Goal: Contribute content: Contribute content

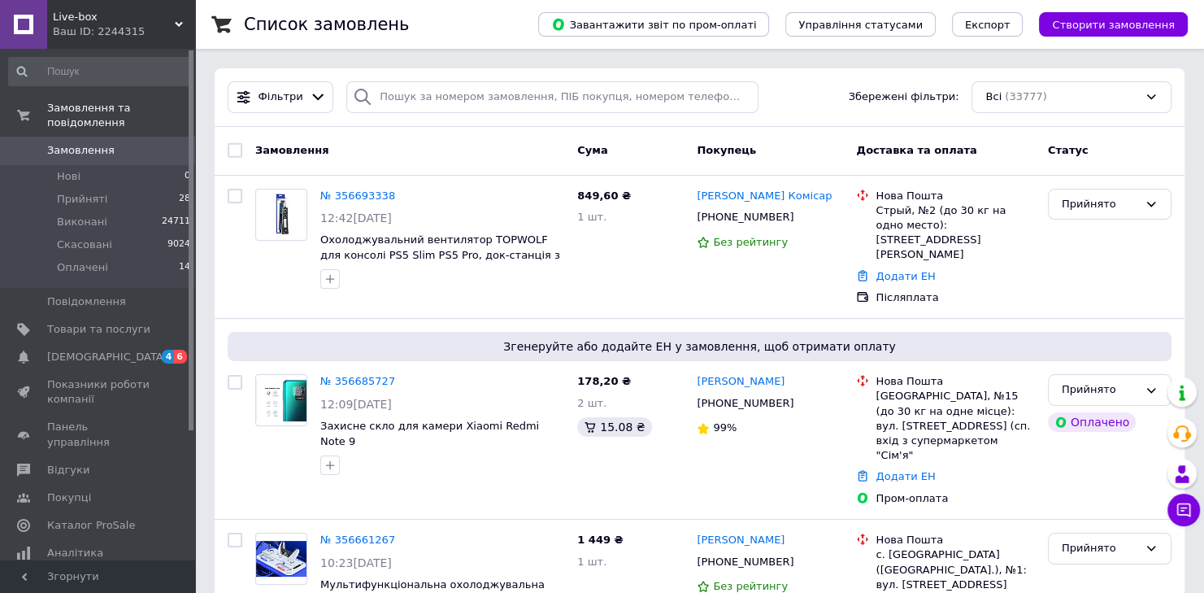
click at [72, 322] on span "Товари та послуги" at bounding box center [98, 329] width 103 height 15
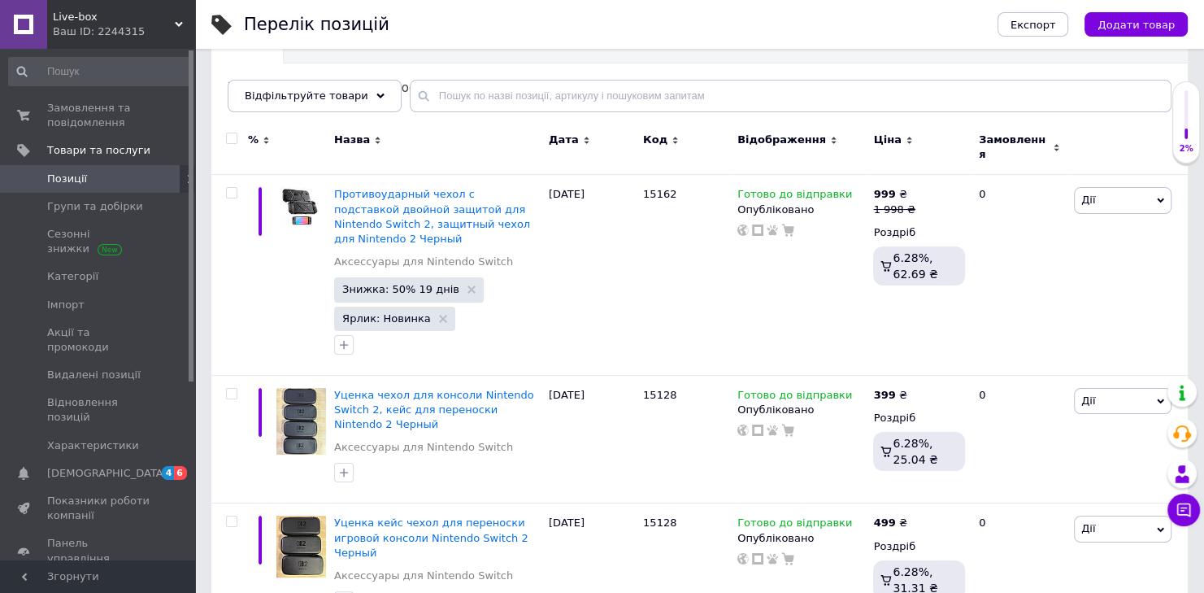
scroll to position [173, 0]
click at [60, 182] on span "Позиції" at bounding box center [67, 179] width 40 height 15
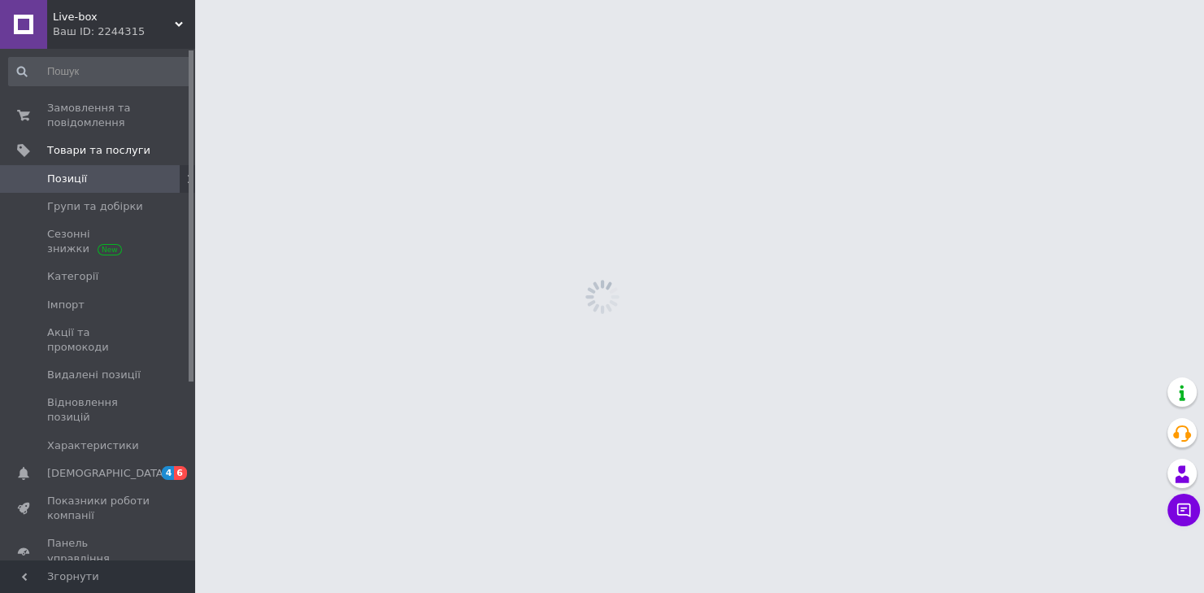
scroll to position [0, 0]
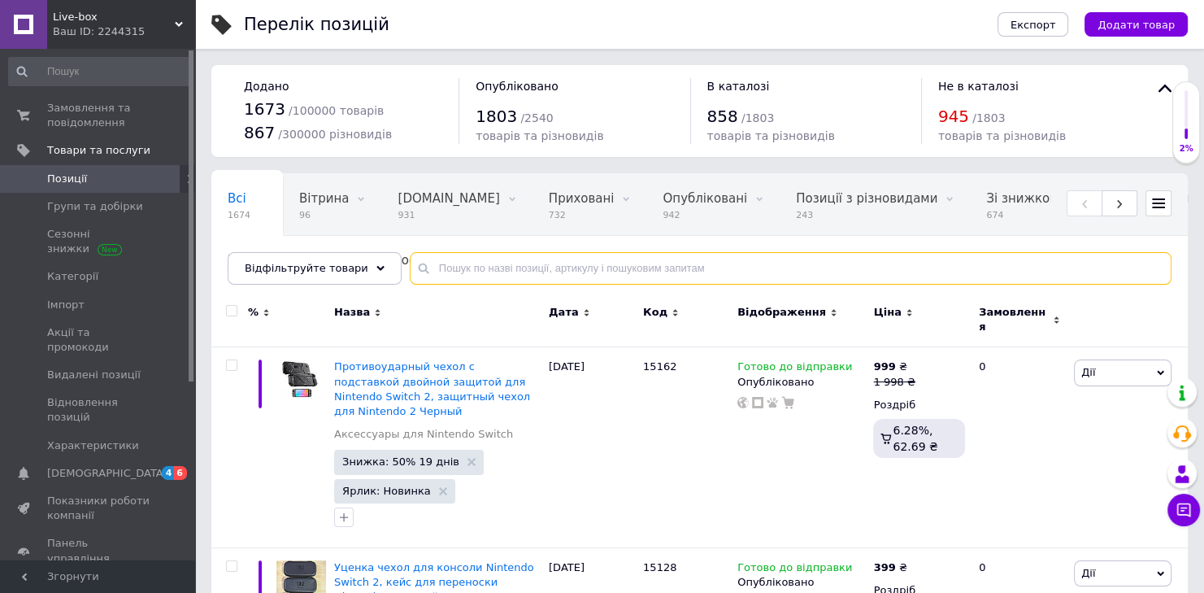
click at [441, 263] on input "text" at bounding box center [791, 268] width 762 height 33
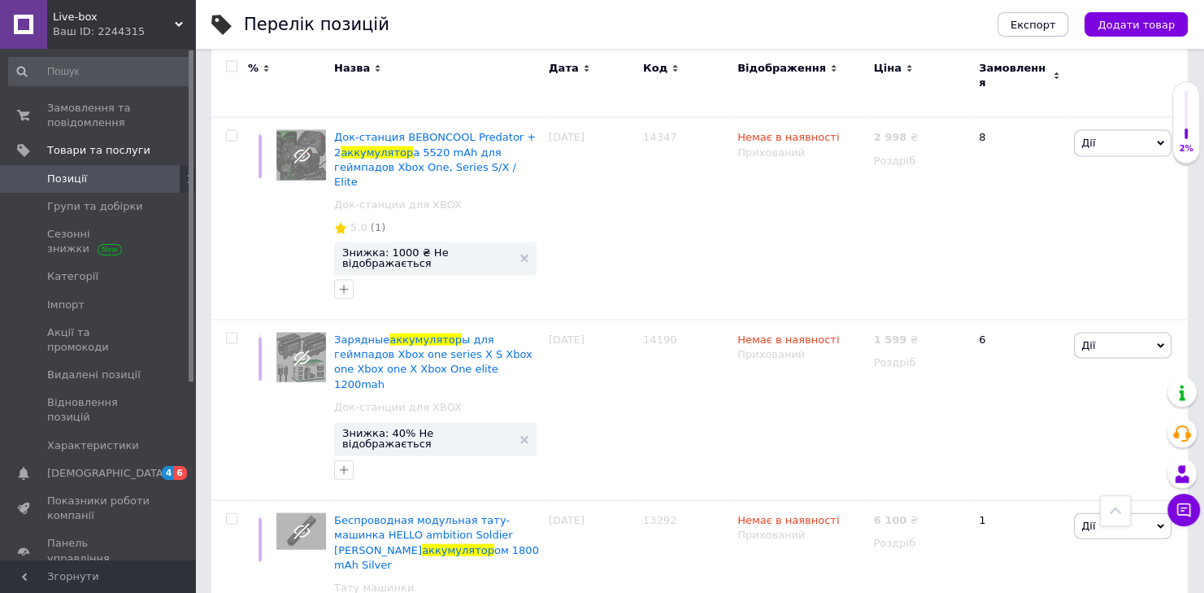
scroll to position [3492, 0]
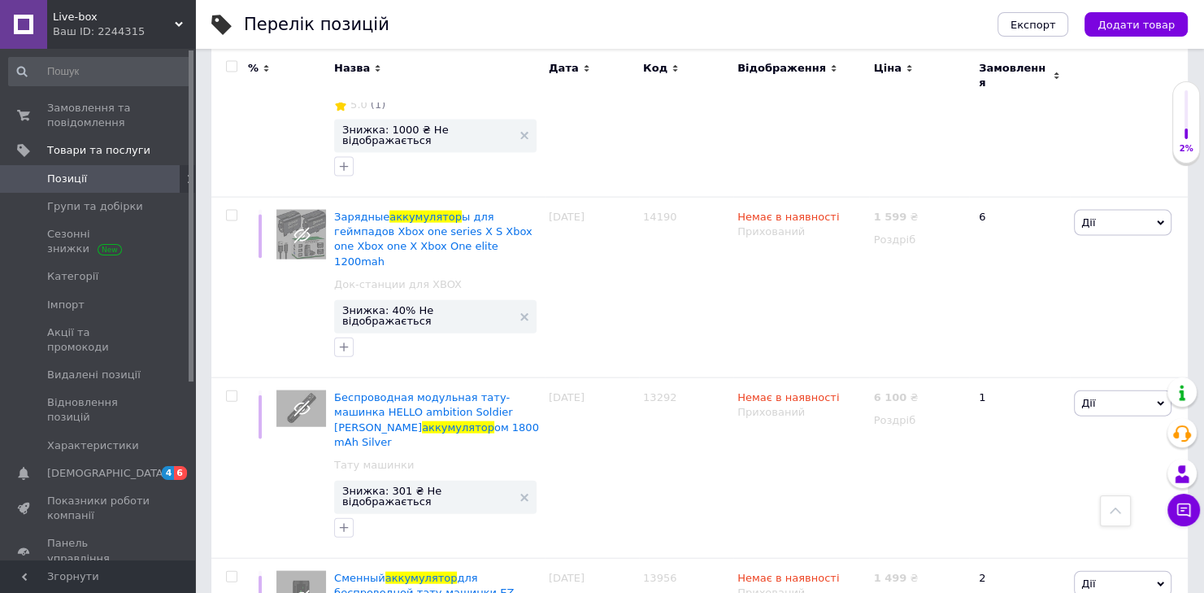
type input "аккумулятор"
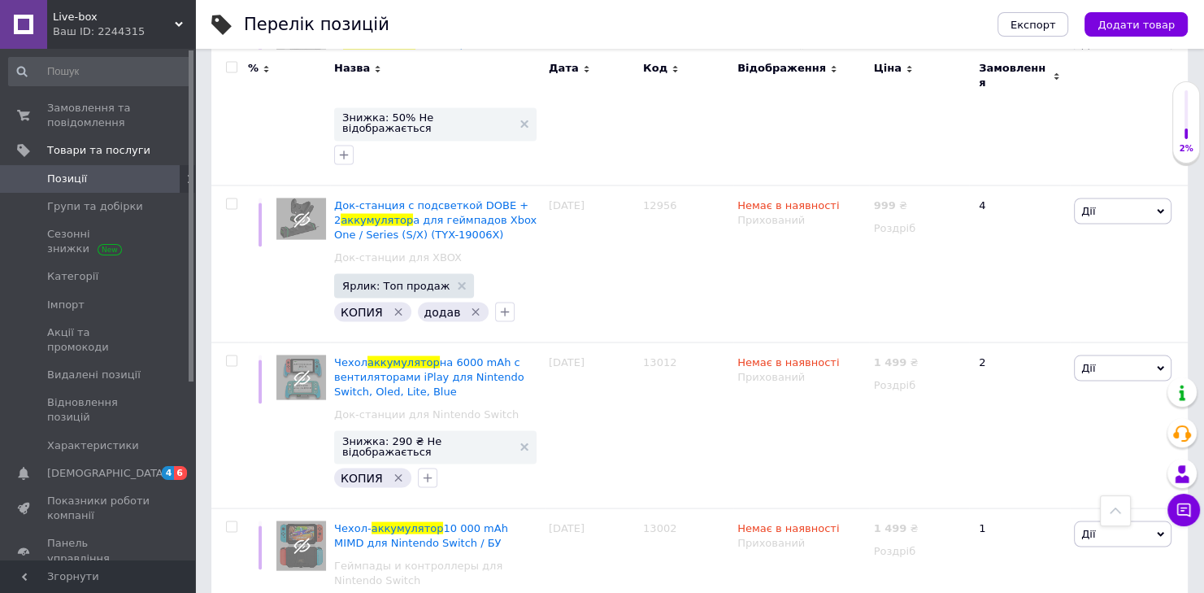
scroll to position [2875, 0]
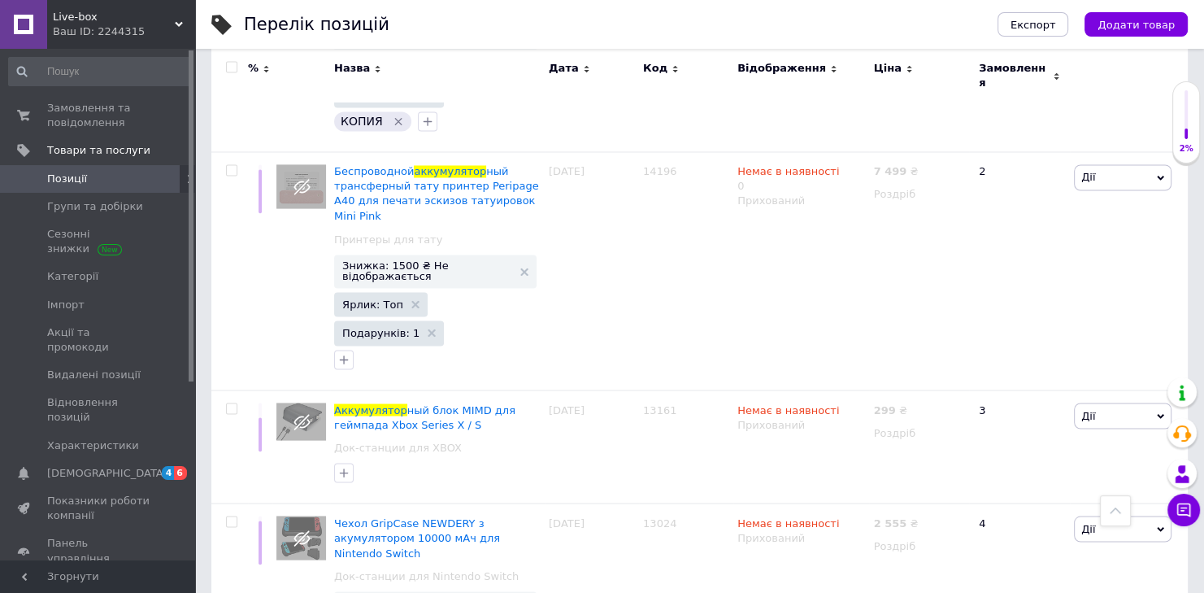
scroll to position [3350, 0]
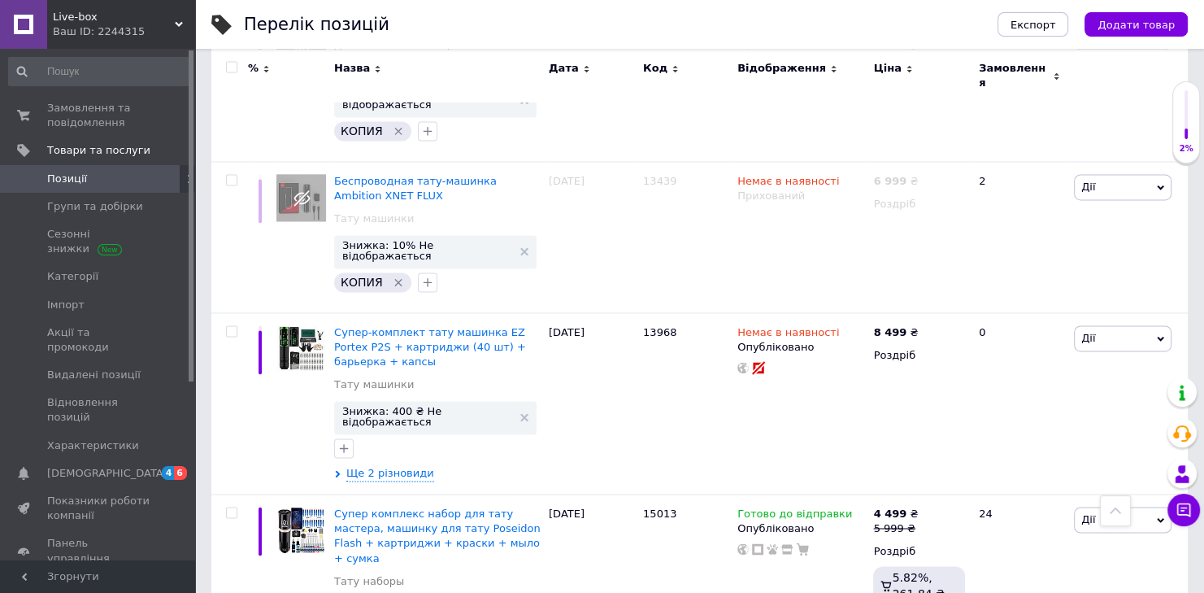
scroll to position [2482, 0]
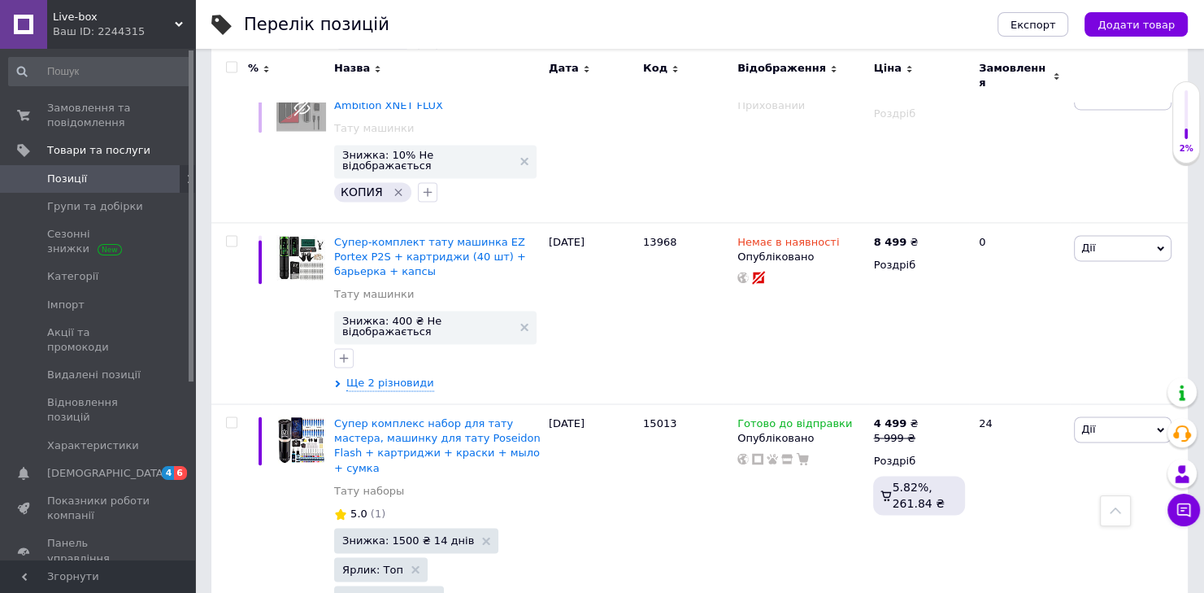
click at [59, 174] on span "Позиції" at bounding box center [67, 179] width 40 height 15
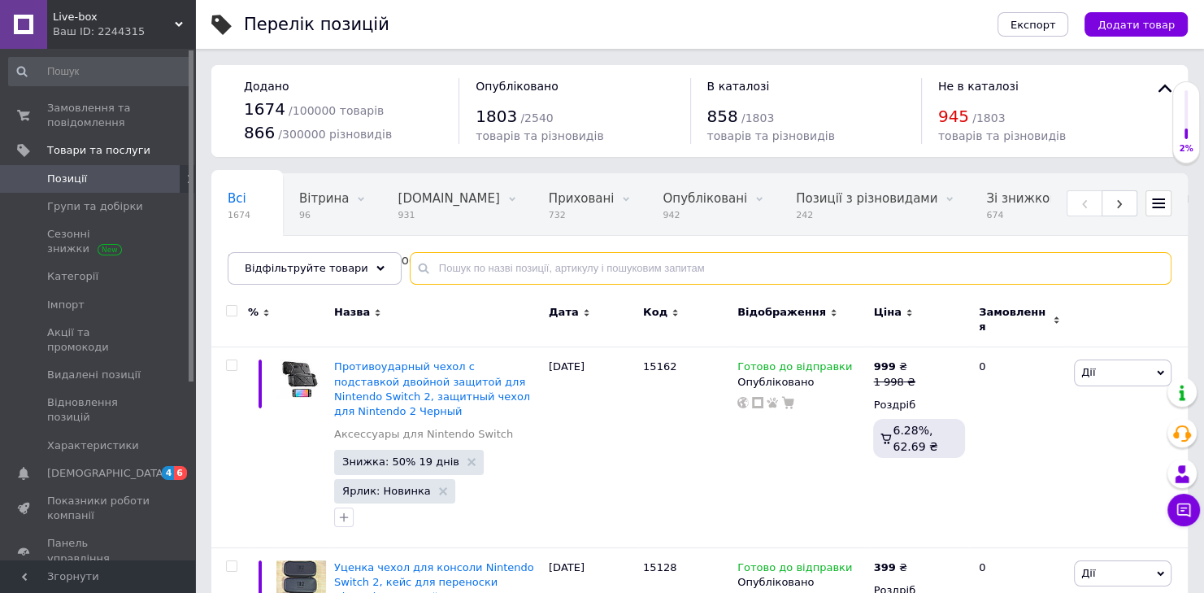
click at [476, 268] on input "text" at bounding box center [791, 268] width 762 height 33
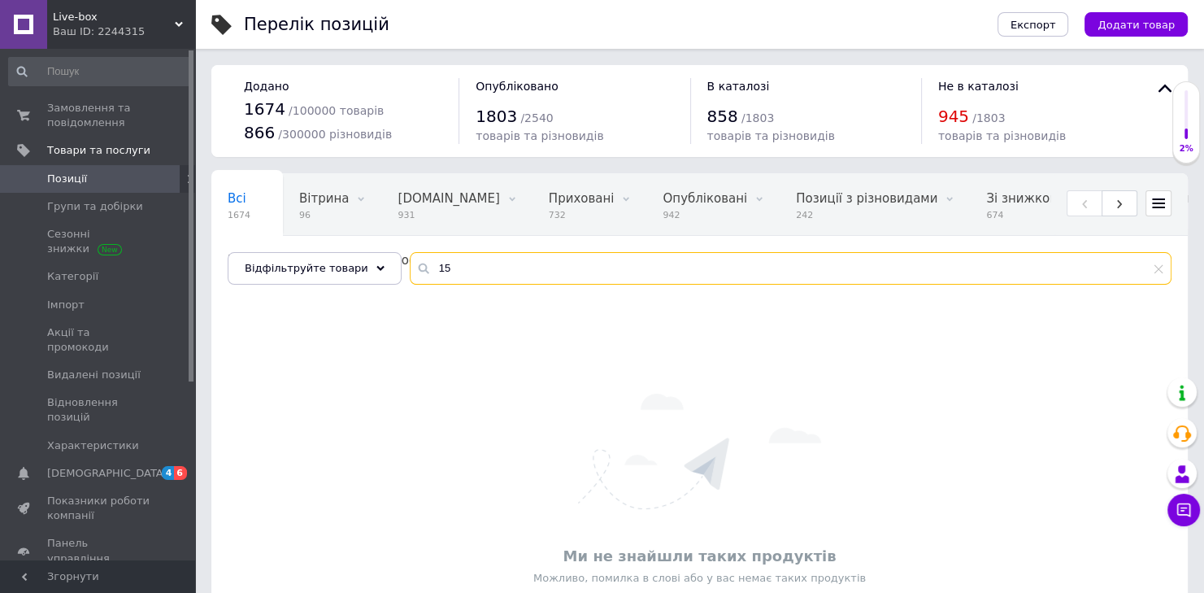
type input "1"
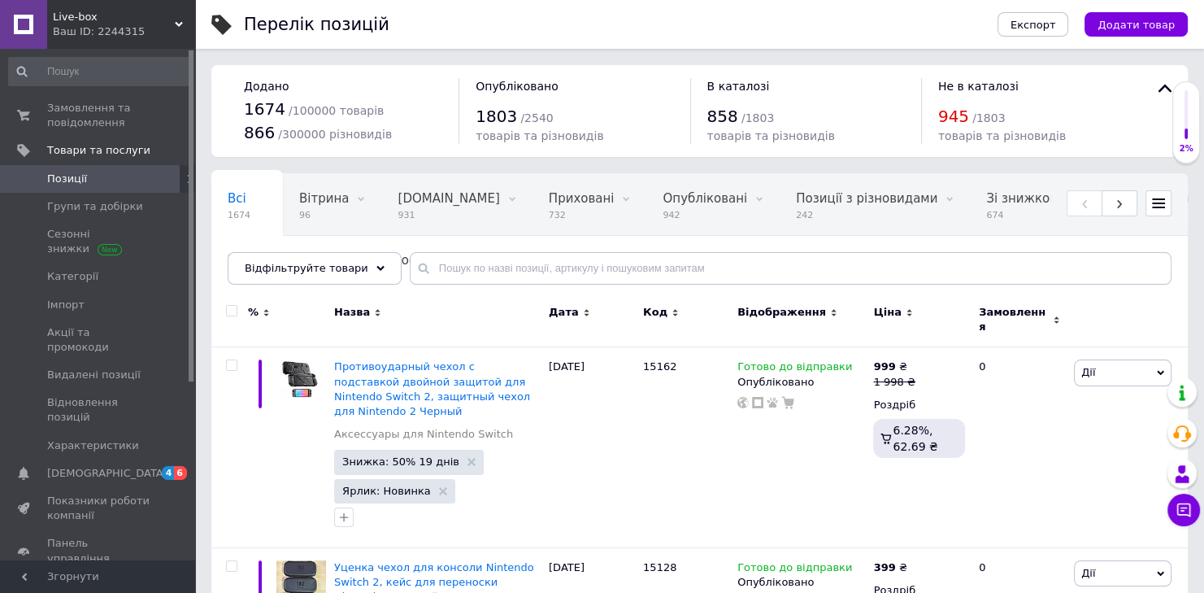
click at [1163, 22] on span "Додати товар" at bounding box center [1136, 25] width 77 height 12
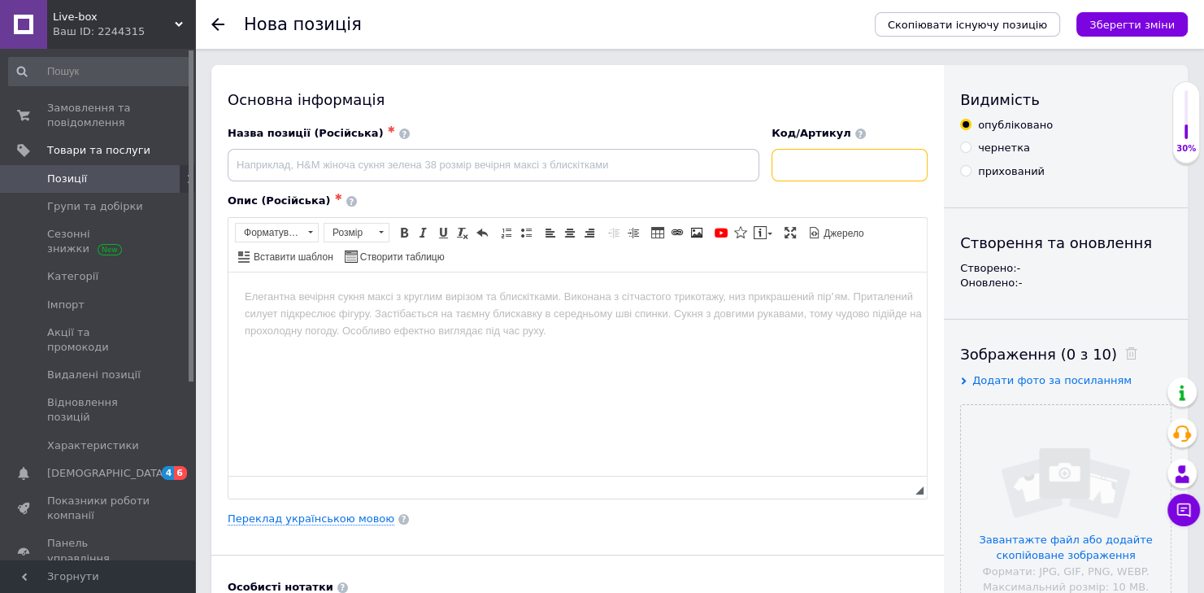
click at [835, 161] on input at bounding box center [850, 165] width 156 height 33
type input "15163"
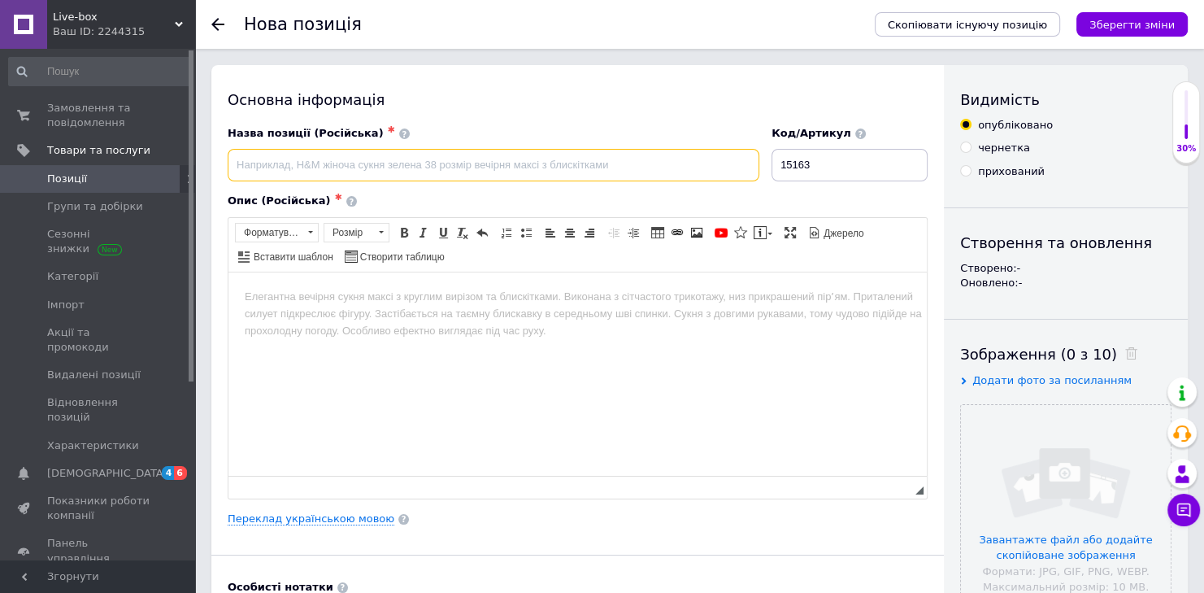
click at [368, 165] on input at bounding box center [494, 165] width 532 height 33
click at [314, 168] on input "Вместительный кейс для [GEOGRAPHIC_DATA]" at bounding box center [494, 165] width 532 height 33
click at [368, 165] on input "Вместительный Travel кейс для Nintendo Switch 2" at bounding box center [494, 165] width 532 height 33
click at [565, 167] on input "Вместительный Travel кейс с ремешком для Nintendo Switch 2" at bounding box center [494, 165] width 532 height 33
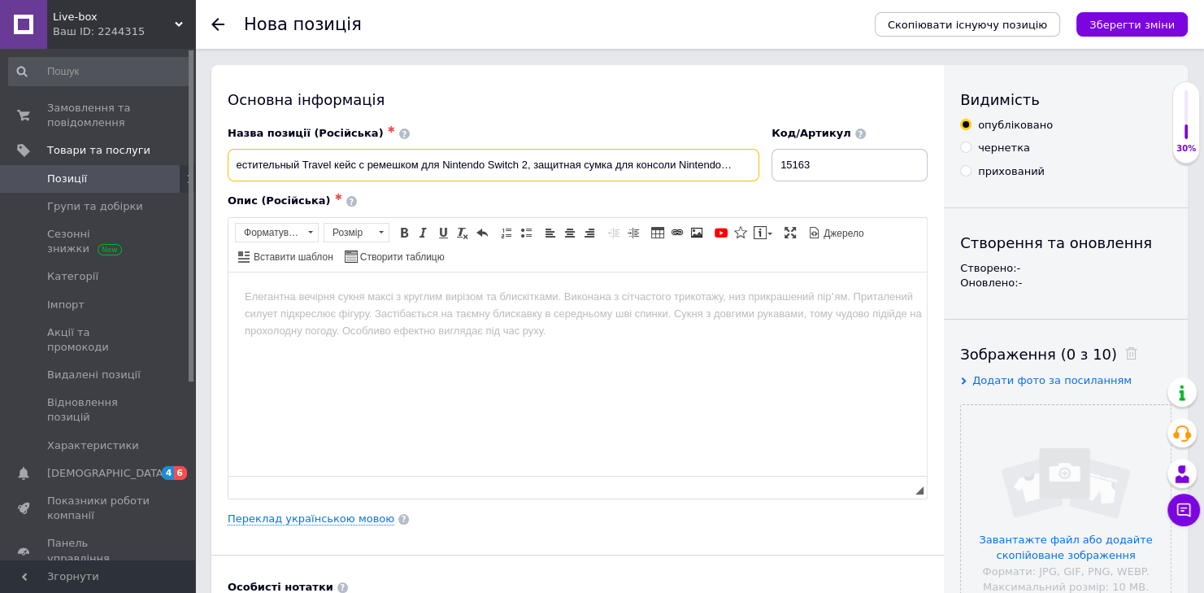
scroll to position [0, 28]
type input "Вместительный Travel кейс с ремешком для Nintendo Switch 2, защитная сумка для …"
click at [277, 302] on body "Редактор, 2C2F5C72-6B12-4D4A-AAFF-3C06BDE9FD32" at bounding box center [578, 296] width 666 height 17
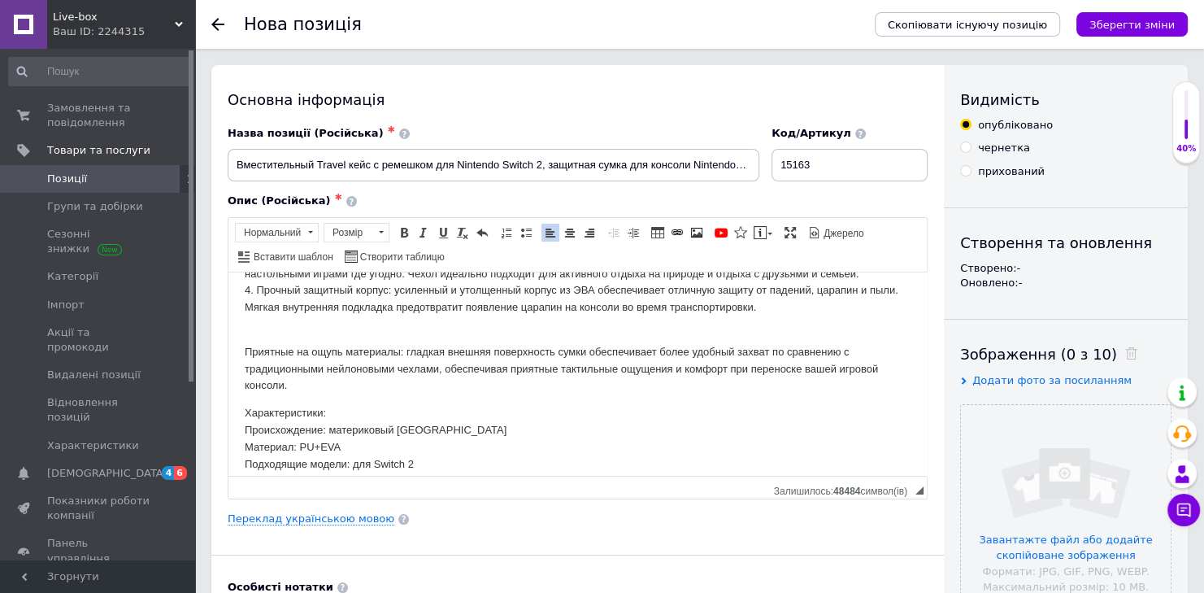
scroll to position [169, 0]
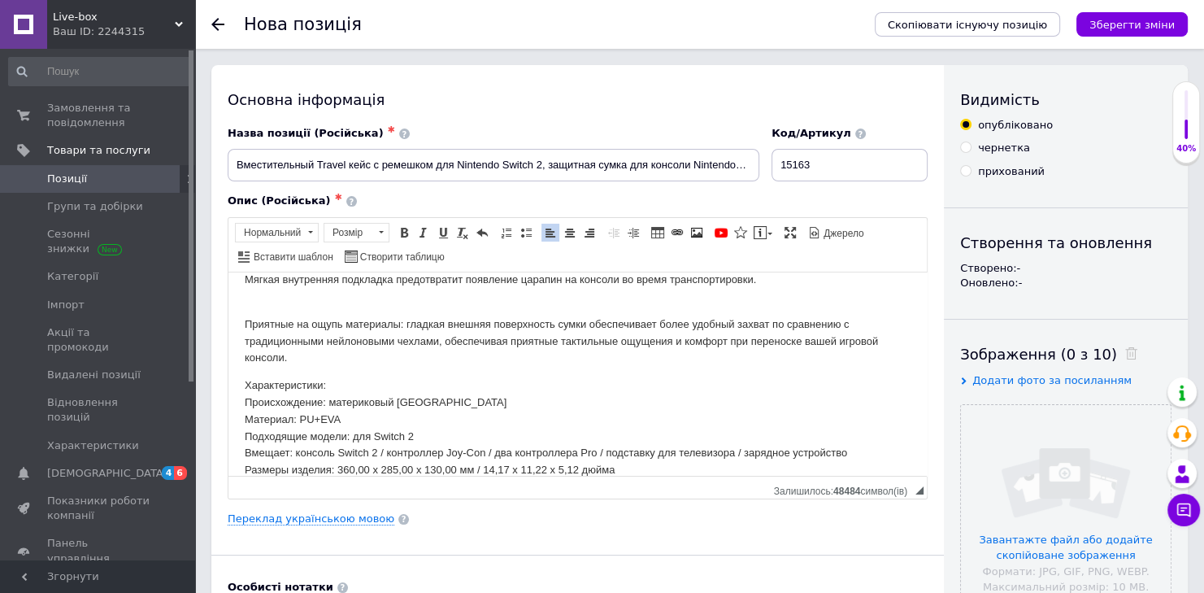
drag, startPoint x: 394, startPoint y: 403, endPoint x: 450, endPoint y: 404, distance: 56.1
click at [394, 404] on p "Характеристики: Происхождение: материковый Китай Материал: PU+EVA Подходящие мо…" at bounding box center [578, 427] width 666 height 102
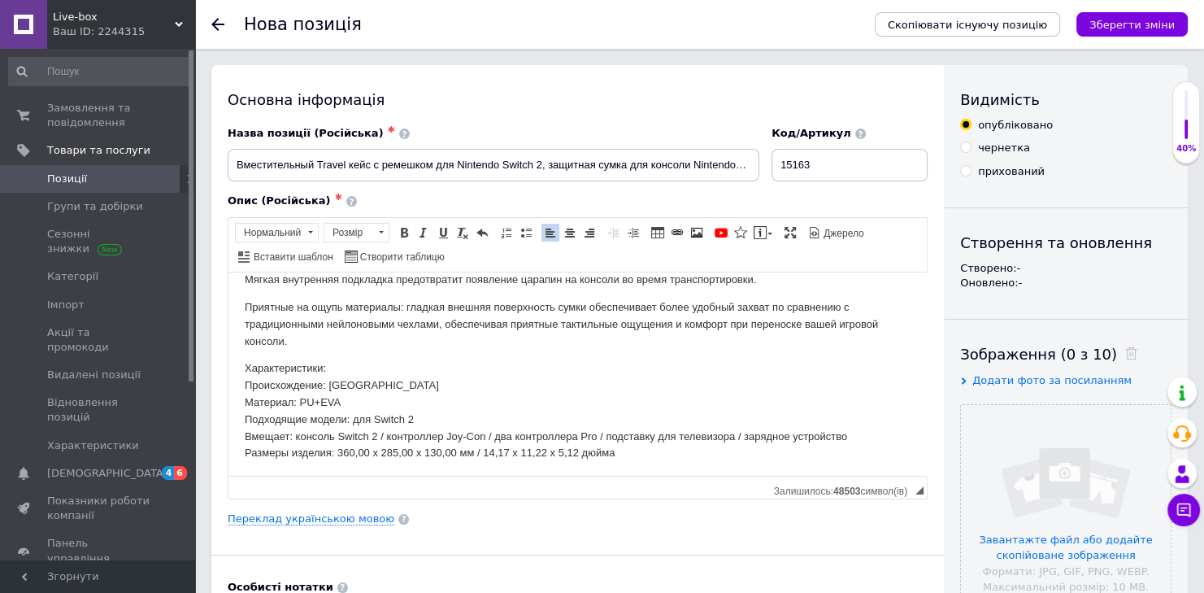
click p "Характеристики: Происхождение: Китай Материал: PU+EVA Подходящие модели: для Sw…"
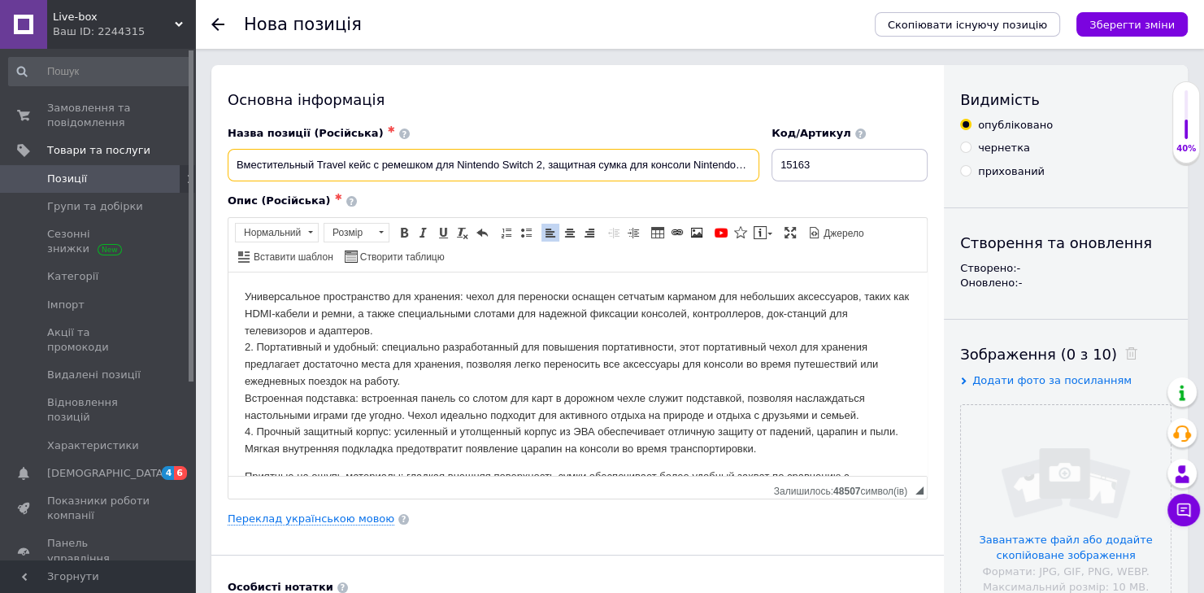
scroll to position [0, 28]
drag, startPoint x: 234, startPoint y: 164, endPoint x: 780, endPoint y: 181, distance: 546.6
click at [780, 181] on div "Назва позиції (Російська) ✱ Вместительный Travel кейс с ремешком для Nintendo S…" at bounding box center [578, 153] width 712 height 67
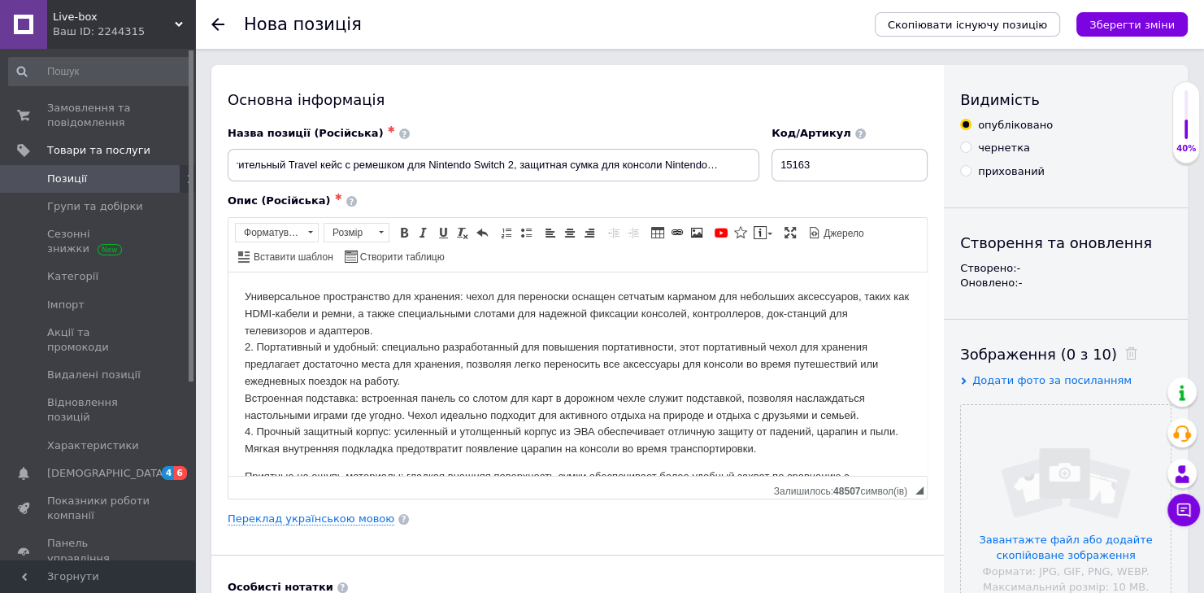
click at [237, 289] on html "Универсальное пространство для хранения: чехол для переноски оснащен сетчатым к…" at bounding box center [577, 473] width 698 height 402
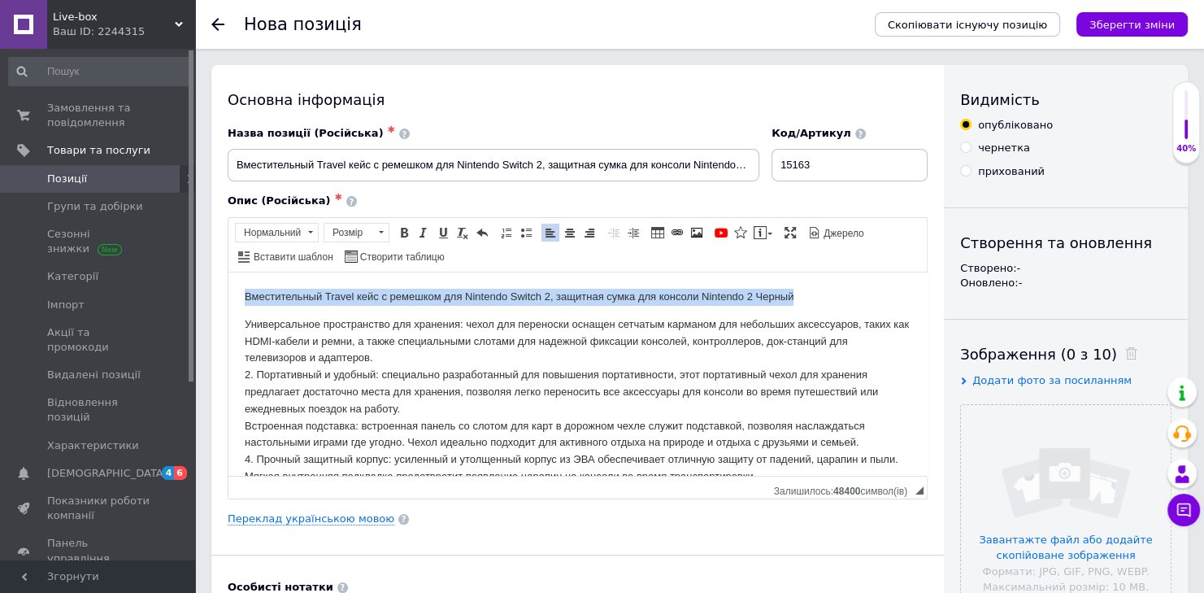
drag, startPoint x: 238, startPoint y: 293, endPoint x: 837, endPoint y: 290, distance: 598.4
click at [837, 290] on html "Вместительный Travel кейс с ремешком для Nintendo Switch 2, защитная сумка для …" at bounding box center [577, 487] width 698 height 430
click at [398, 228] on span at bounding box center [404, 232] width 13 height 13
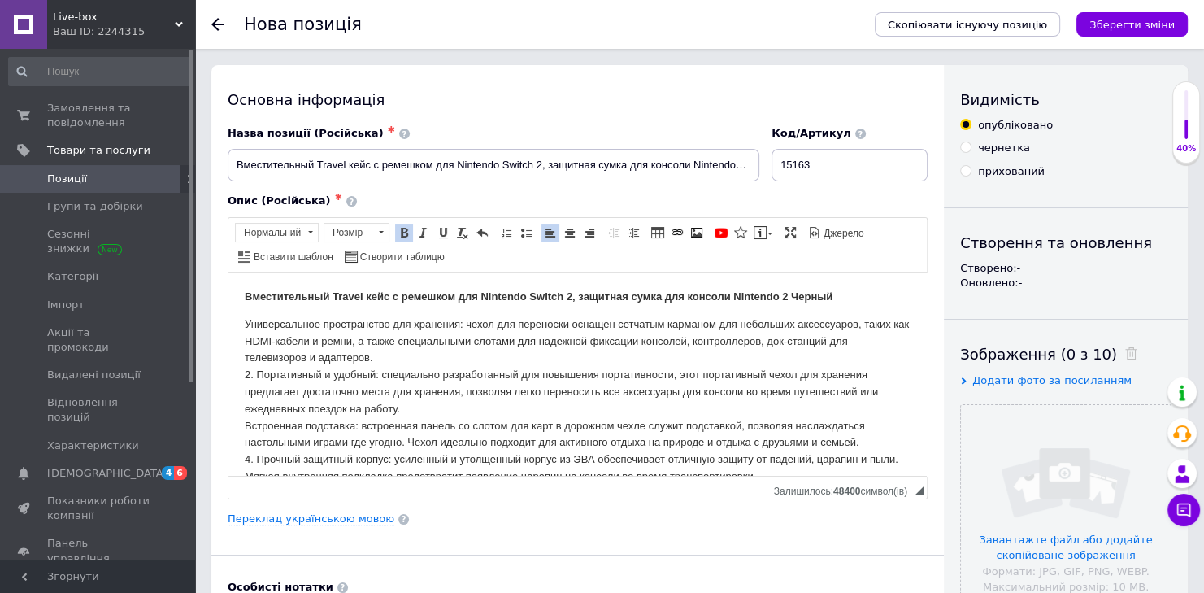
click at [569, 229] on span at bounding box center [569, 232] width 13 height 13
click at [505, 306] on body "Вместительный Travel кейс с ремешком для Nintendo Switch 2, защитная сумка для …" at bounding box center [578, 487] width 666 height 398
click at [237, 319] on html "Вместительный Travel кейс с ремешком для Nintendo Switch 2, защитная сумка для …" at bounding box center [577, 487] width 698 height 430
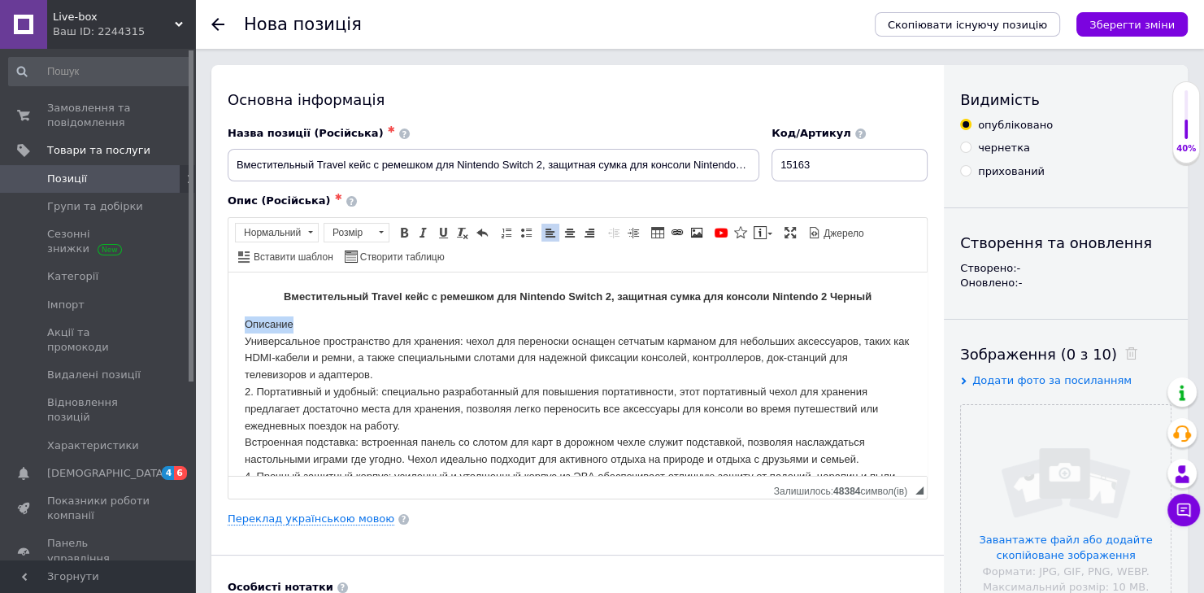
drag, startPoint x: 245, startPoint y: 322, endPoint x: 302, endPoint y: 324, distance: 56.9
click at [302, 324] on p "Описание ​​​​​​​ Универсальное пространство для хранения: чехол для переноски о…" at bounding box center [578, 408] width 666 height 186
click at [398, 234] on span at bounding box center [404, 232] width 13 height 13
drag, startPoint x: 238, startPoint y: 342, endPoint x: 465, endPoint y: 337, distance: 226.9
click at [465, 337] on html "Вместительный Travel кейс с ремешком для Nintendo Switch 2, защитная сумка для …" at bounding box center [577, 495] width 698 height 447
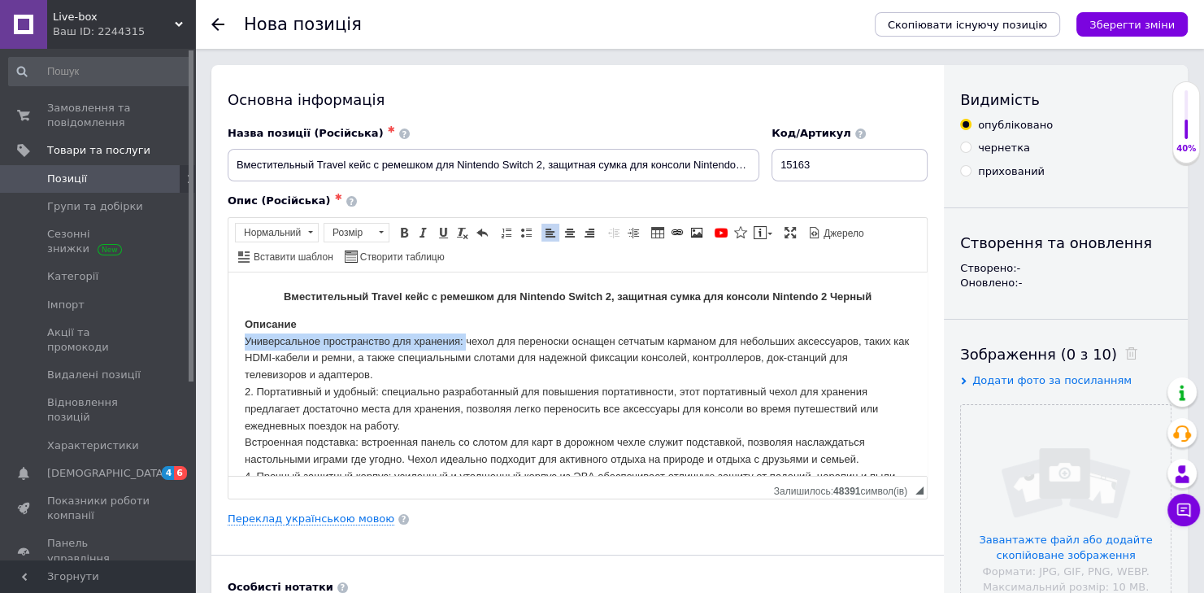
click at [401, 230] on span at bounding box center [404, 232] width 13 height 13
click at [509, 342] on p "Описание Универсальное пространство для хранения: чехол для переноски оснащен с…" at bounding box center [578, 408] width 666 height 186
click at [399, 228] on span at bounding box center [404, 232] width 13 height 13
click at [258, 389] on p "Описание Универсальное пространство для хранения: ​​​​​​​кейс для переноски осн…" at bounding box center [578, 408] width 666 height 186
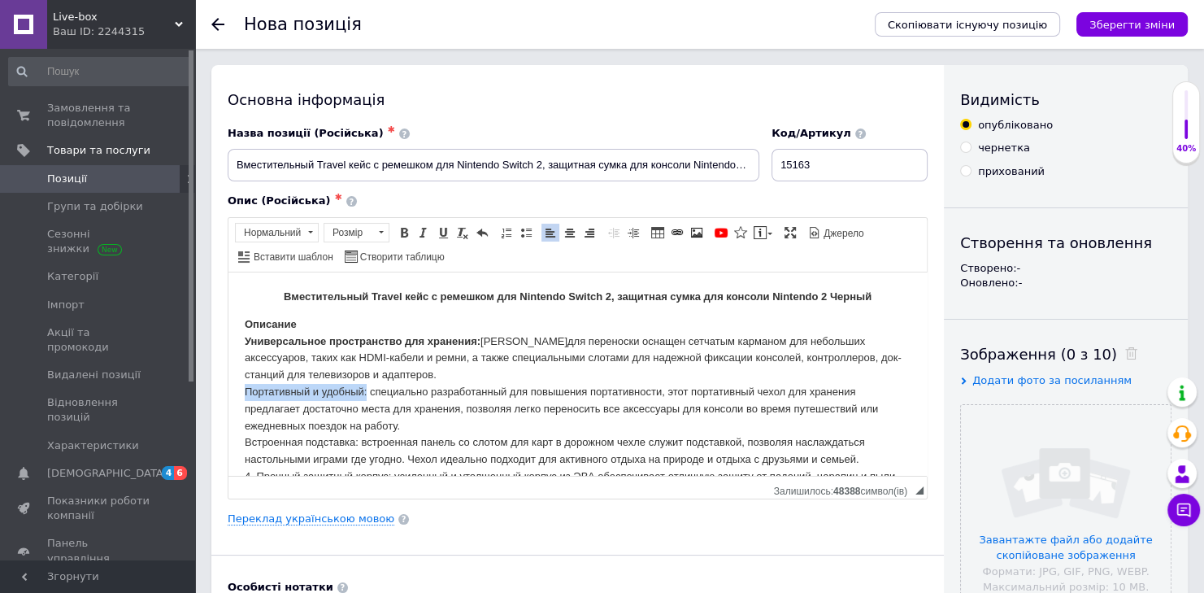
drag, startPoint x: 246, startPoint y: 392, endPoint x: 372, endPoint y: 391, distance: 125.2
click at [367, 389] on html "Вместительный Travel кейс с ремешком для Nintendo Switch 2, защитная сумка для …" at bounding box center [577, 495] width 698 height 447
click at [398, 232] on span at bounding box center [404, 232] width 13 height 13
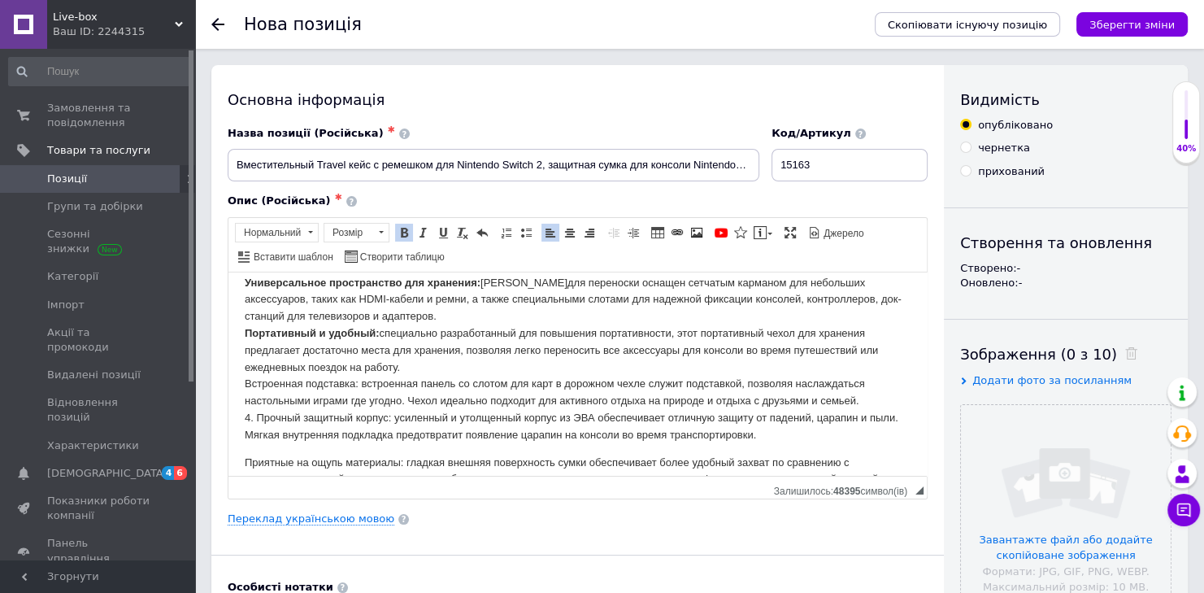
scroll to position [86, 0]
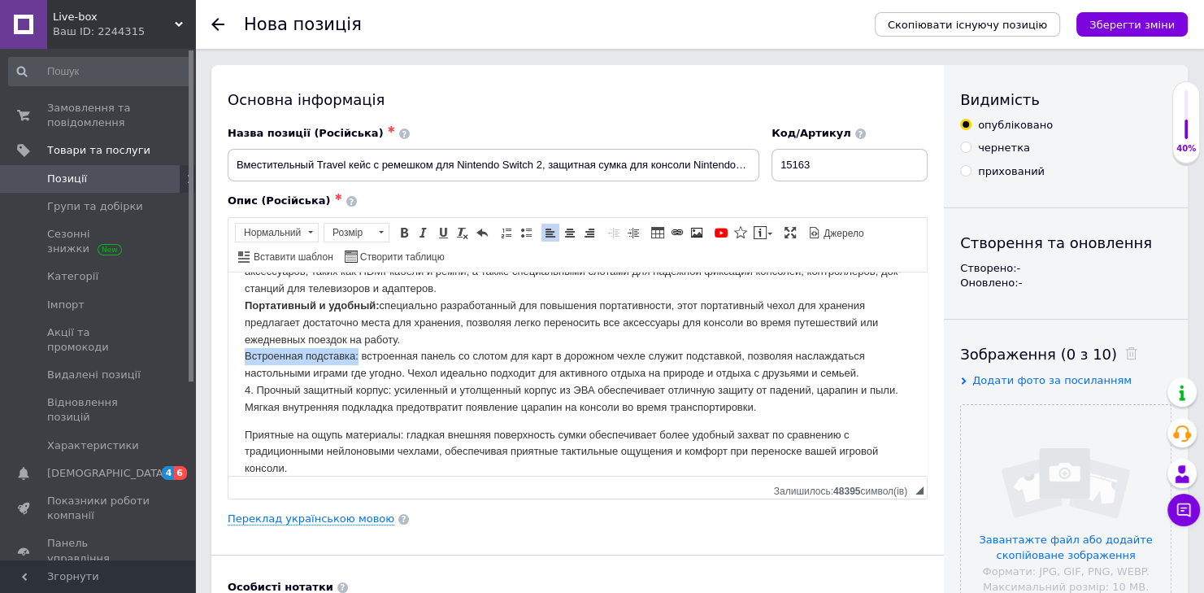
drag, startPoint x: 241, startPoint y: 355, endPoint x: 357, endPoint y: 350, distance: 115.5
click at [357, 350] on html "Вместительный Travel кейс с ремешком для Nintendo Switch 2, защитная сумка для …" at bounding box center [577, 408] width 698 height 447
click at [401, 233] on span at bounding box center [404, 232] width 13 height 13
click at [253, 391] on p "Описание Универсальное пространство для хранения: кейс для переноски оснащен се…" at bounding box center [578, 322] width 666 height 186
drag, startPoint x: 245, startPoint y: 388, endPoint x: 378, endPoint y: 390, distance: 133.4
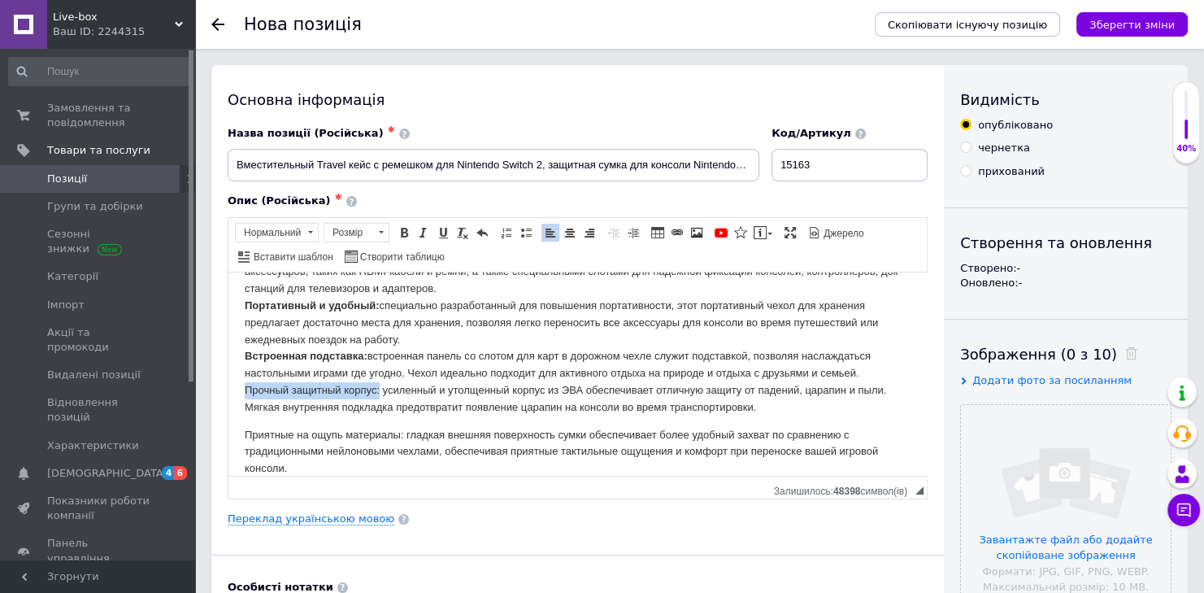
click at [378, 390] on p "Описание Универсальное пространство для хранения: кейс для переноски оснащен се…" at bounding box center [578, 322] width 666 height 186
click at [400, 229] on span at bounding box center [404, 232] width 13 height 13
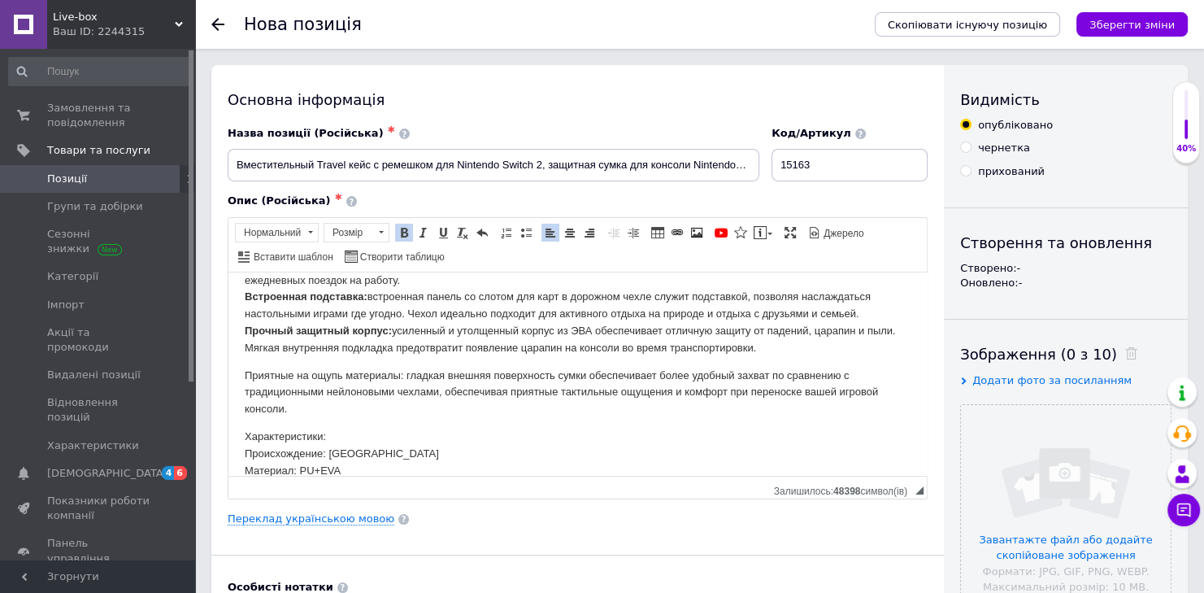
scroll to position [173, 0]
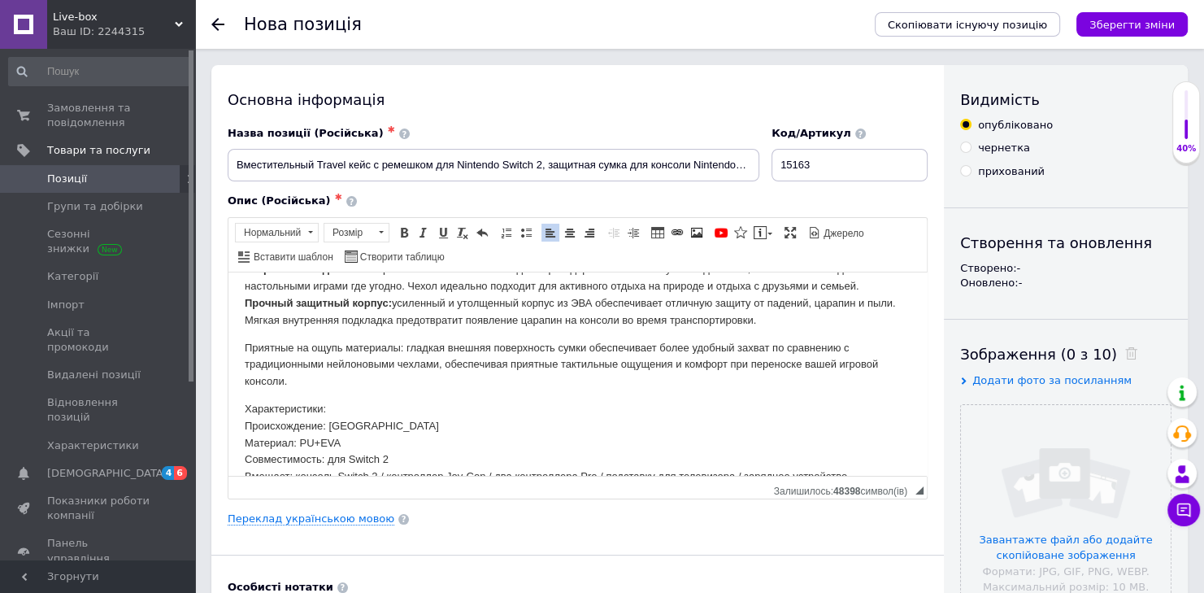
click at [244, 346] on html "Вместительный Travel кейс с ремешком для Nintendo Switch 2, защитная сумка для …" at bounding box center [577, 321] width 698 height 447
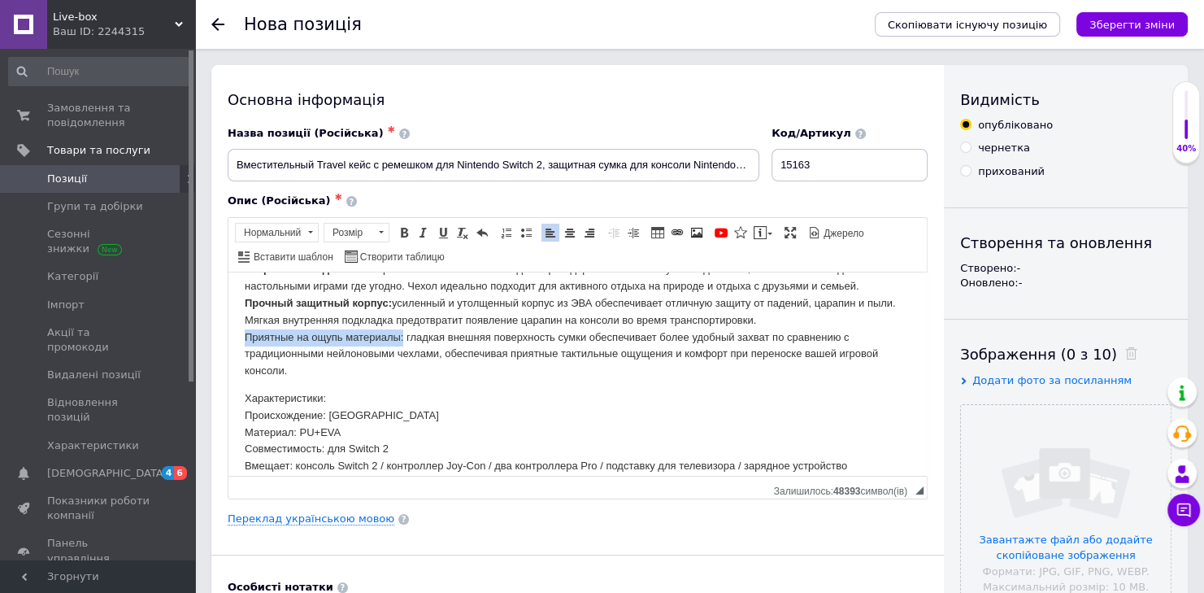
drag, startPoint x: 265, startPoint y: 335, endPoint x: 402, endPoint y: 333, distance: 137.4
click at [402, 333] on html "Вместительный Travel кейс с ремешком для Nintendo Switch 2, защитная сумка для …" at bounding box center [577, 316] width 698 height 437
click at [400, 232] on span at bounding box center [404, 232] width 13 height 13
click at [768, 315] on p "Описание Универсальное пространство для хранения: кейс для переноски оснащен се…" at bounding box center [578, 260] width 666 height 237
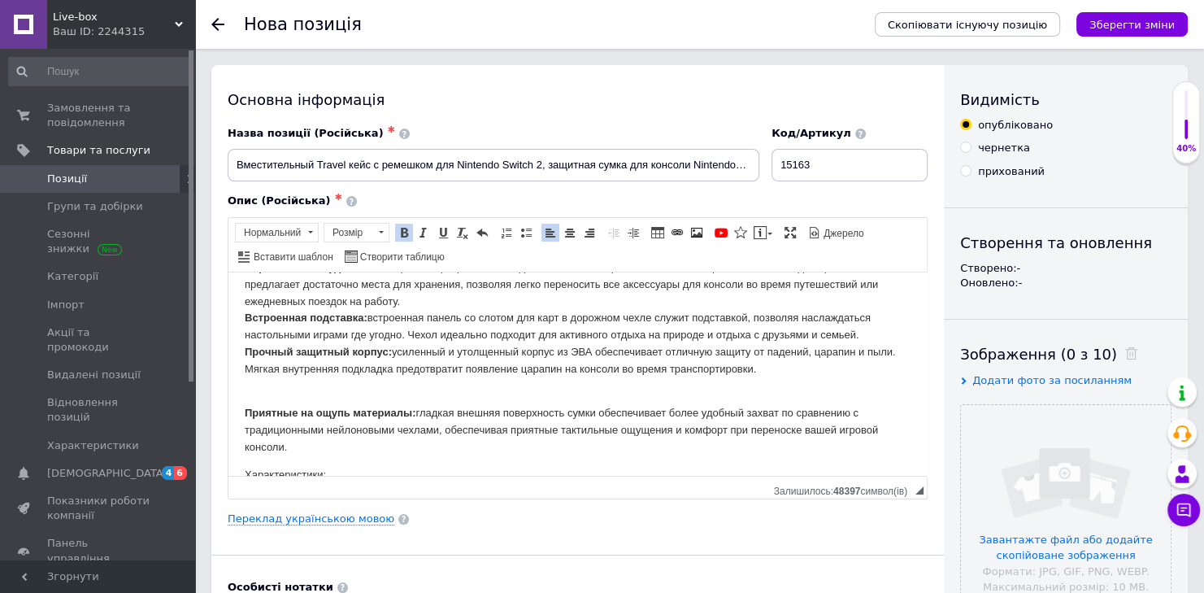
scroll to position [86, 0]
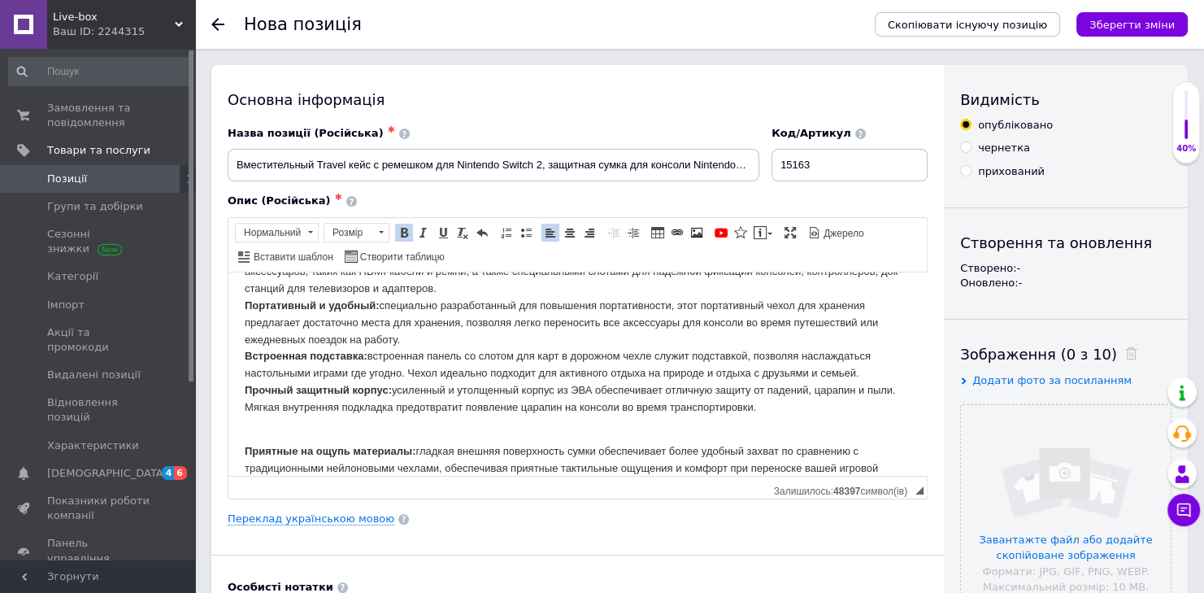
click at [869, 370] on p "Описание Универсальное пространство для хранения: кейс для переноски оснащен се…" at bounding box center [578, 322] width 666 height 186
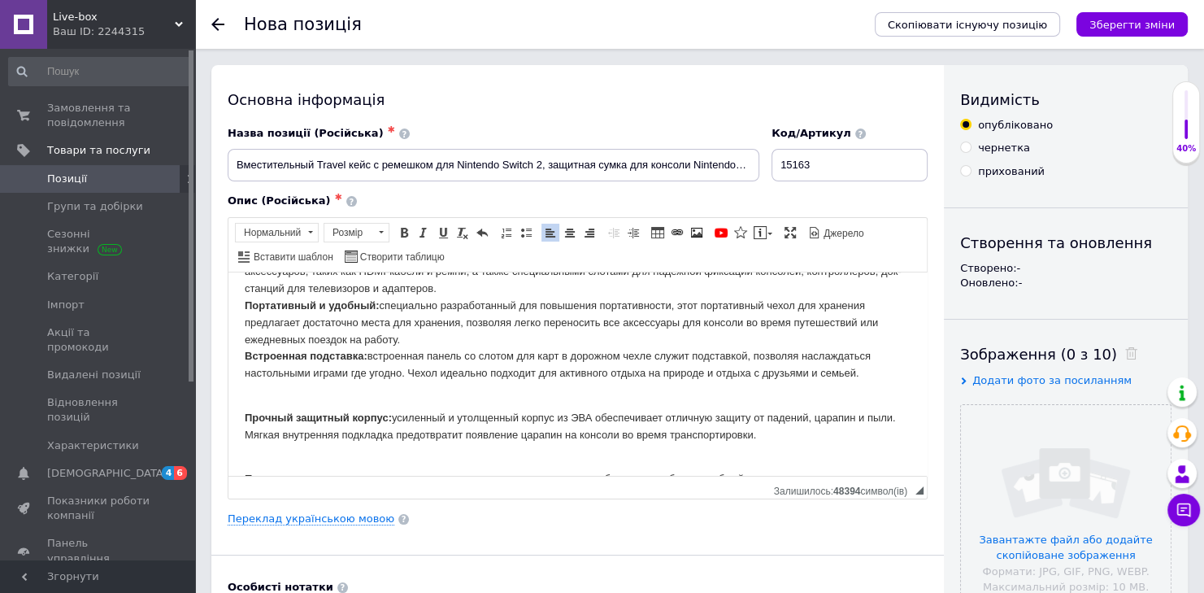
click at [388, 342] on p "Описание Универсальное пространство для хранения: кейс для переноски оснащен се…" at bounding box center [578, 305] width 666 height 152
click at [419, 333] on p "Описание Универсальное пространство для хранения: кейс для переноски оснащен се…" at bounding box center [578, 305] width 666 height 152
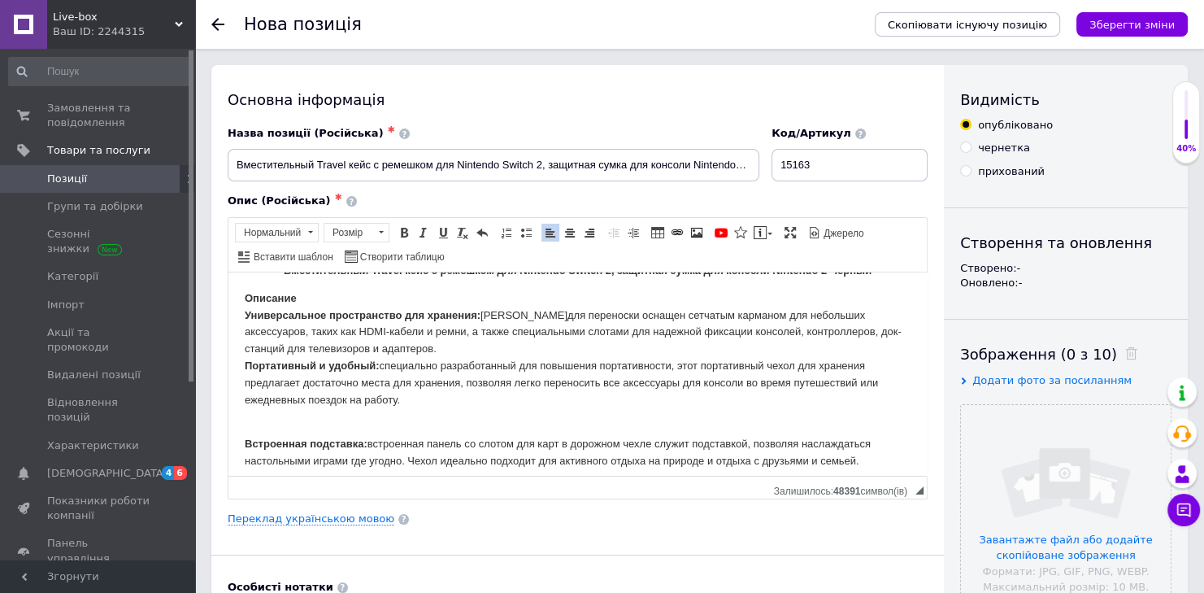
scroll to position [0, 0]
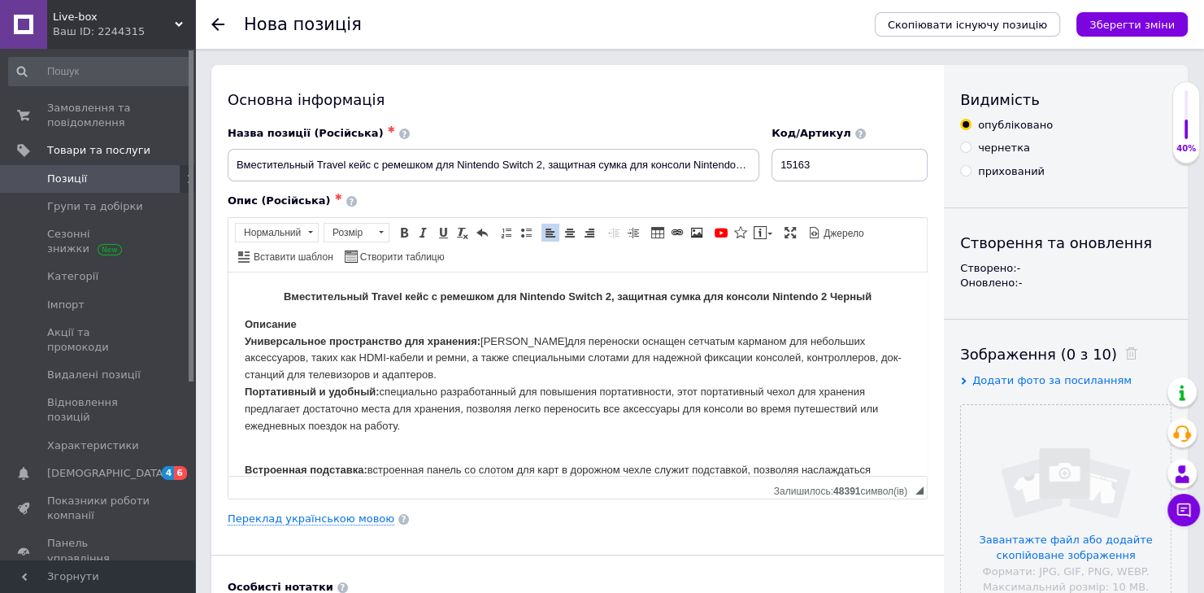
click at [389, 376] on p "Описание Универсальное пространство для хранения: кейс для переноски оснащен се…" at bounding box center [578, 374] width 666 height 119
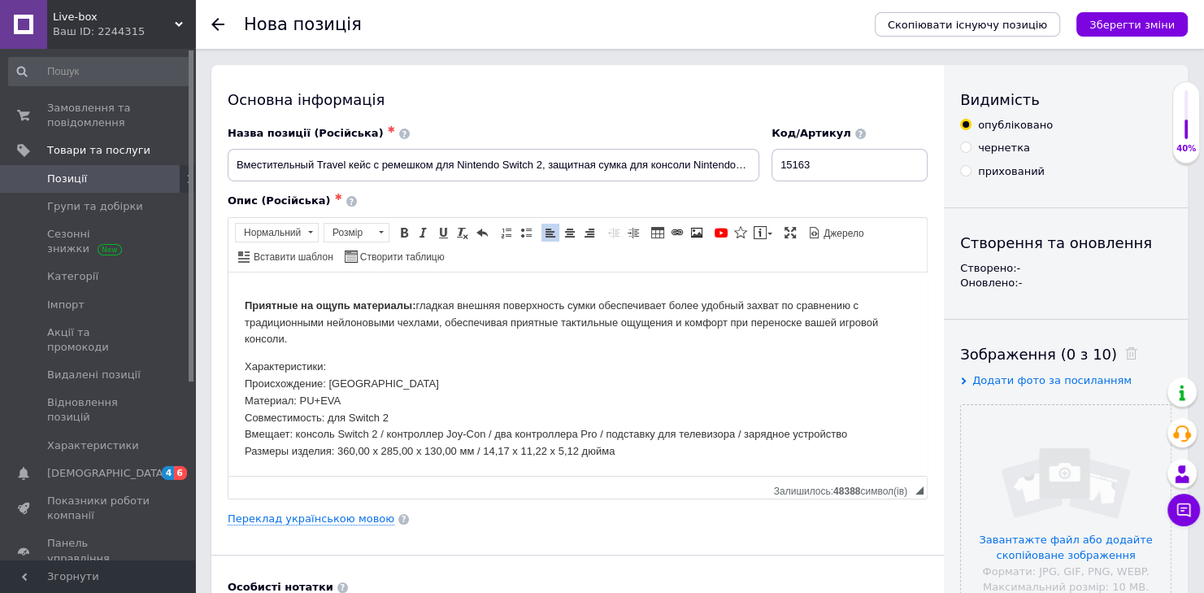
scroll to position [342, 0]
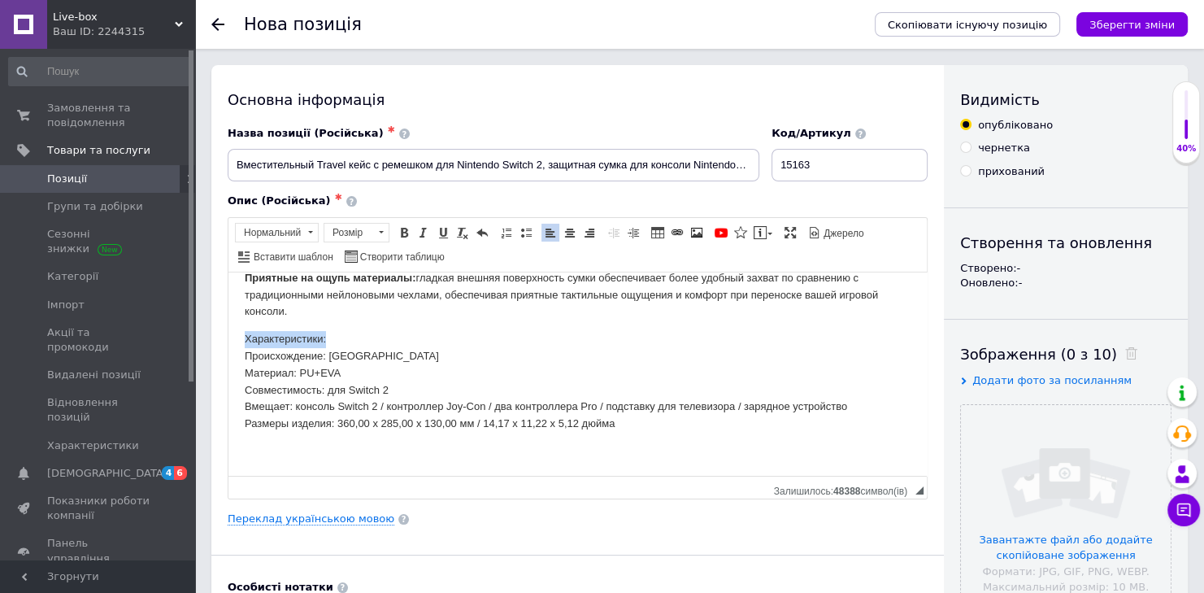
drag, startPoint x: 243, startPoint y: 336, endPoint x: 331, endPoint y: 331, distance: 87.9
click at [331, 331] on html "Вместительный Travel кейс с ремешком для Nintendo Switch 2, защитная сумка для …" at bounding box center [577, 202] width 698 height 546
click at [410, 234] on link "Жирний Сполучення клавіш Ctrl+B" at bounding box center [404, 233] width 18 height 18
click at [563, 228] on span at bounding box center [569, 232] width 13 height 13
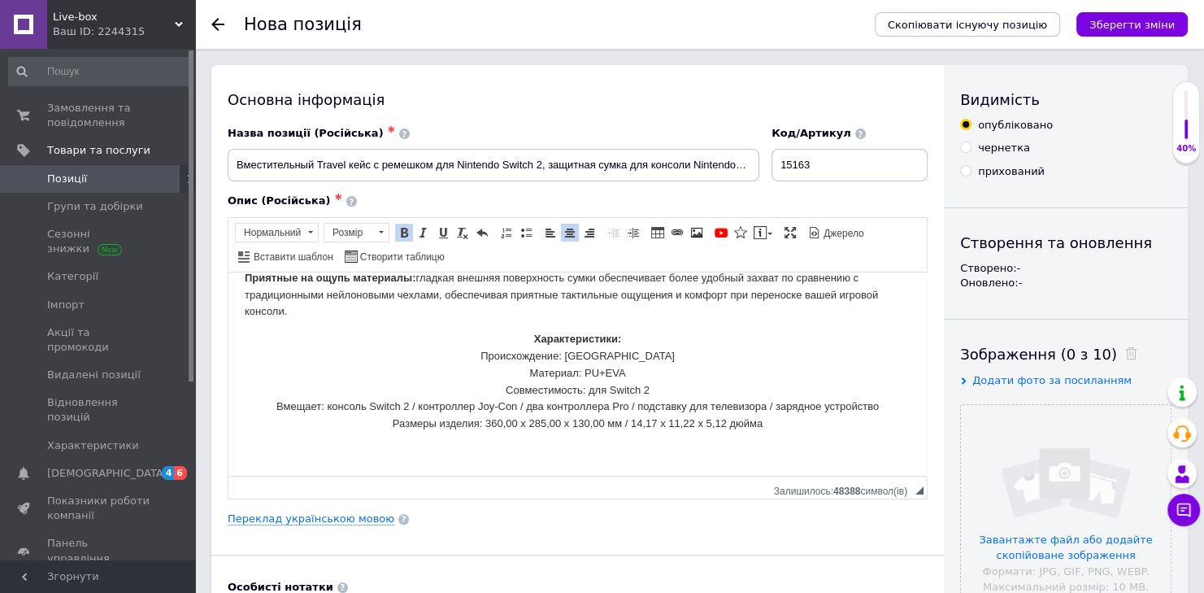
click at [656, 346] on p "Характеристики: Происхождение: Китай Материал: PU+[PERSON_NAME]: для Switch 2 В…" at bounding box center [578, 381] width 666 height 102
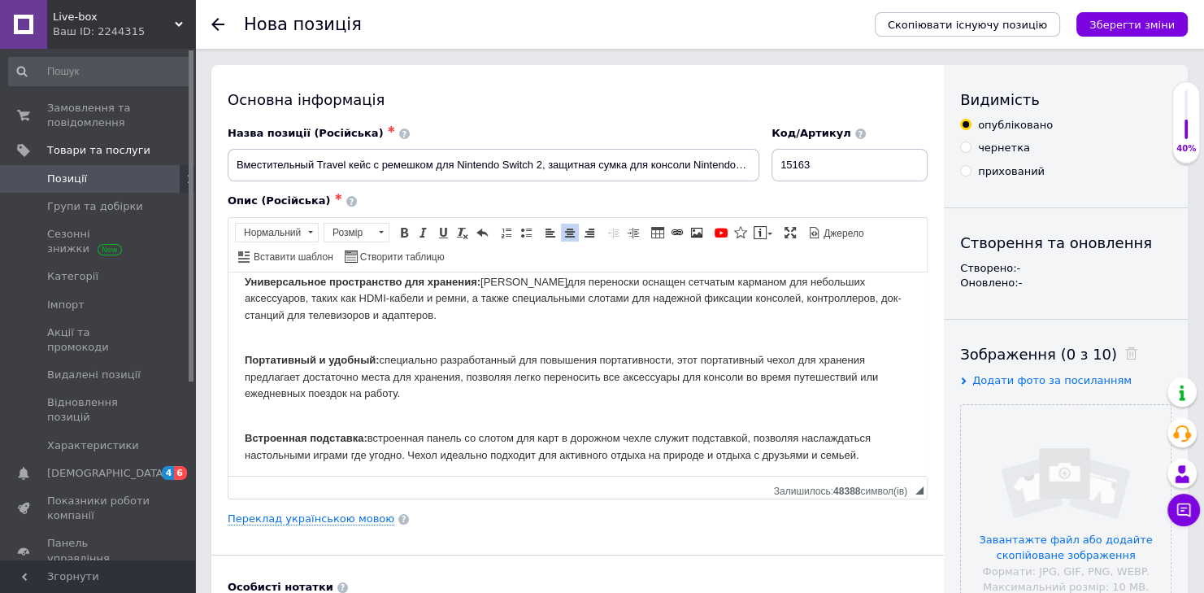
scroll to position [86, 0]
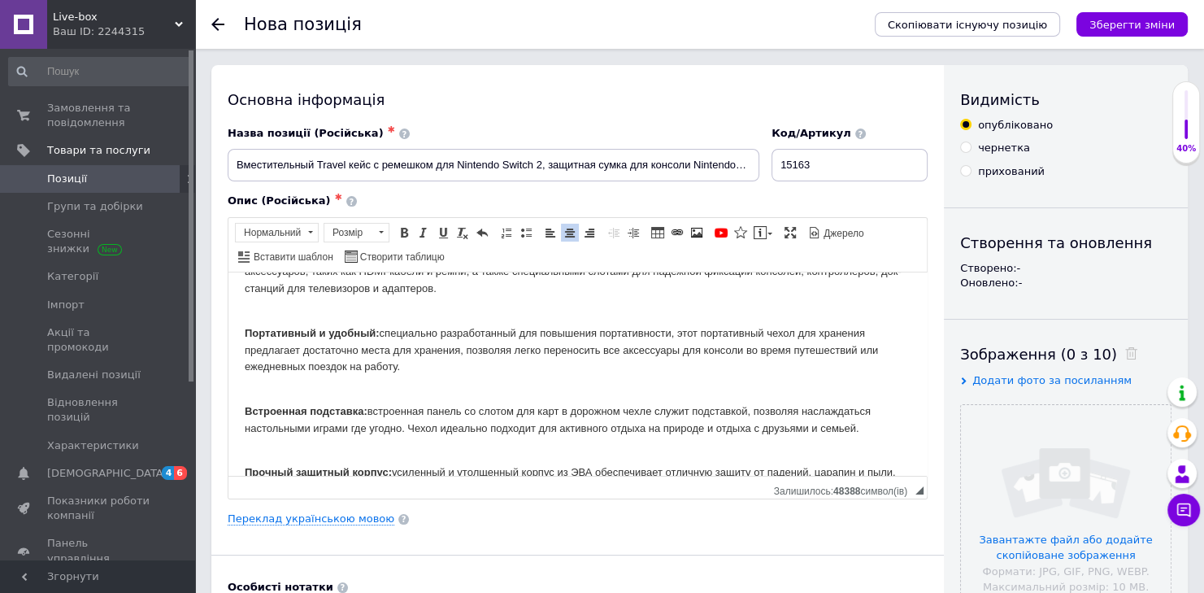
click at [250, 380] on body "Вместительный Travel кейс с ремешком для Nintendo Switch 2, защитная сумка для …" at bounding box center [578, 459] width 666 height 514
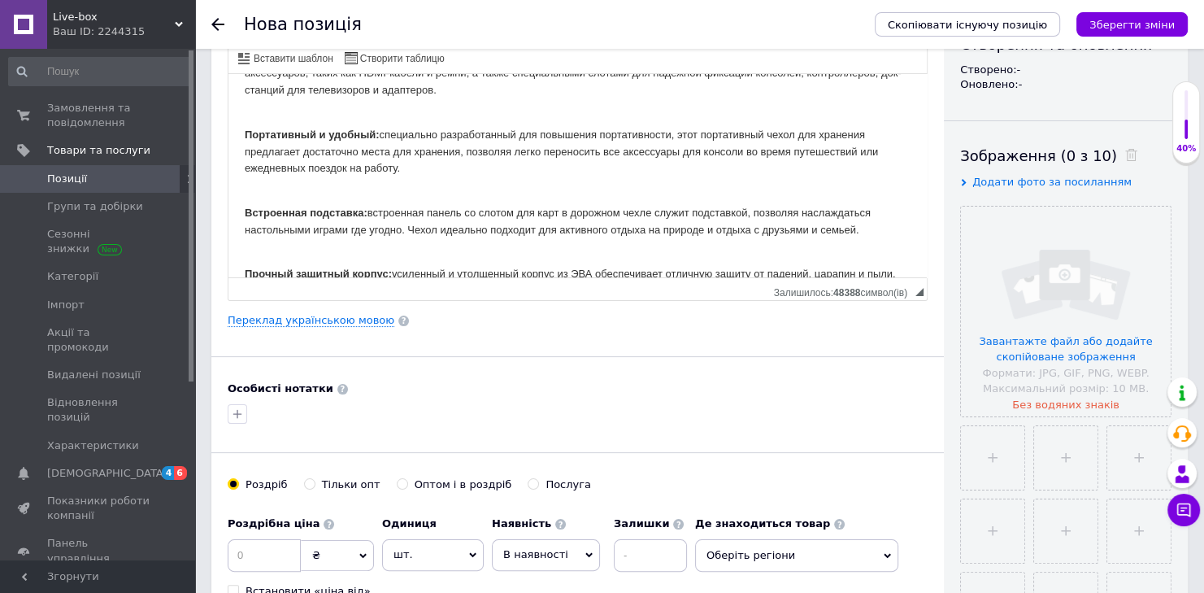
scroll to position [260, 0]
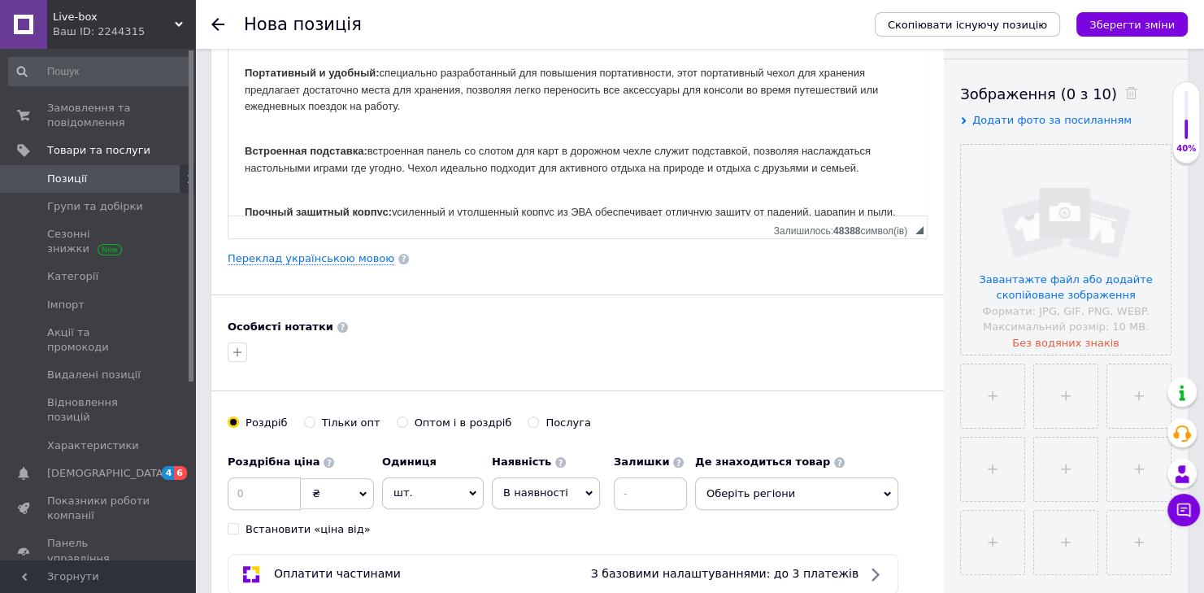
click at [1080, 280] on input "file" at bounding box center [1066, 250] width 210 height 210
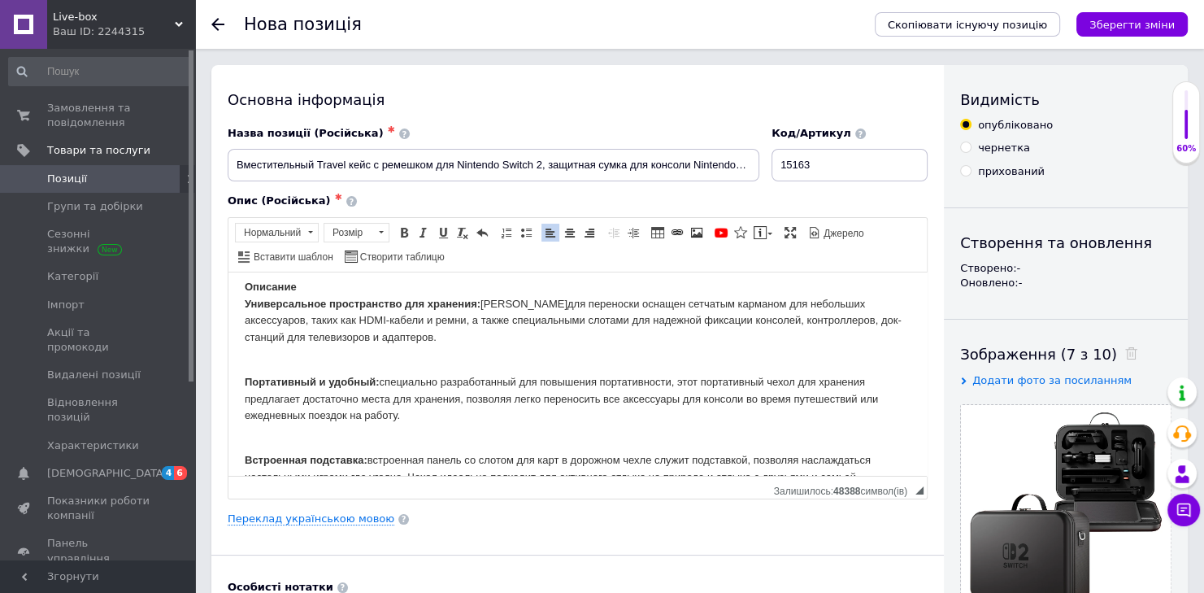
scroll to position [0, 0]
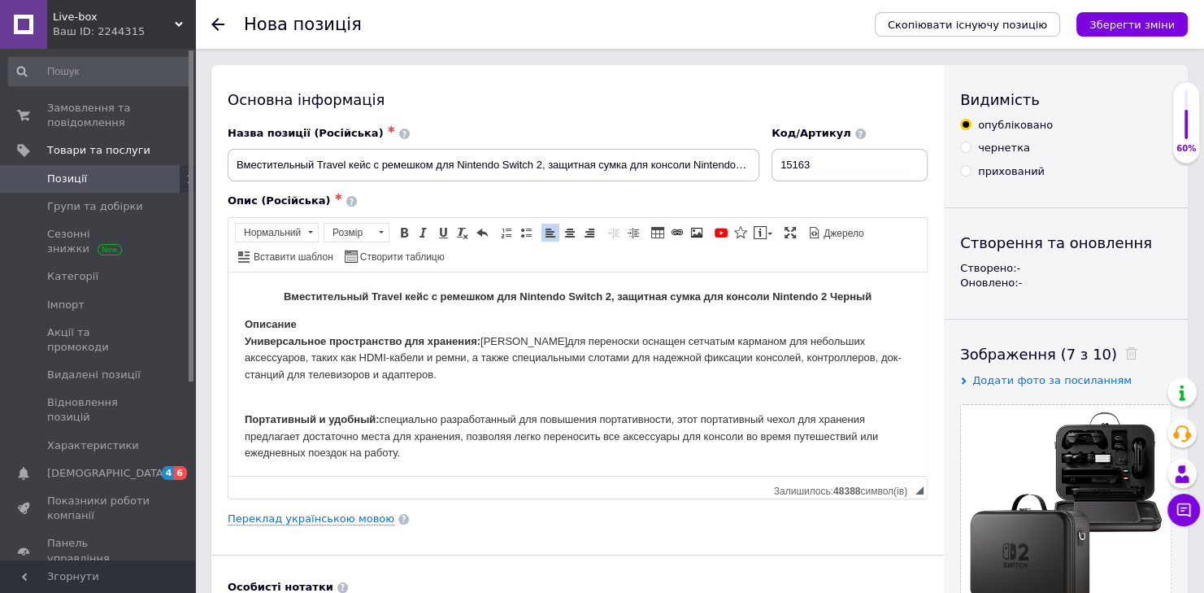
click at [246, 388] on body "Вместительный Travel кейс с ремешком для Nintendo Switch 2, защитная сумка для …" at bounding box center [578, 545] width 666 height 514
click at [690, 228] on span at bounding box center [696, 232] width 13 height 13
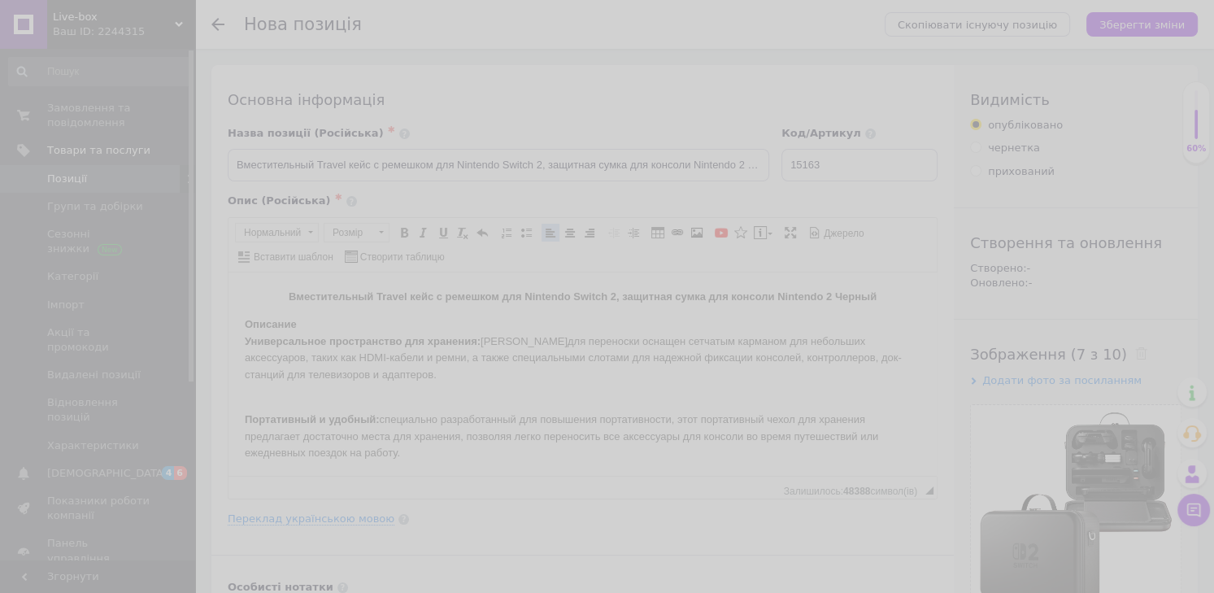
select select
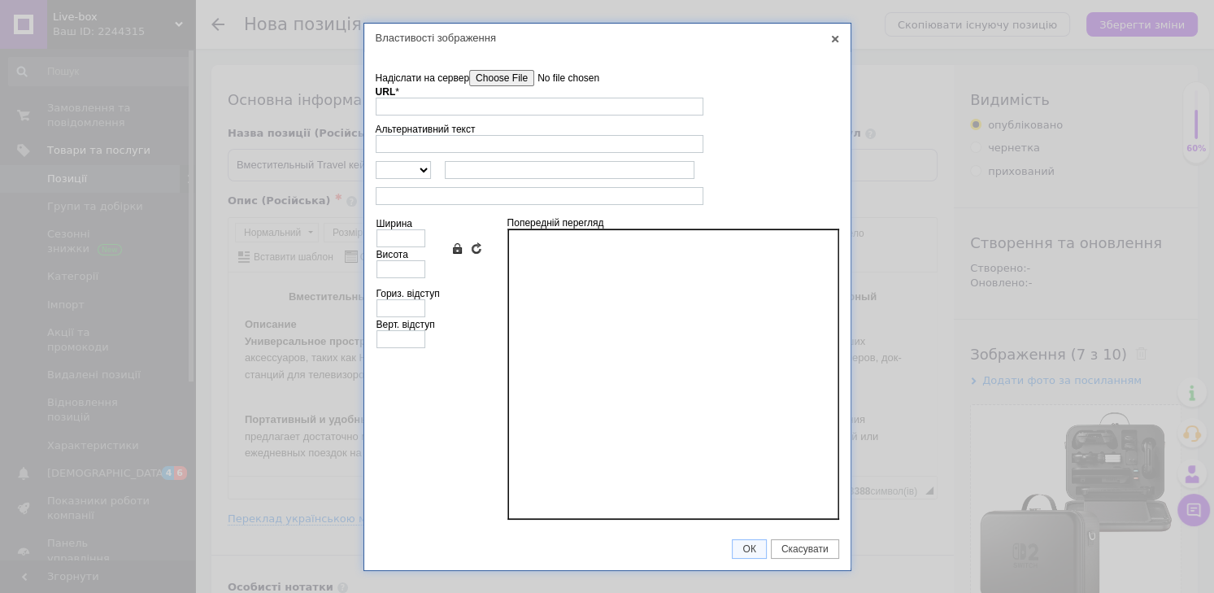
click at [519, 72] on input"] "Надіслати на сервер" at bounding box center [561, 78] width 185 height 16
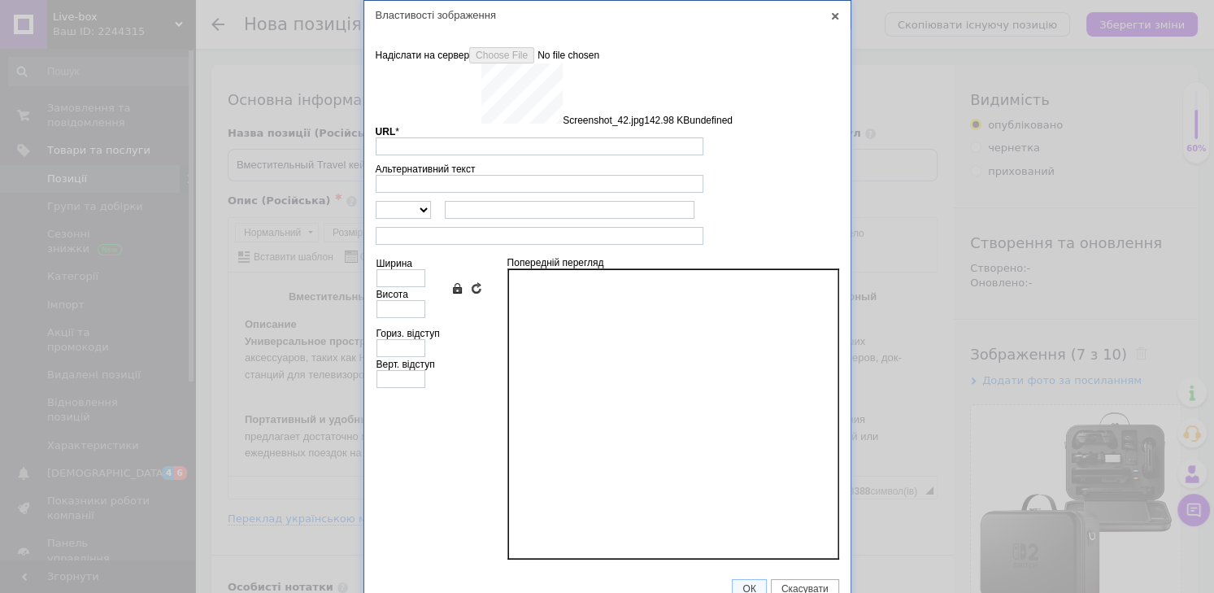
type input "[URL][DOMAIN_NAME]"
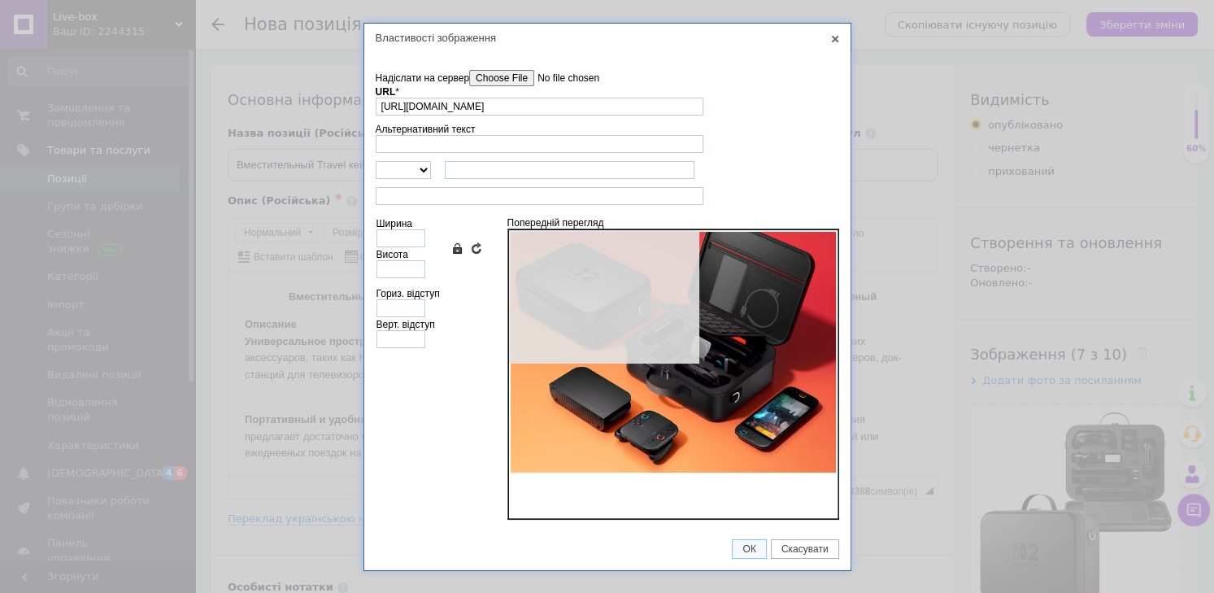
type input "640"
type input "475"
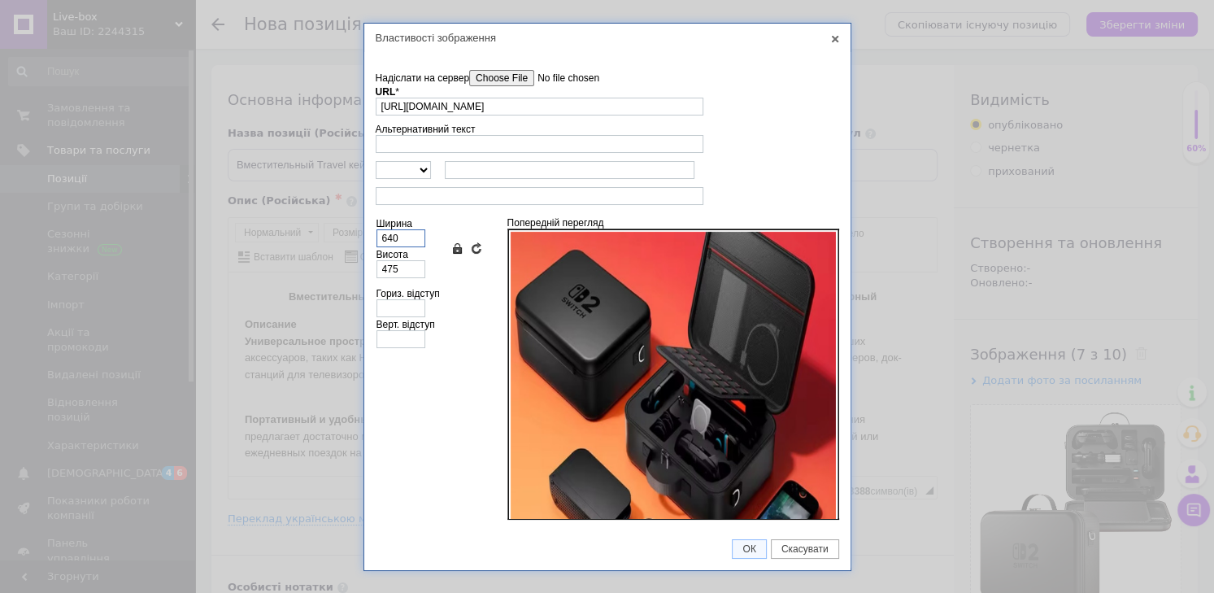
click at [410, 236] on input "640" at bounding box center [400, 238] width 49 height 18
type input "64"
type input "48"
type input "6"
type input "4"
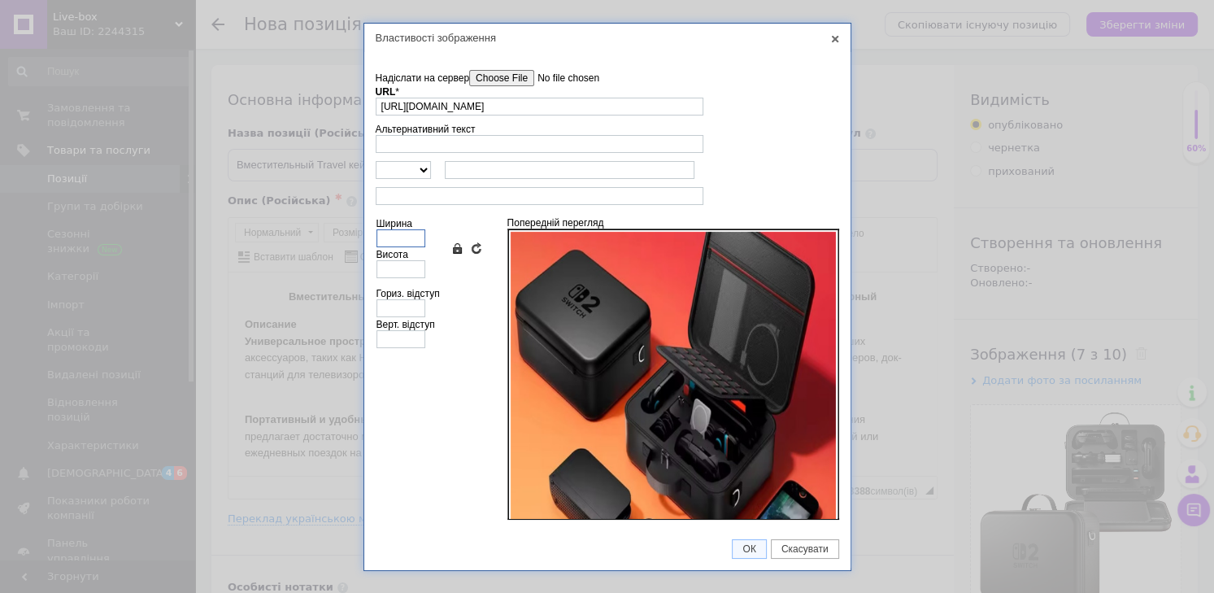
type input "2"
type input "1"
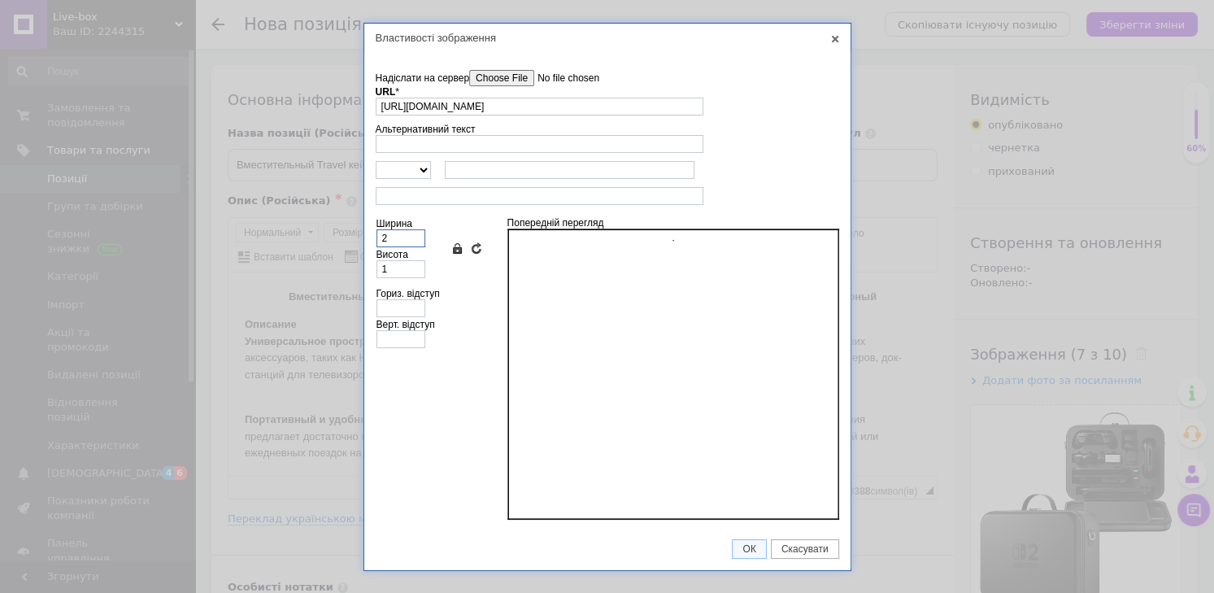
type input "20"
type input "15"
type input "200"
type input "148"
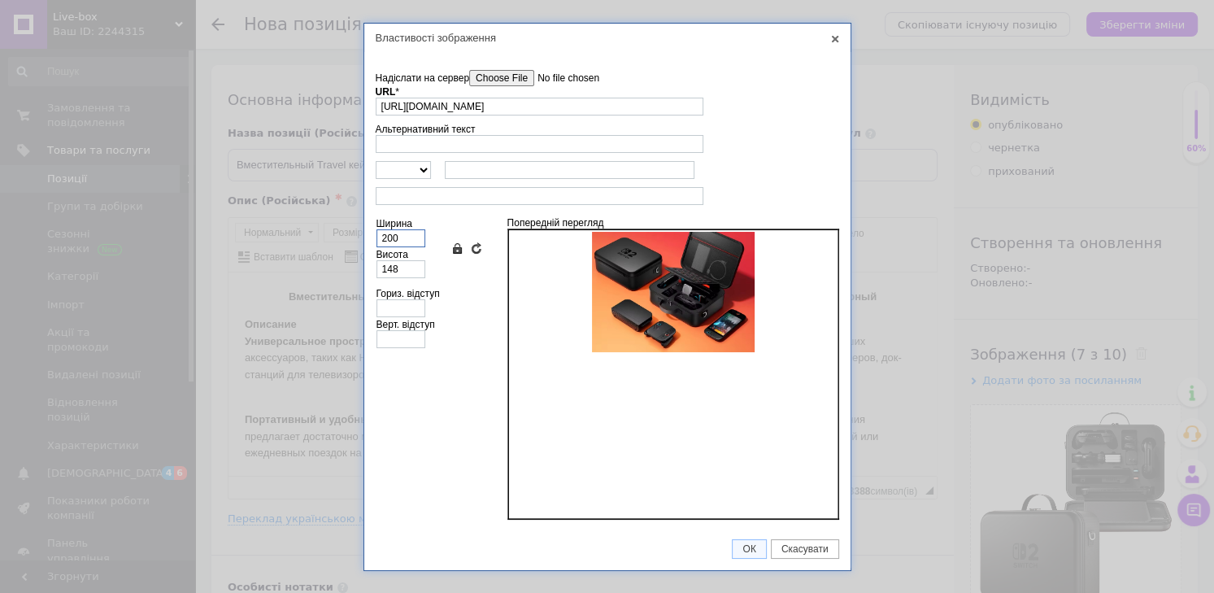
type input "20"
type input "15"
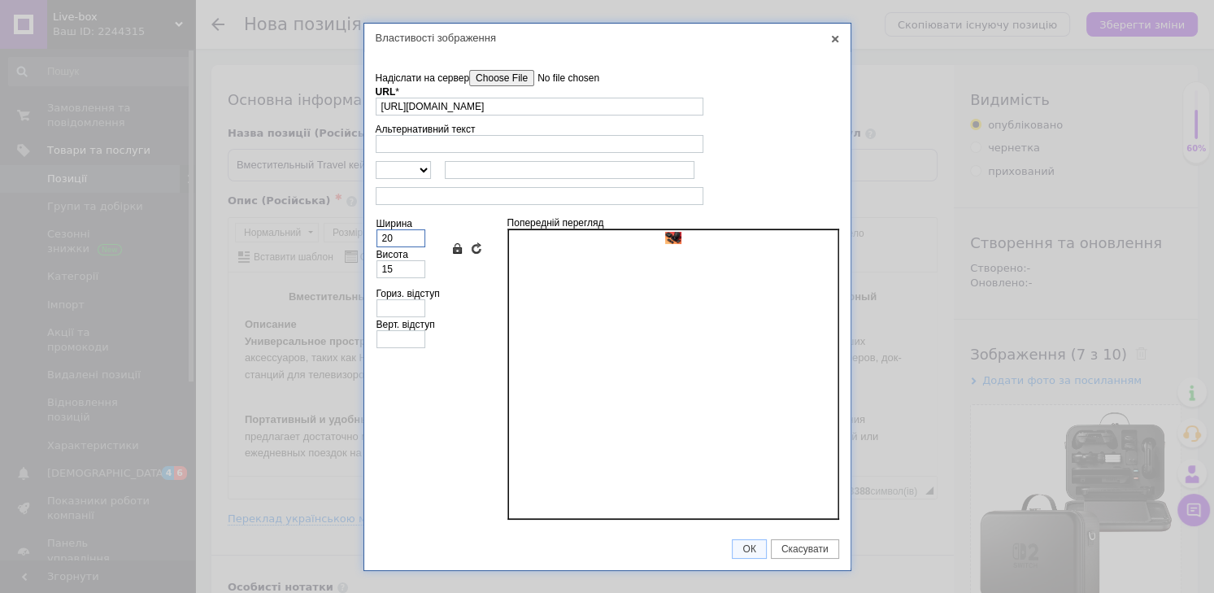
type input "2"
type input "1"
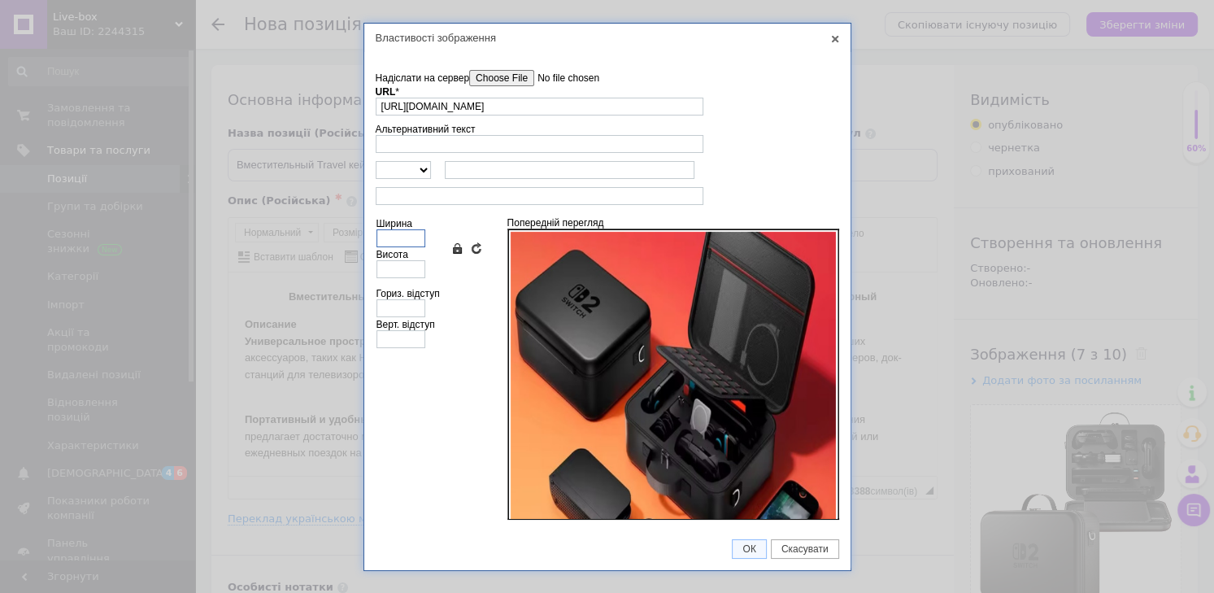
type input "2"
type input "1"
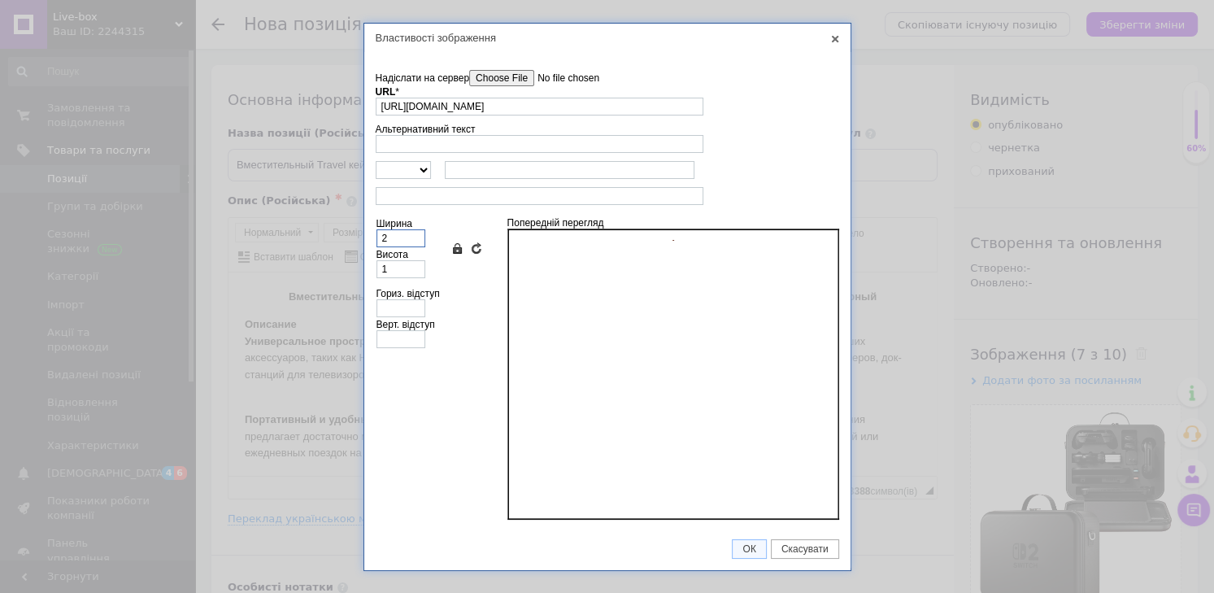
type input "25"
type input "19"
type input "250"
type input "186"
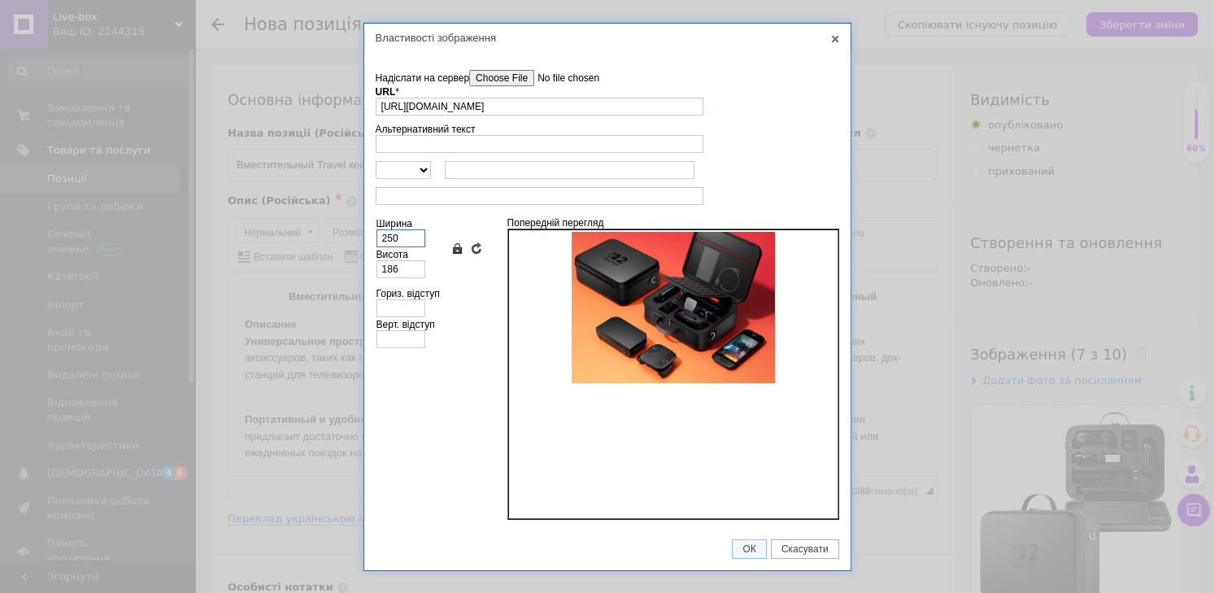
type input "250"
click at [750, 545] on span "ОК" at bounding box center [748, 548] width 33 height 11
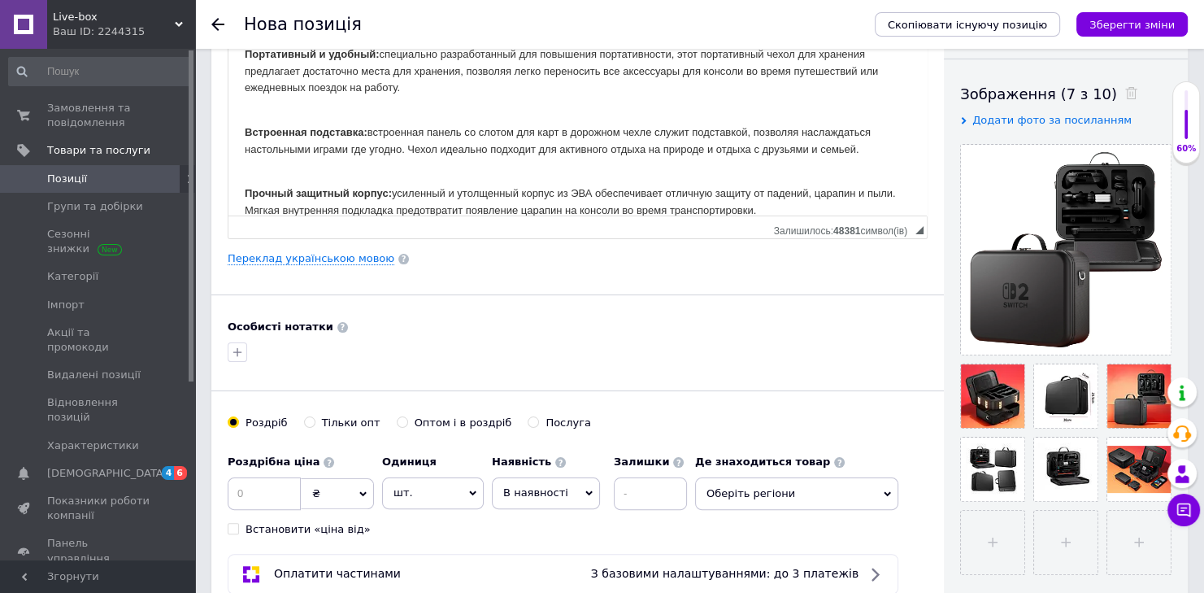
scroll to position [173, 0]
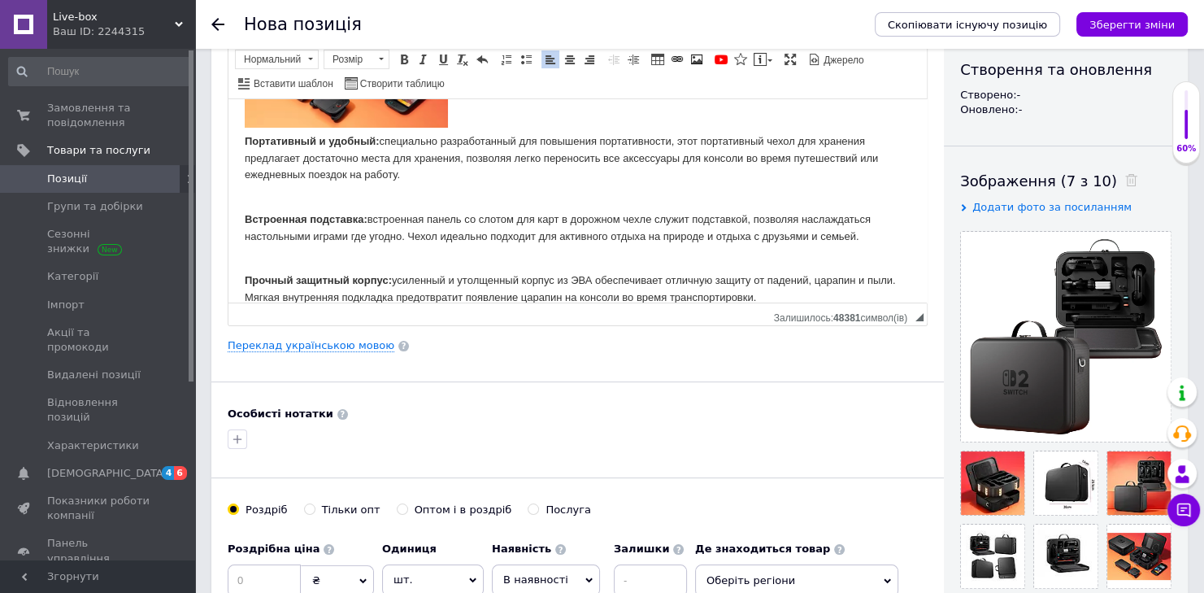
click at [257, 250] on body "Вместительный Travel кейс с ремешком для Nintendo Switch 2, защитная сумка для …" at bounding box center [578, 197] width 666 height 654
click at [692, 58] on span at bounding box center [696, 59] width 13 height 13
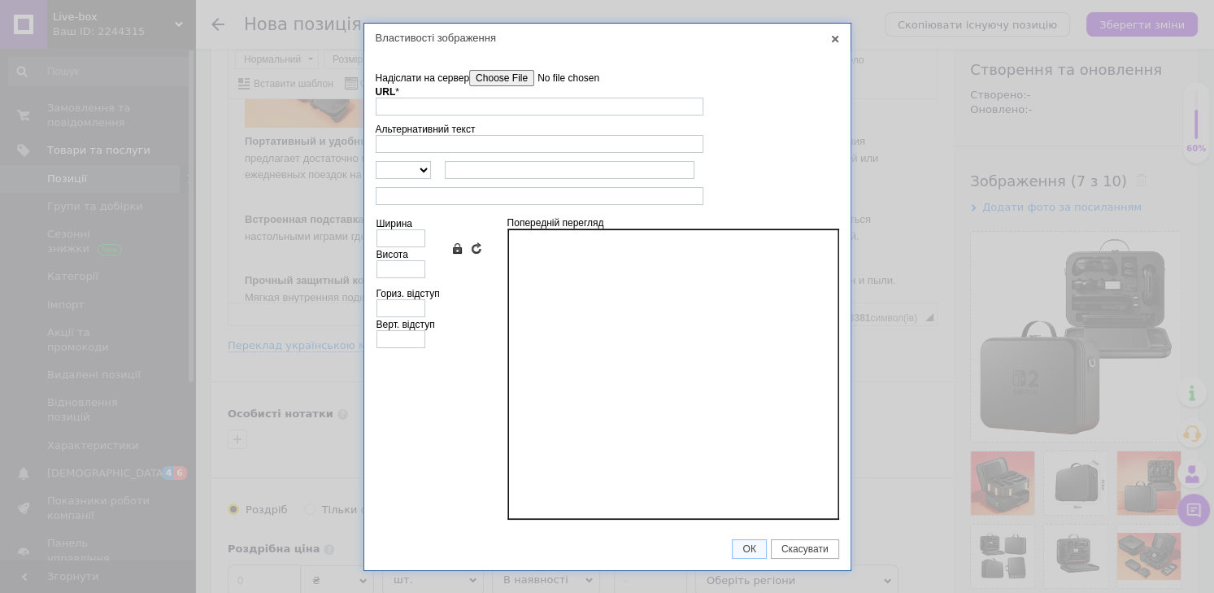
click at [494, 80] on input"] "Надіслати на сервер" at bounding box center [561, 78] width 185 height 16
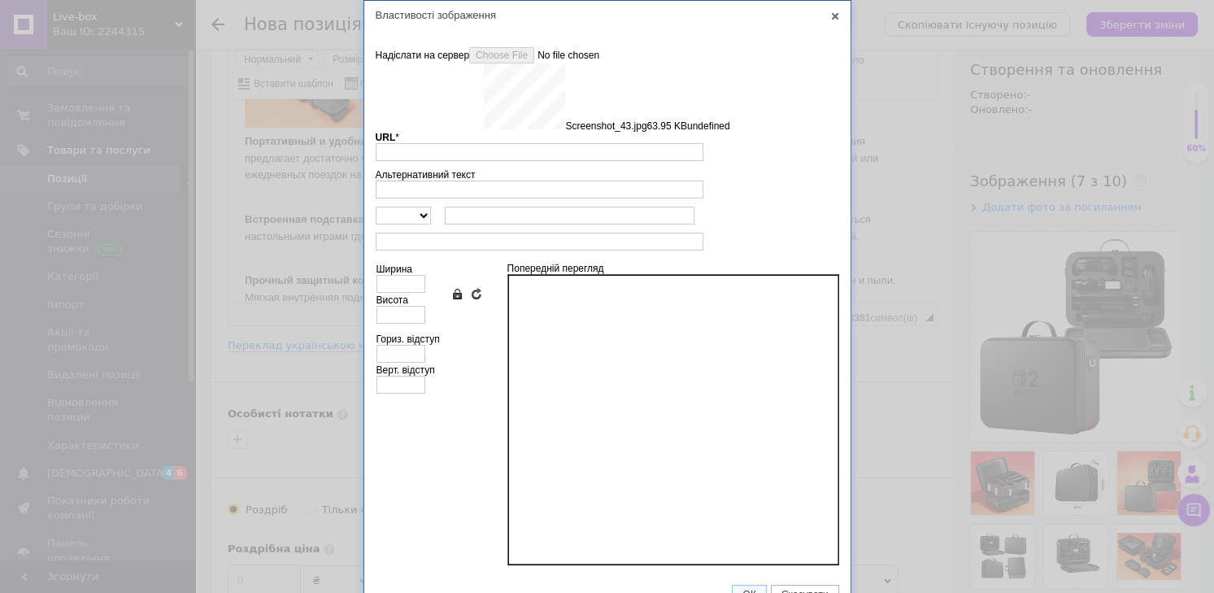
type input "[URL][DOMAIN_NAME]"
type input "640"
type input "524"
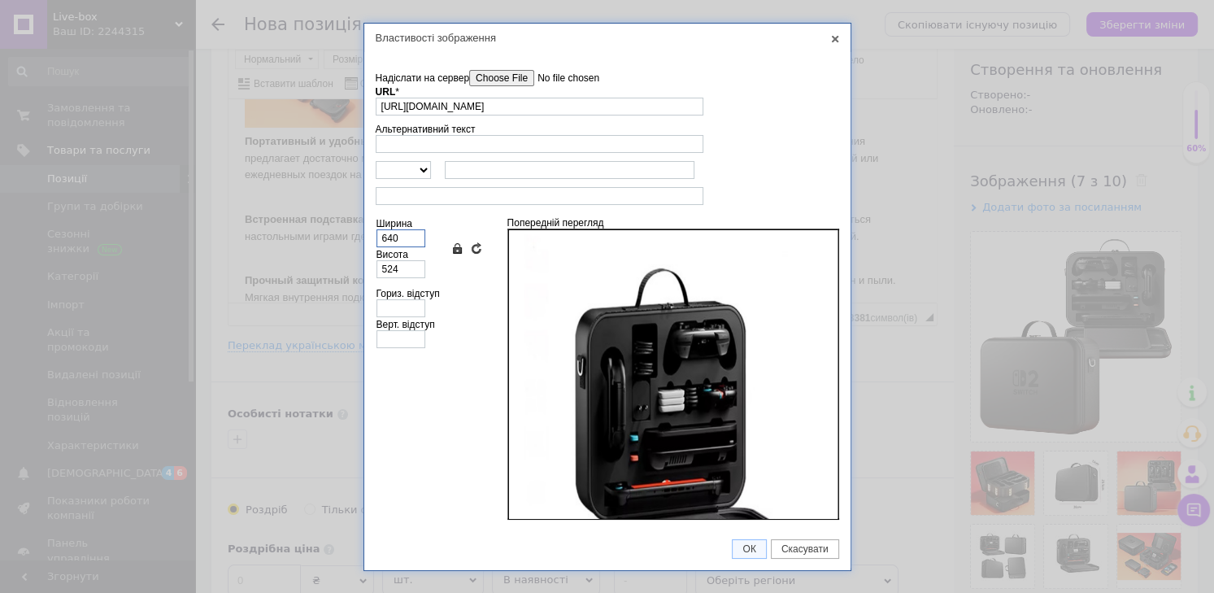
click at [407, 244] on input "640" at bounding box center [400, 238] width 49 height 18
type input "64"
type input "52"
type input "6"
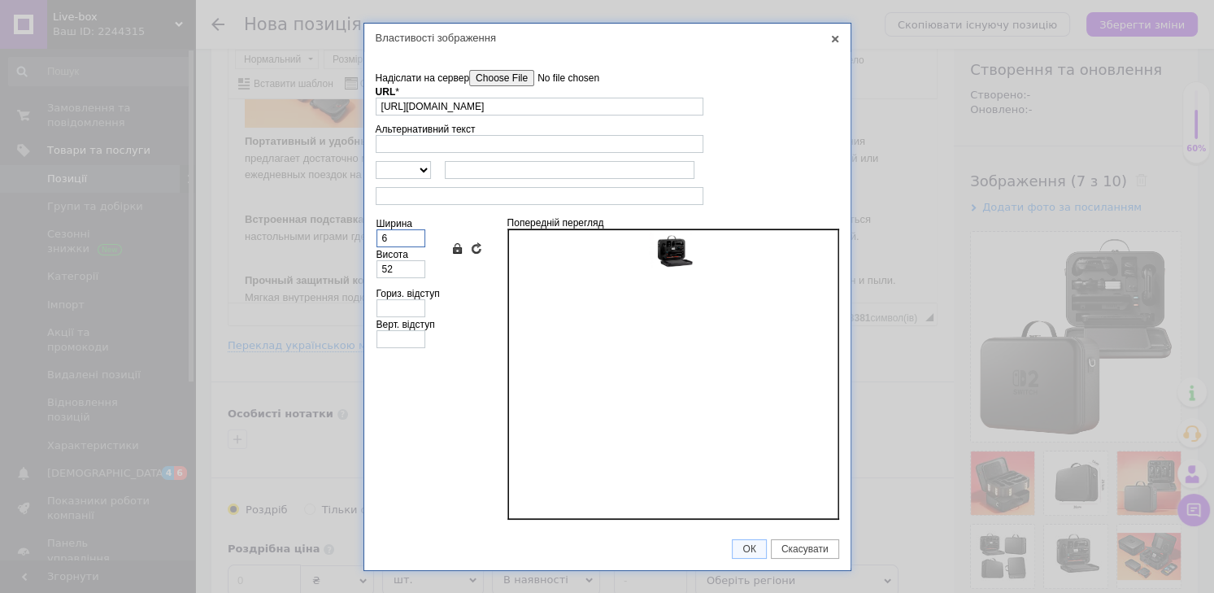
type input "5"
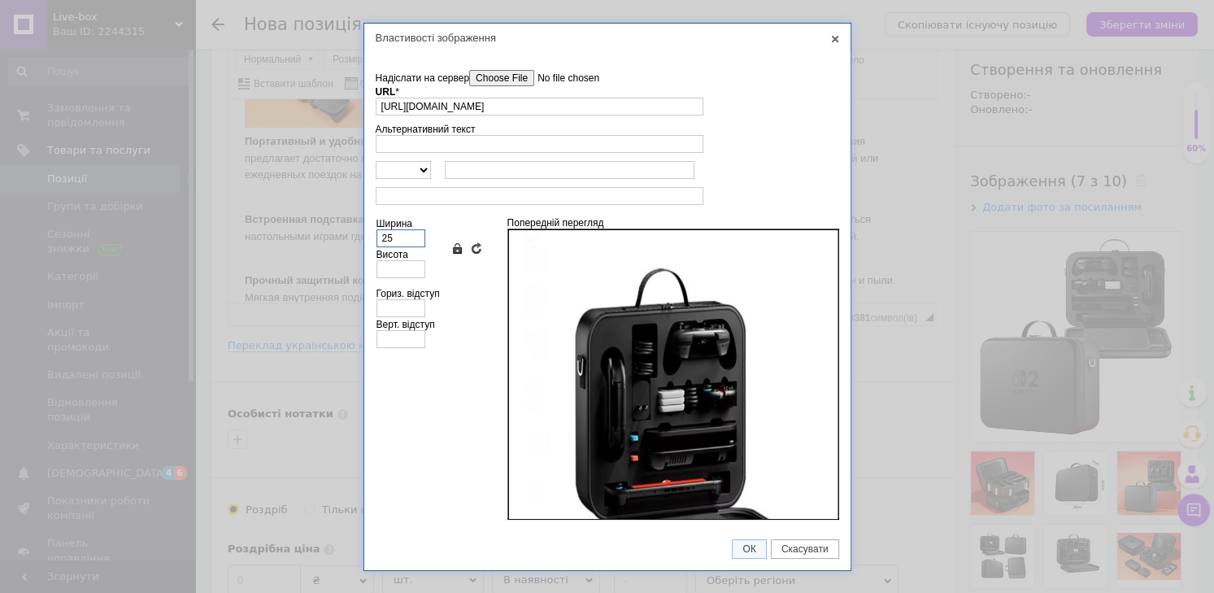
type input "250"
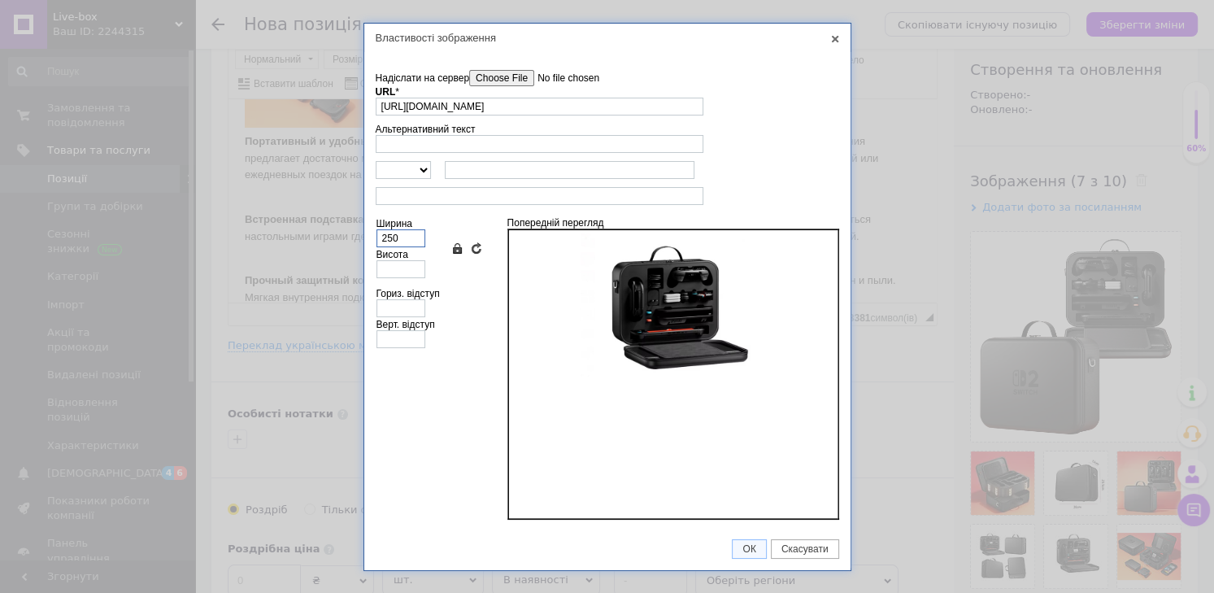
type input "205"
click at [753, 548] on span "ОК" at bounding box center [748, 548] width 33 height 11
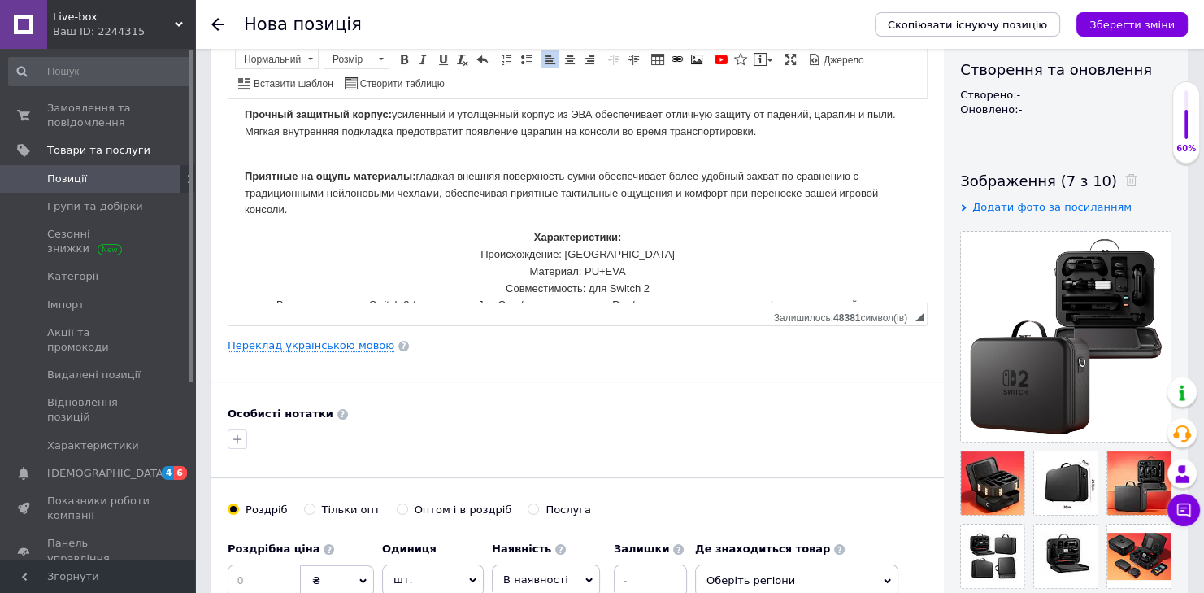
scroll to position [550, 0]
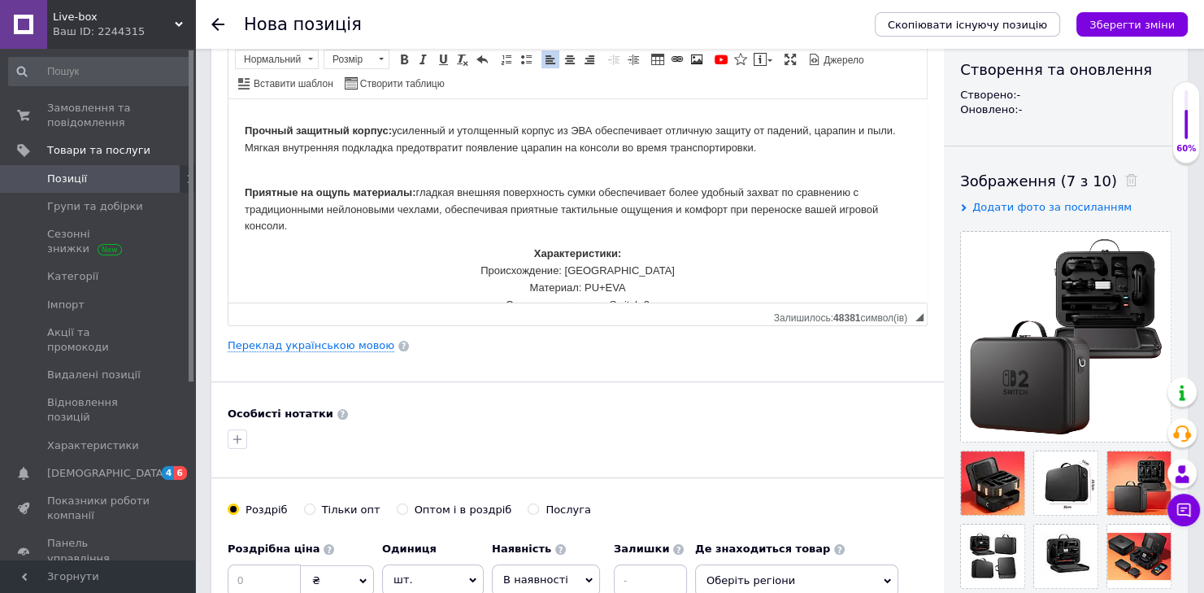
click at [690, 62] on span at bounding box center [696, 59] width 13 height 13
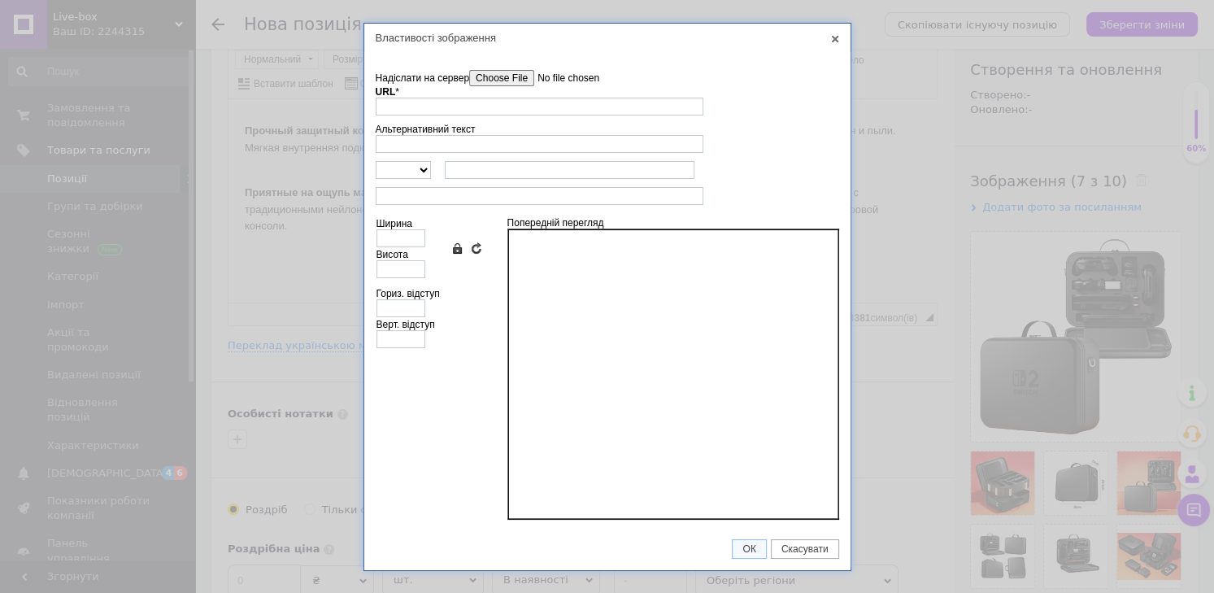
click at [505, 79] on input"] "Надіслати на сервер" at bounding box center [561, 78] width 185 height 16
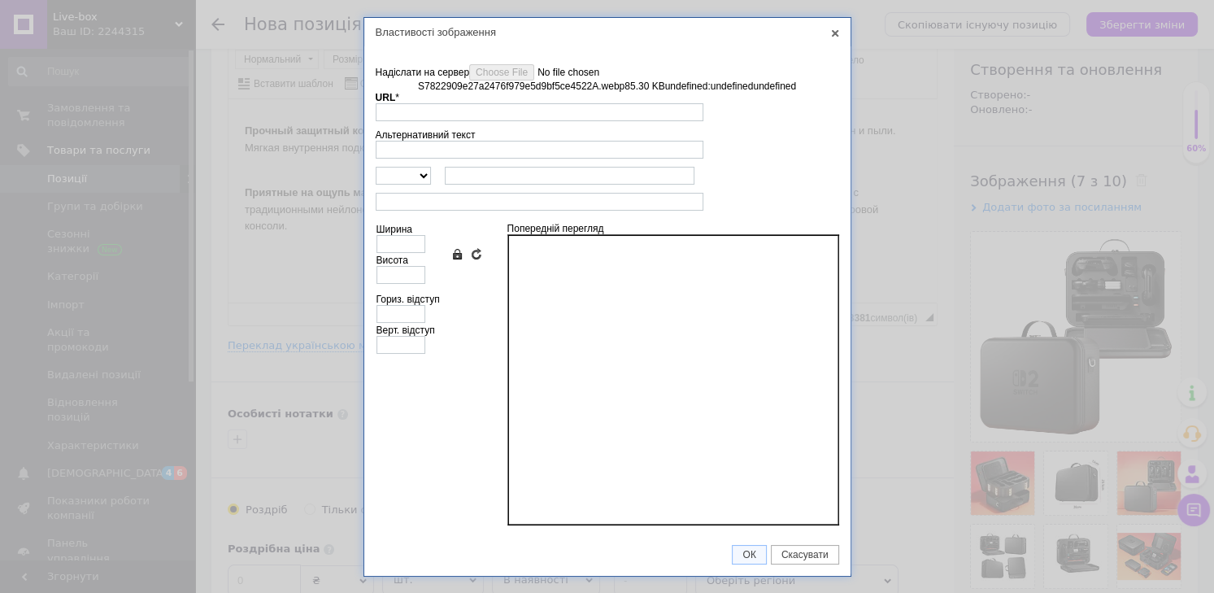
click at [839, 36] on link "X" at bounding box center [835, 33] width 15 height 15
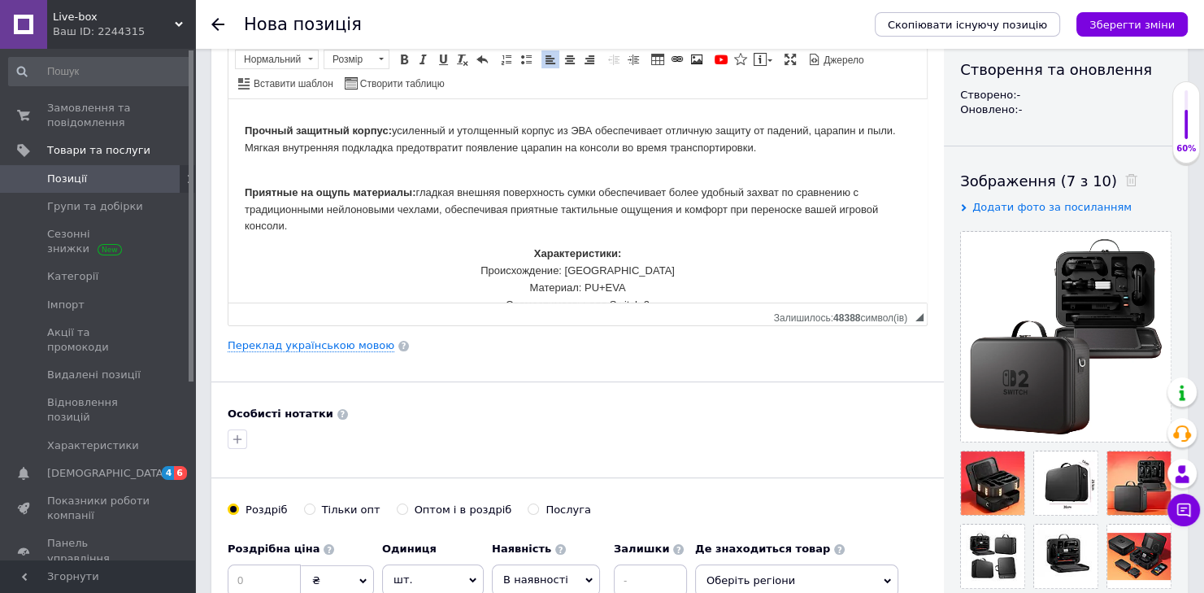
click at [691, 59] on span at bounding box center [696, 59] width 13 height 13
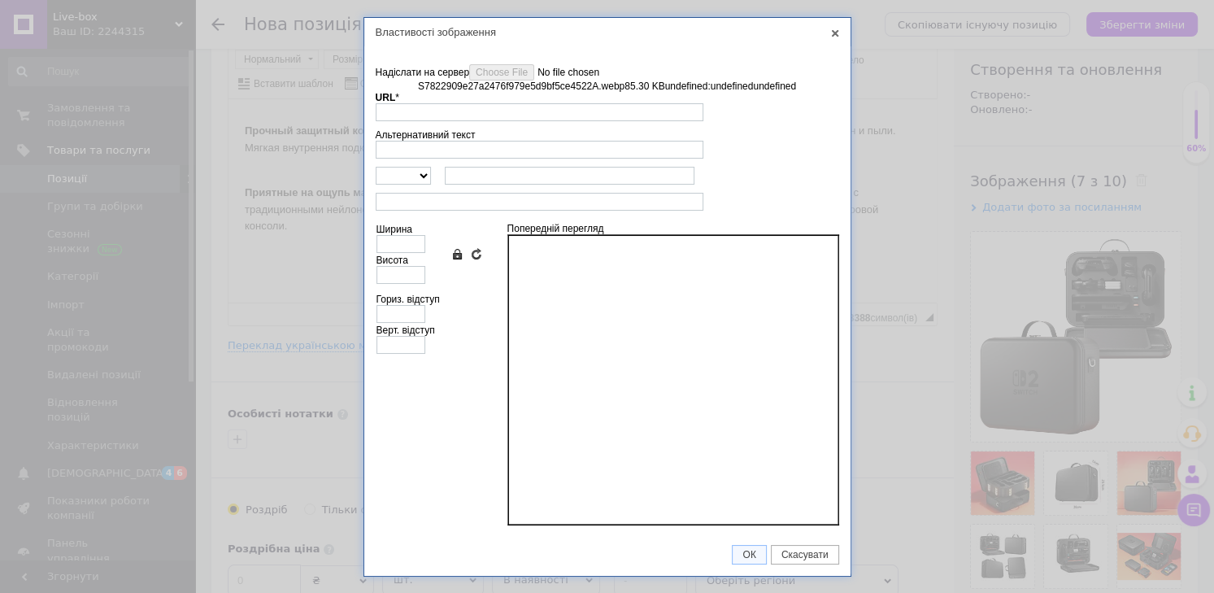
click at [828, 33] on link "X" at bounding box center [835, 33] width 15 height 15
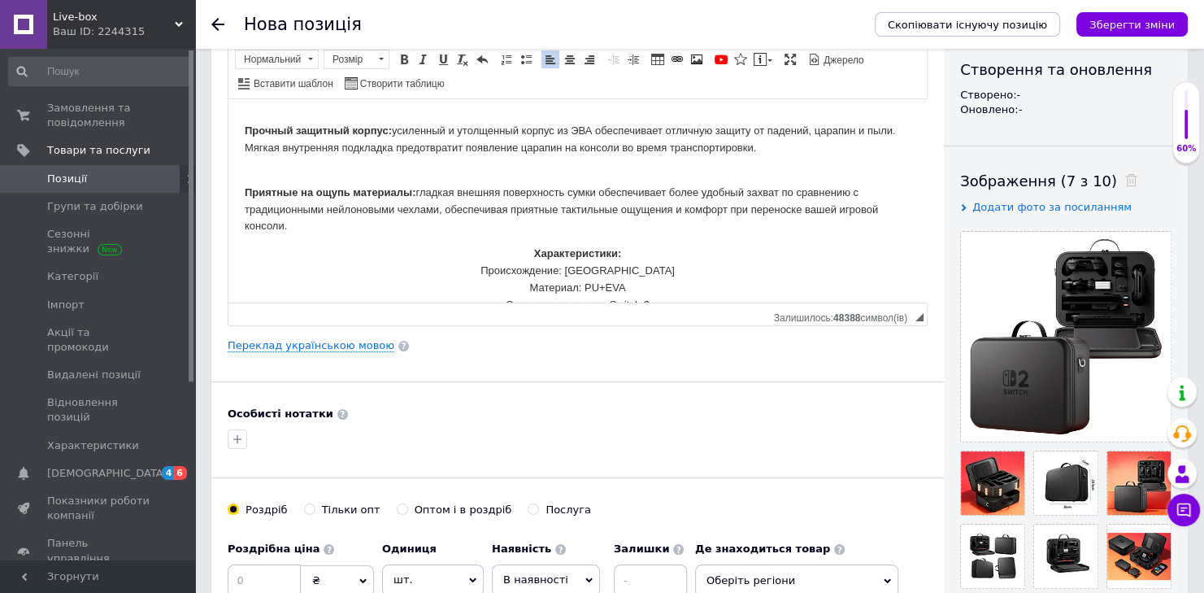
click at [837, 33] on div "Нова позиція" at bounding box center [551, 24] width 615 height 49
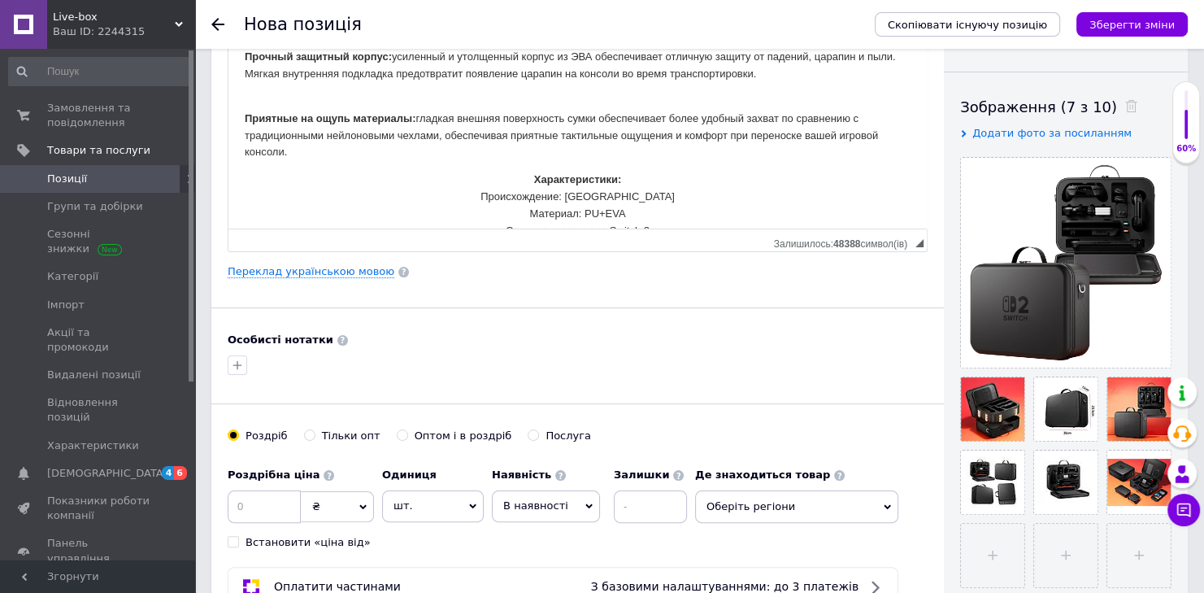
scroll to position [346, 0]
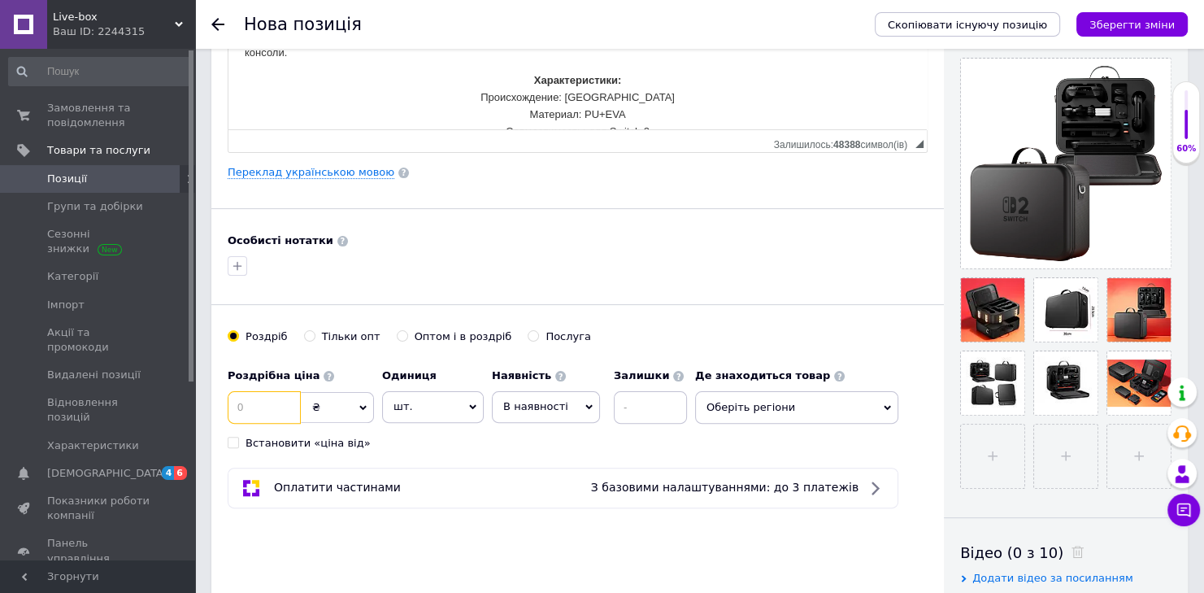
click at [267, 406] on input at bounding box center [264, 407] width 73 height 33
type input "4198"
click at [849, 406] on span "Оберіть регіони" at bounding box center [796, 407] width 203 height 33
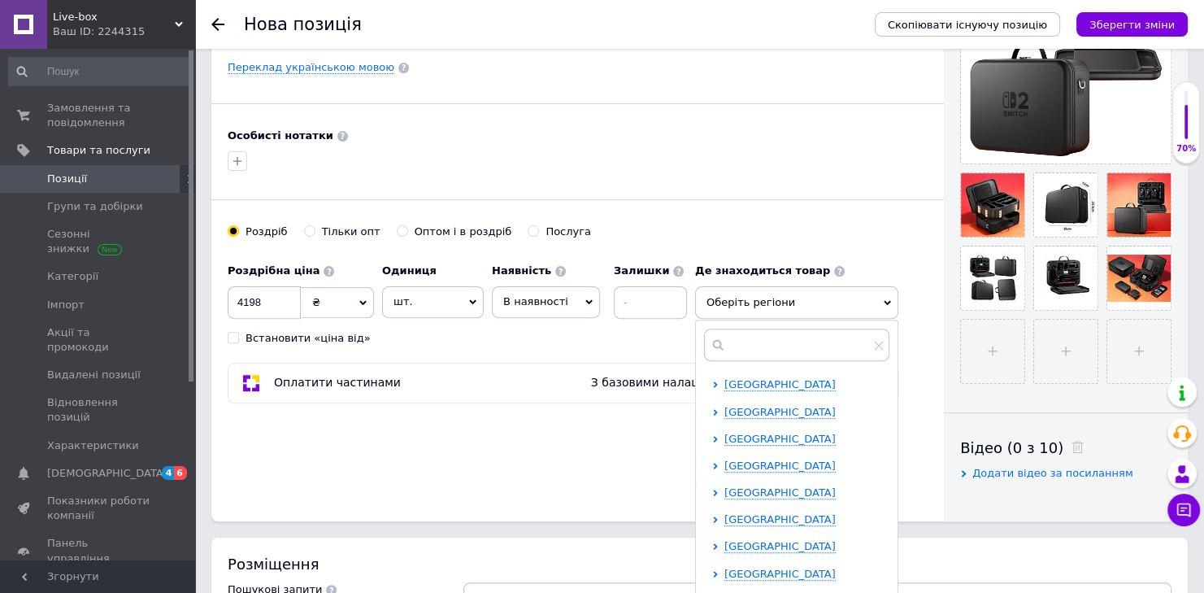
scroll to position [606, 0]
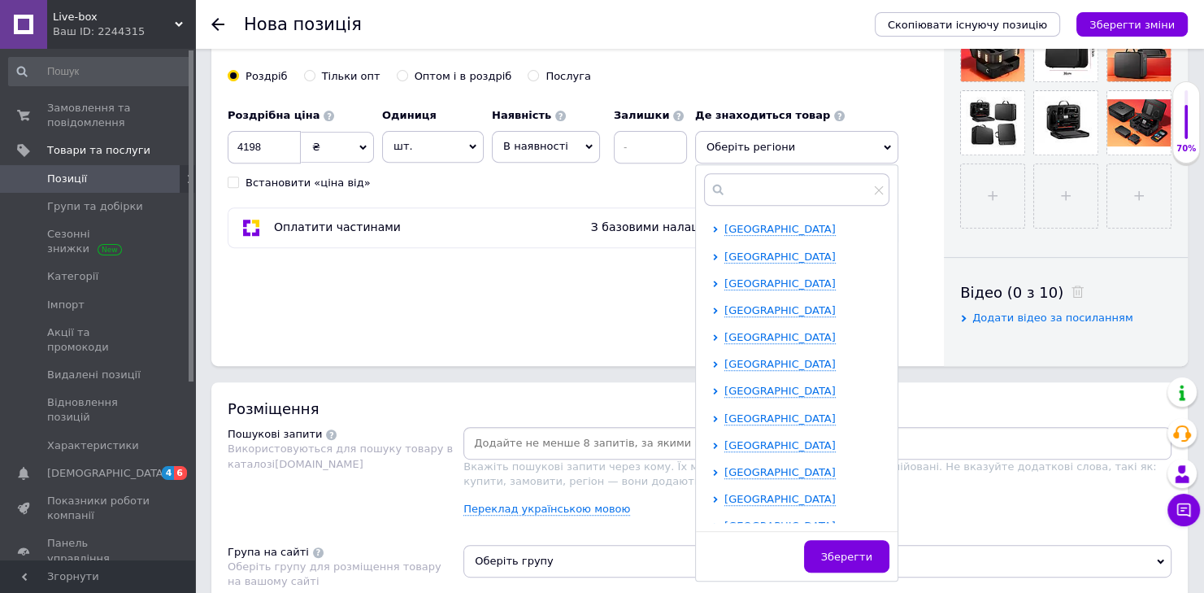
click at [742, 439] on span "[GEOGRAPHIC_DATA]" at bounding box center [779, 445] width 111 height 12
click at [727, 469] on input "checkbox" at bounding box center [729, 471] width 11 height 11
checkbox input "true"
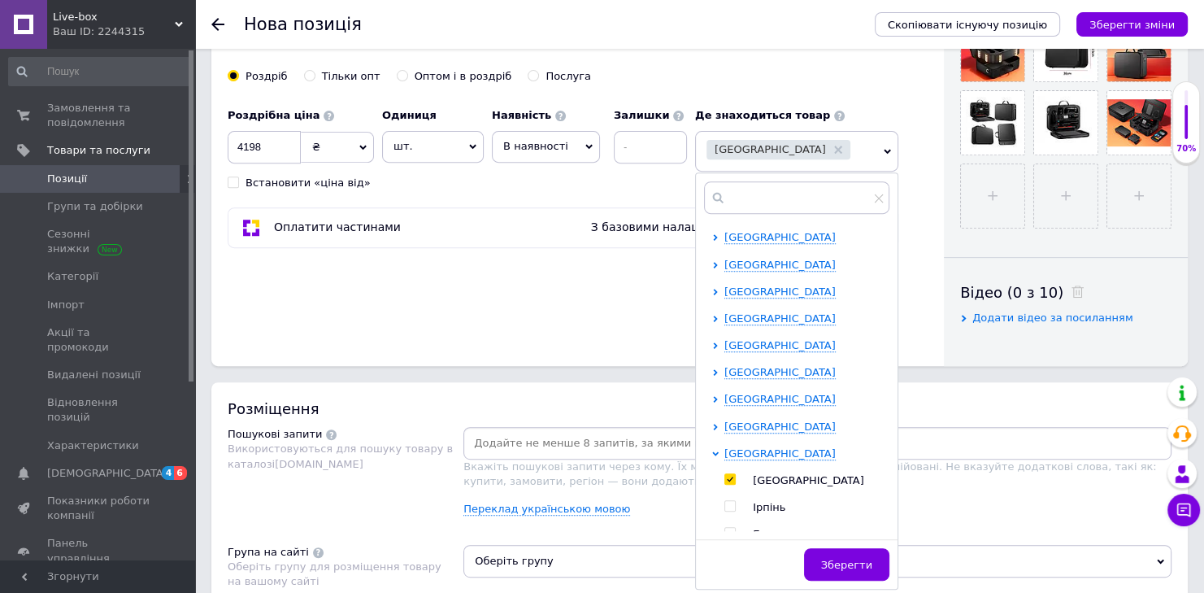
click at [746, 290] on span "[GEOGRAPHIC_DATA]" at bounding box center [779, 291] width 111 height 12
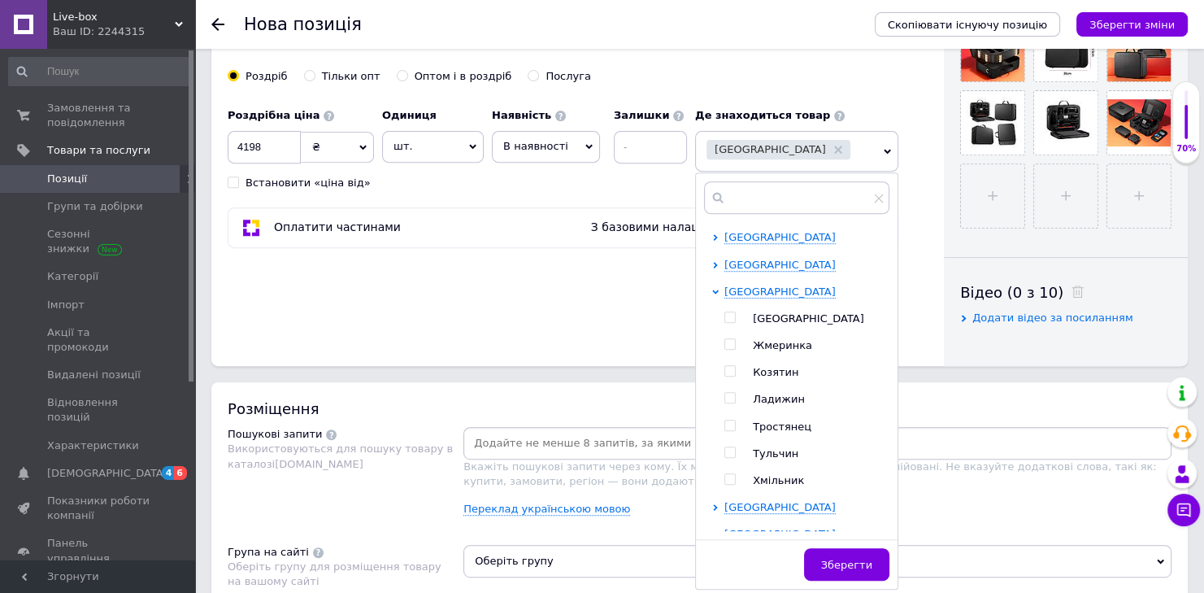
click at [728, 312] on input "checkbox" at bounding box center [729, 317] width 11 height 11
click at [893, 195] on icon at bounding box center [898, 198] width 10 height 10
click at [732, 312] on input "checkbox" at bounding box center [729, 317] width 11 height 11
checkbox input "false"
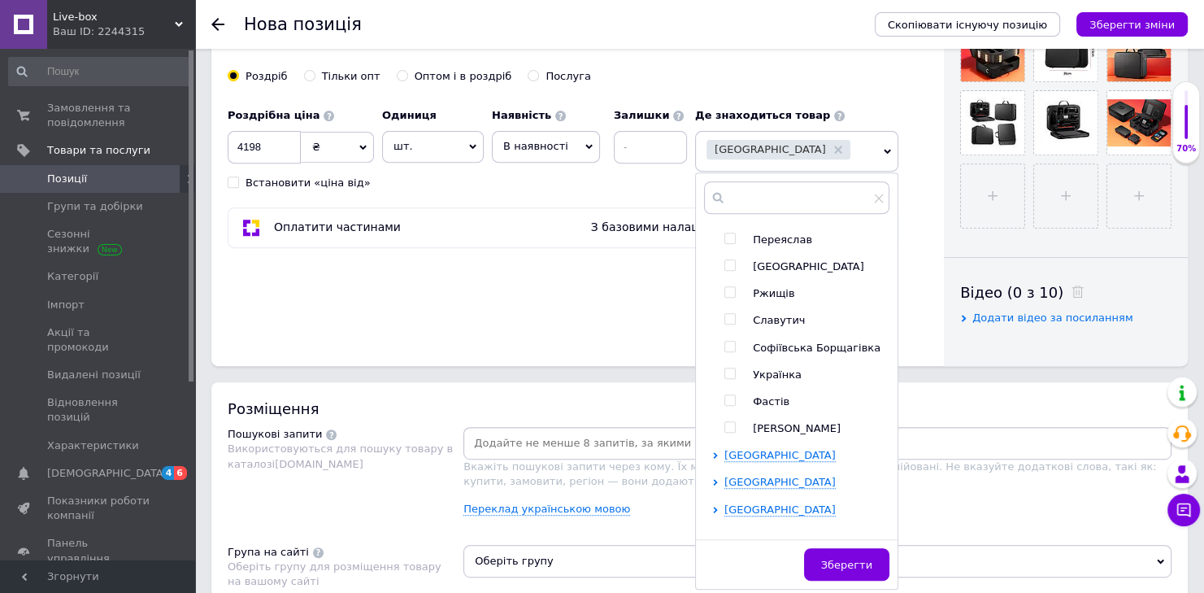
scroll to position [1041, 0]
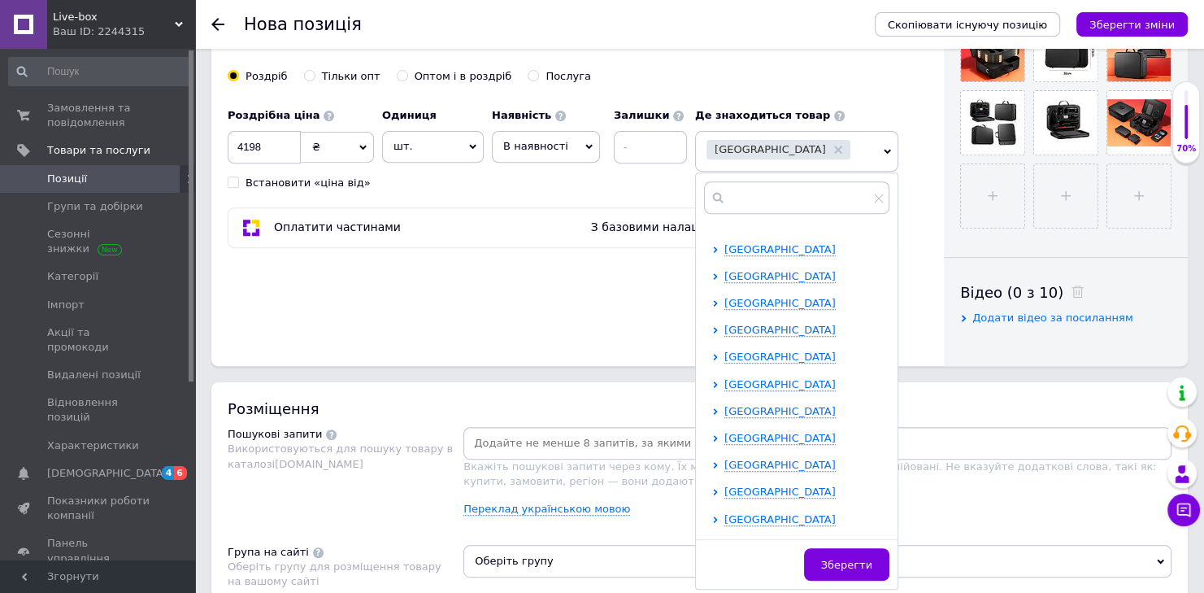
click at [748, 309] on span "[GEOGRAPHIC_DATA]" at bounding box center [779, 303] width 111 height 12
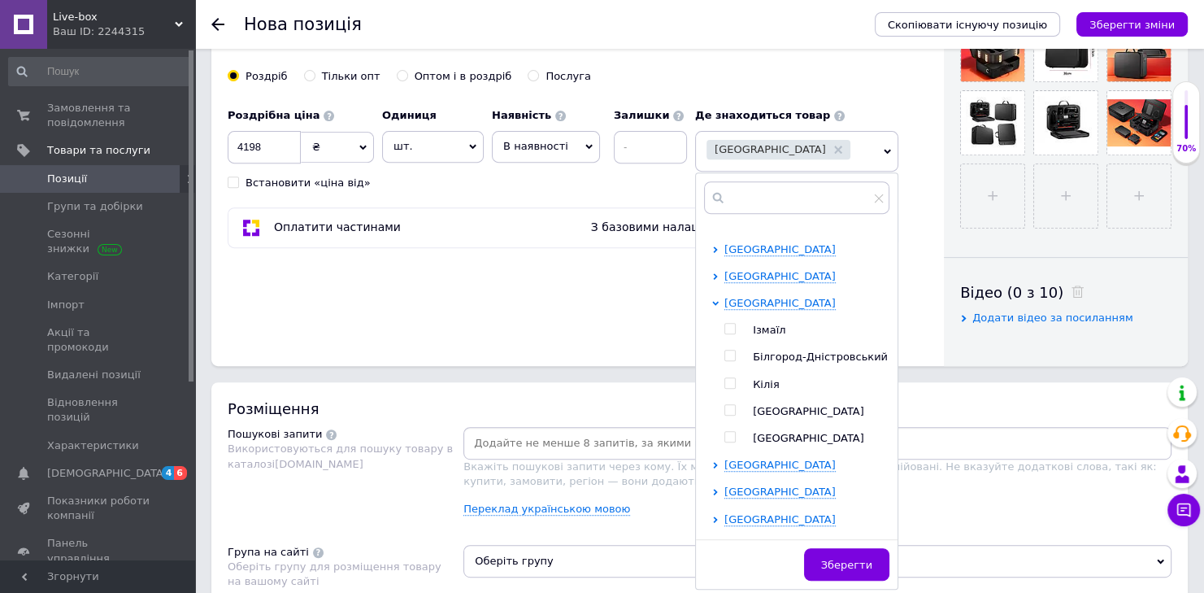
click at [732, 415] on input "checkbox" at bounding box center [729, 410] width 11 height 11
checkbox input "true"
click at [771, 193] on input "text" at bounding box center [806, 197] width 204 height 33
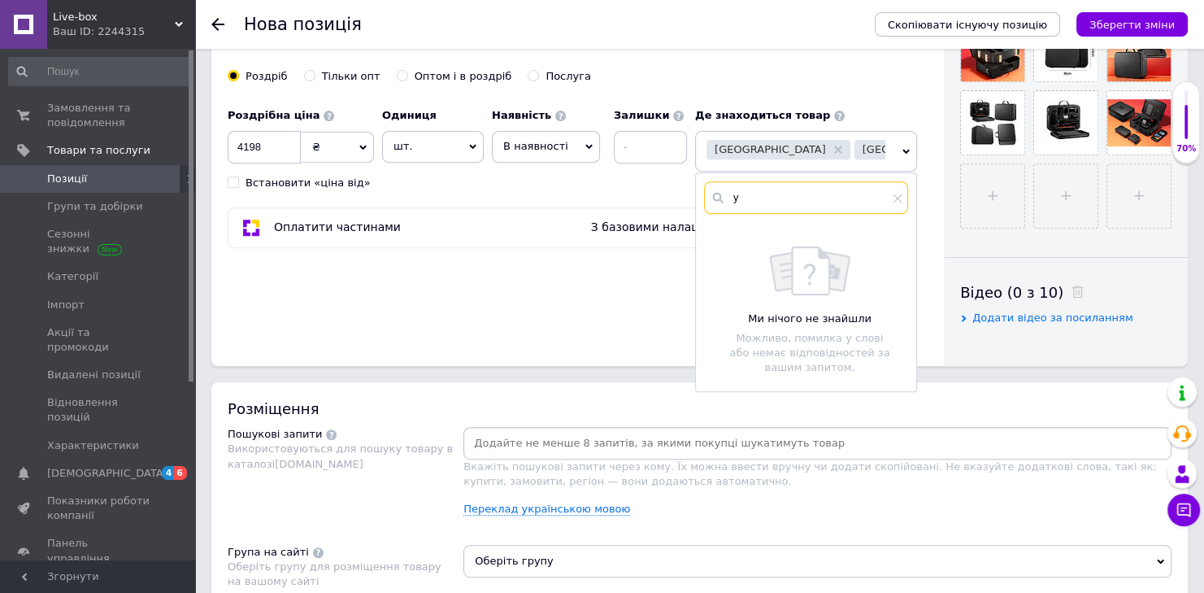
scroll to position [0, 0]
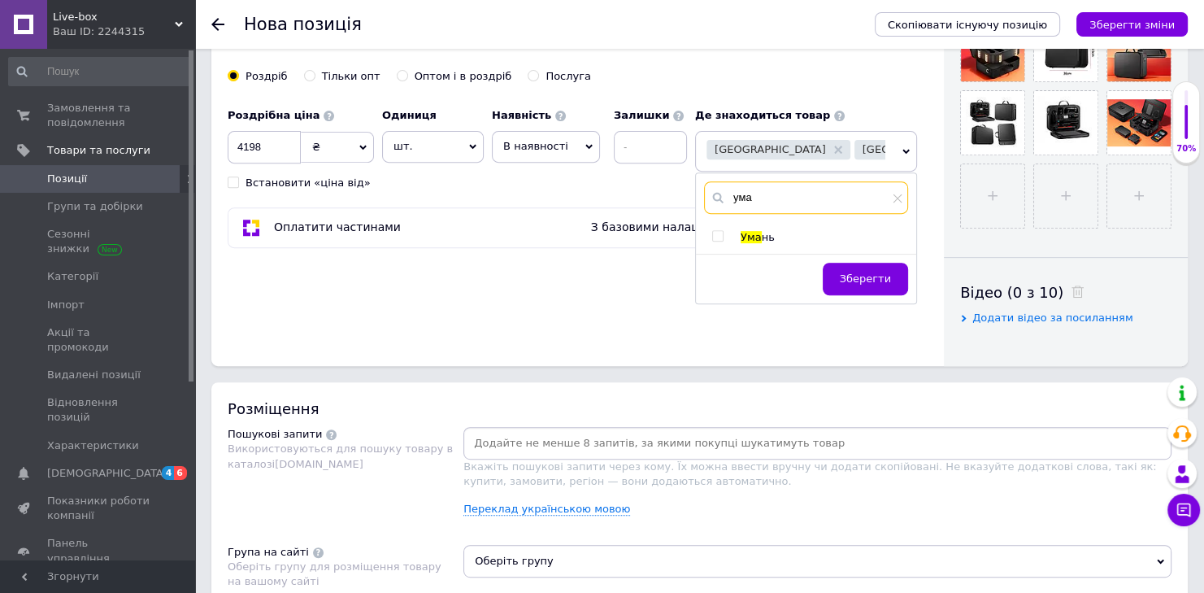
type input "ума"
drag, startPoint x: 711, startPoint y: 237, endPoint x: 722, endPoint y: 240, distance: 11.6
click at [712, 238] on div "Ума нь" at bounding box center [806, 237] width 220 height 15
click at [719, 234] on input "checkbox" at bounding box center [717, 236] width 11 height 11
checkbox input "true"
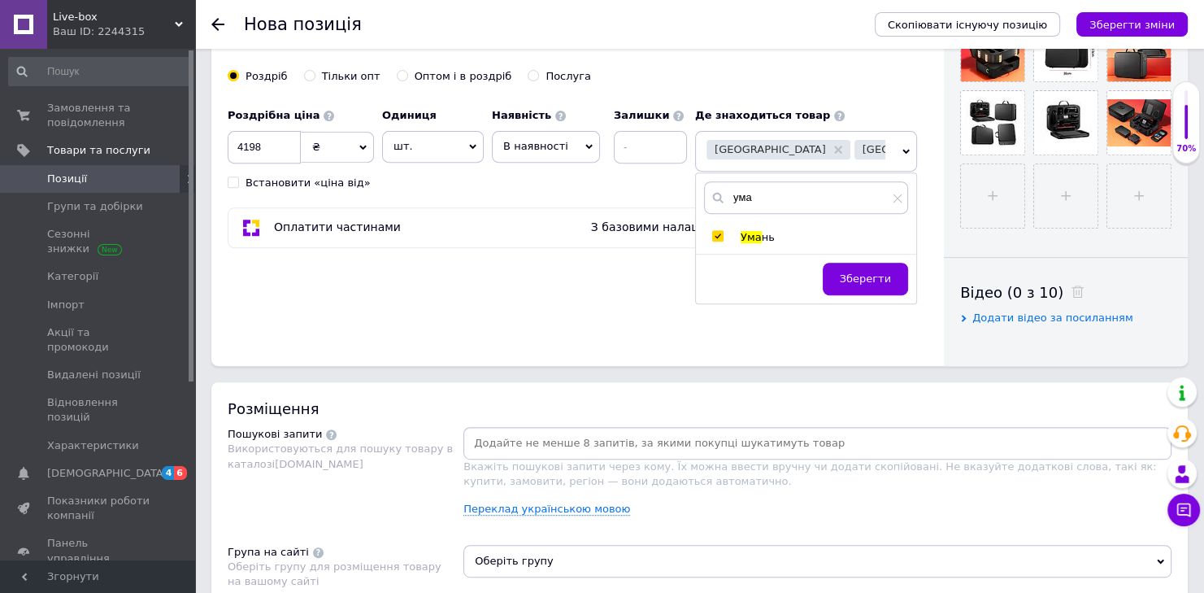
drag, startPoint x: 873, startPoint y: 276, endPoint x: 855, endPoint y: 276, distance: 17.9
click at [872, 276] on span "Зберегти" at bounding box center [865, 278] width 51 height 12
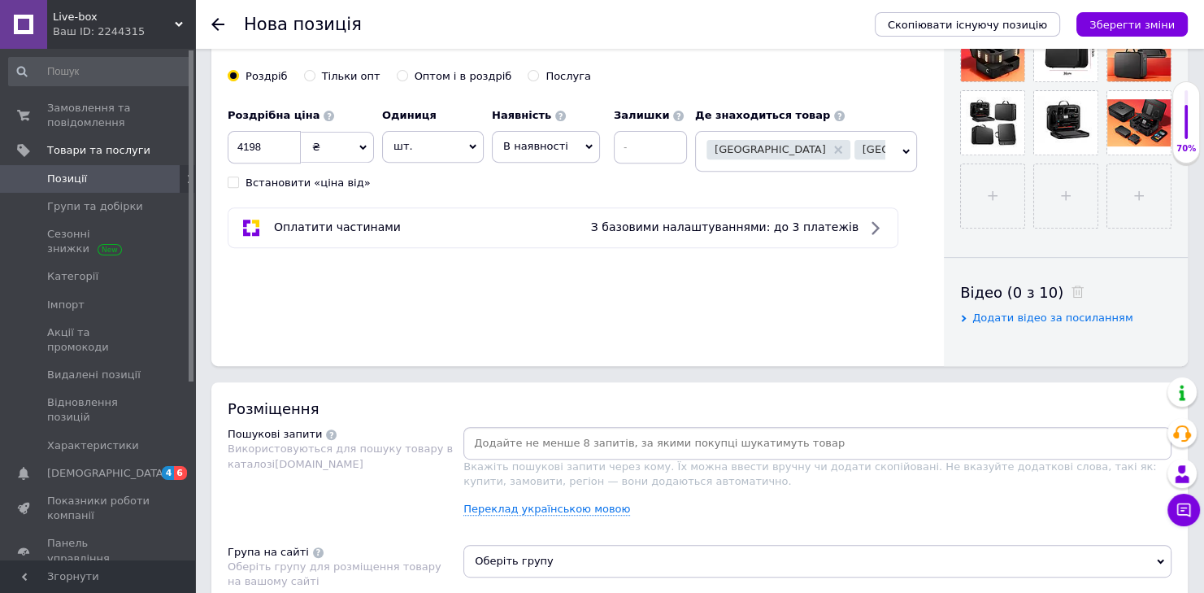
scroll to position [867, 0]
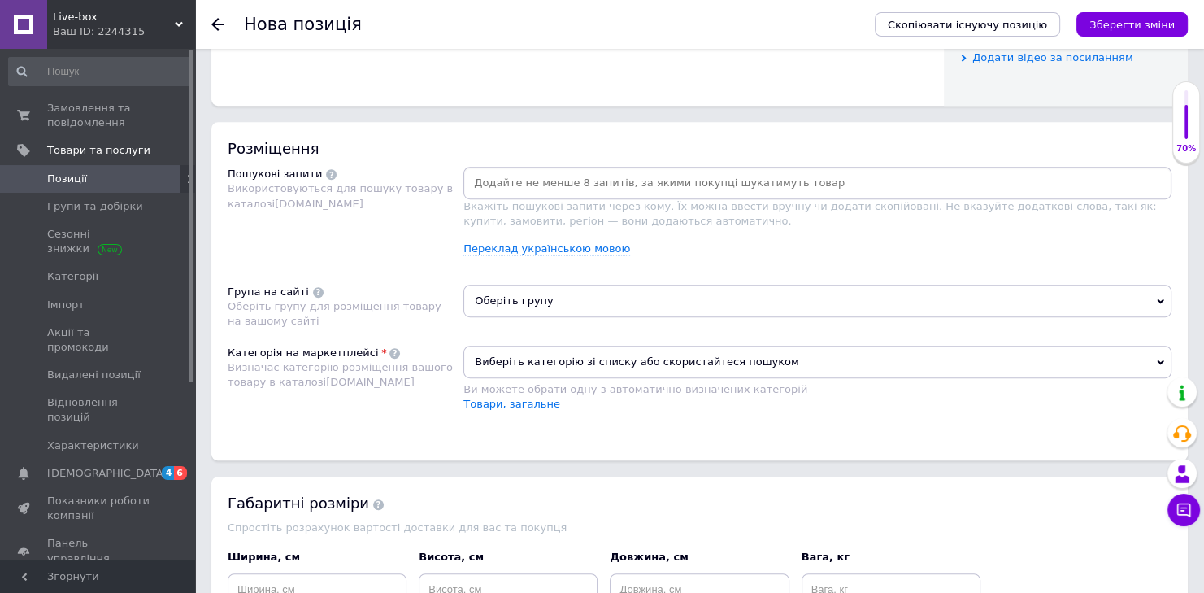
drag, startPoint x: 556, startPoint y: 293, endPoint x: 480, endPoint y: 283, distance: 76.2
click at [554, 293] on span "Оберіть групу" at bounding box center [817, 301] width 708 height 33
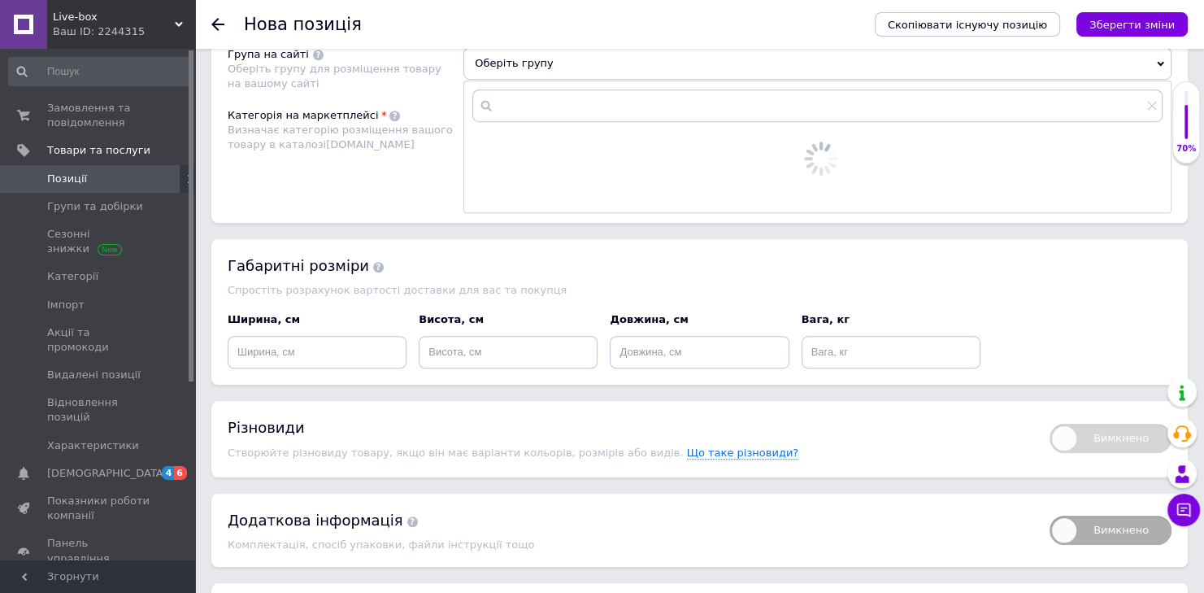
scroll to position [1127, 0]
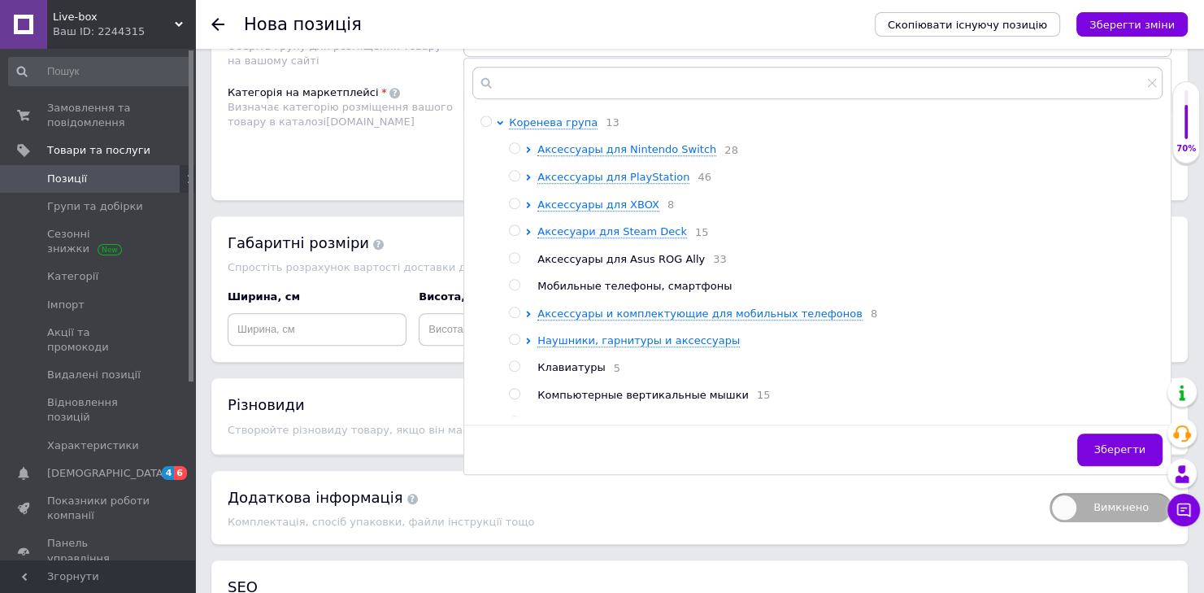
click at [518, 150] on input "radio" at bounding box center [514, 148] width 11 height 11
radio input "true"
click at [1110, 445] on span "Зберегти" at bounding box center [1119, 449] width 51 height 12
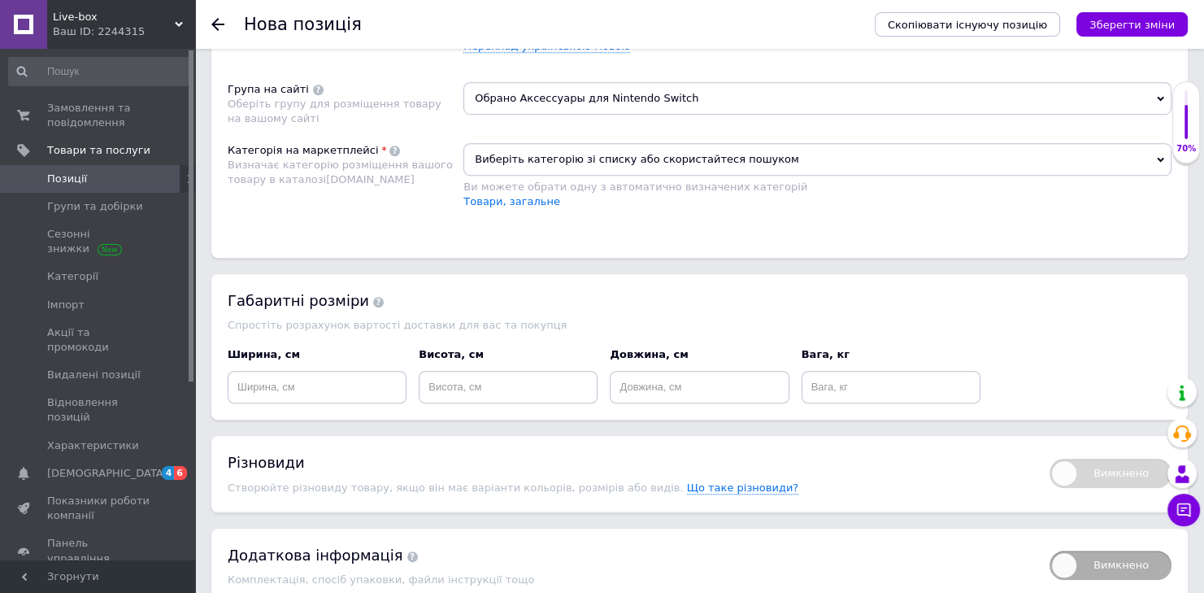
scroll to position [1041, 0]
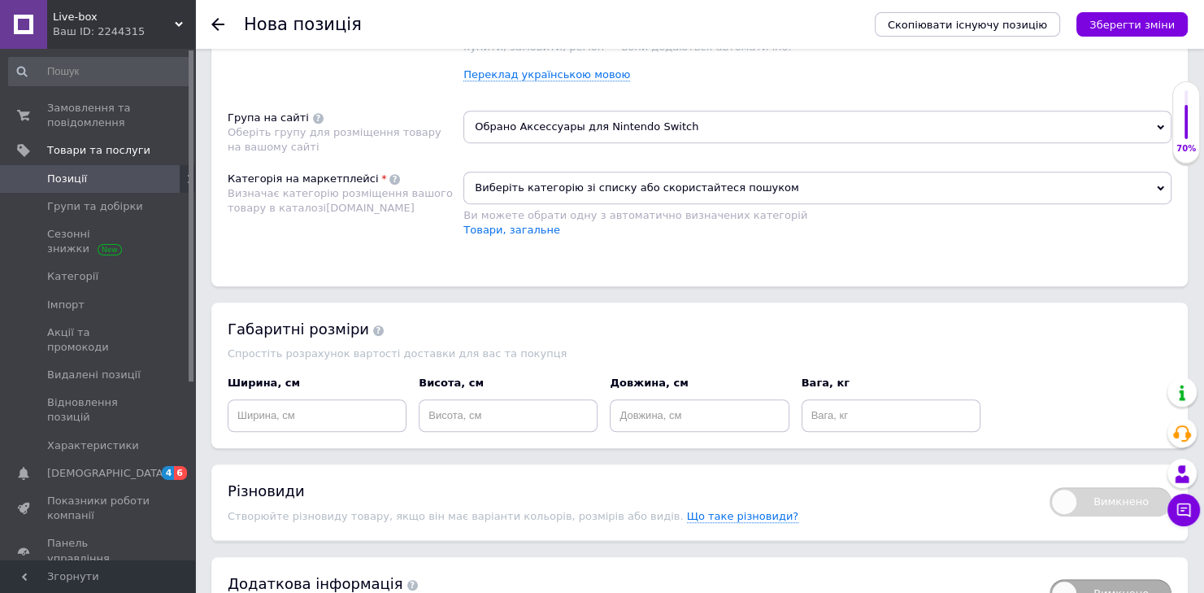
click at [580, 187] on span "Виберіть категорію зі списку або скористайтеся пошуком" at bounding box center [817, 188] width 708 height 33
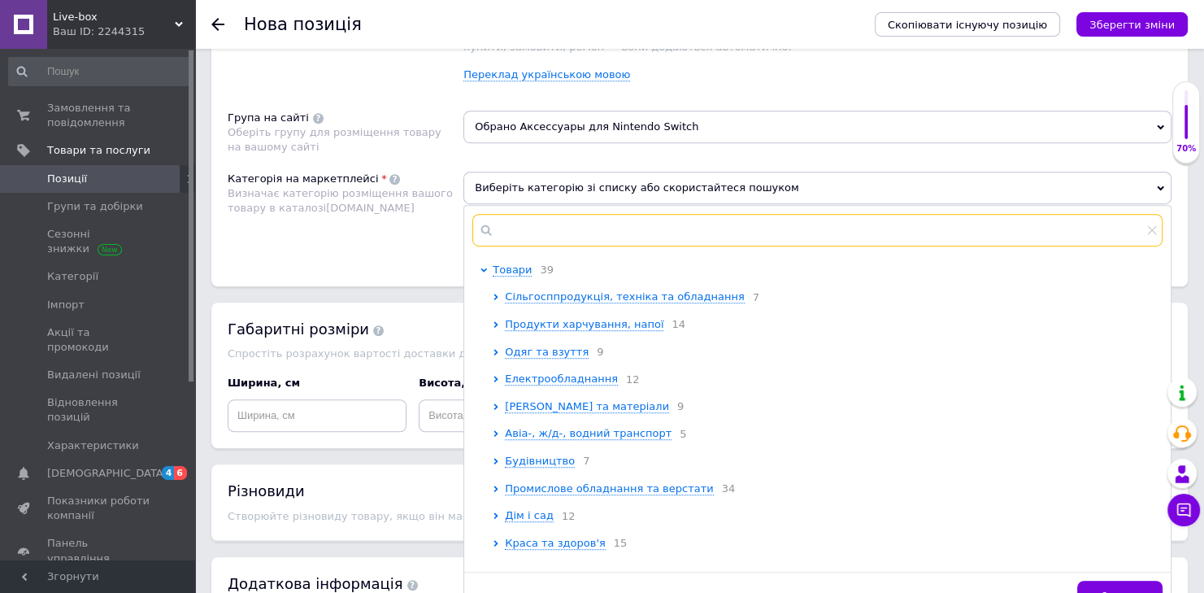
click at [559, 233] on input "text" at bounding box center [817, 230] width 690 height 33
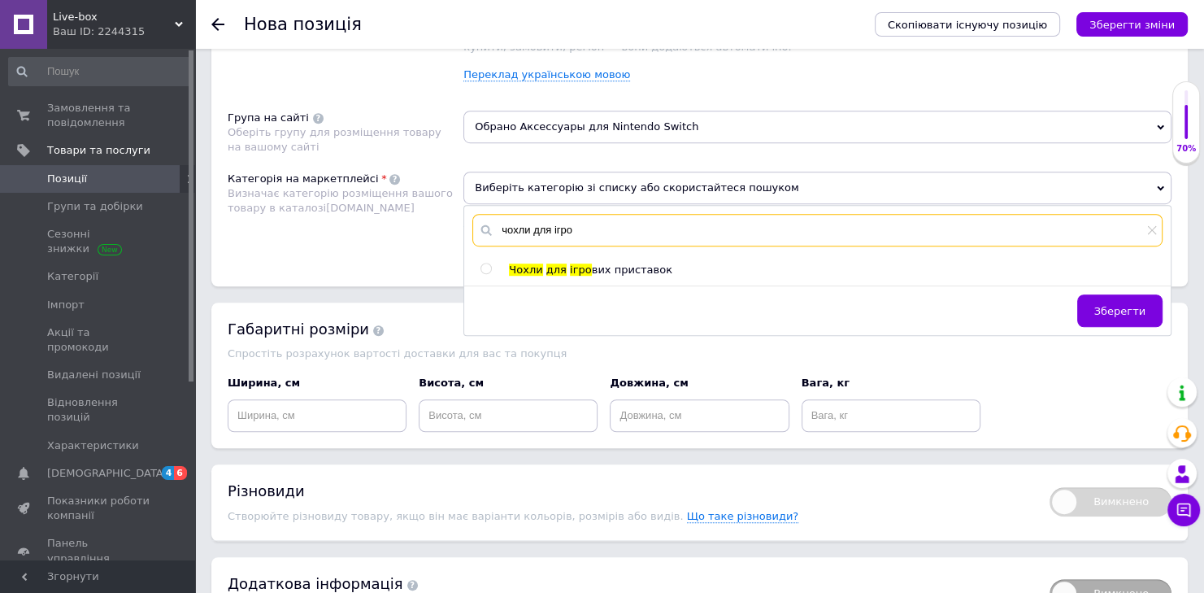
type input "чохли для ігро"
click at [480, 263] on input "radio" at bounding box center [485, 268] width 11 height 11
radio input "true"
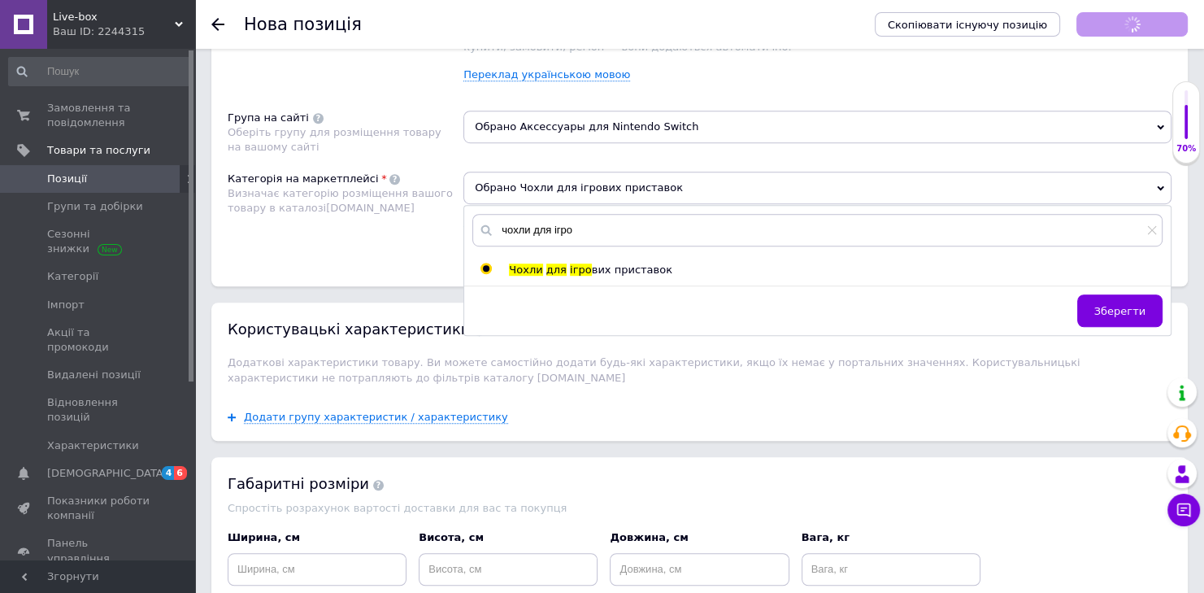
click at [1115, 305] on span "Зберегти" at bounding box center [1119, 311] width 51 height 12
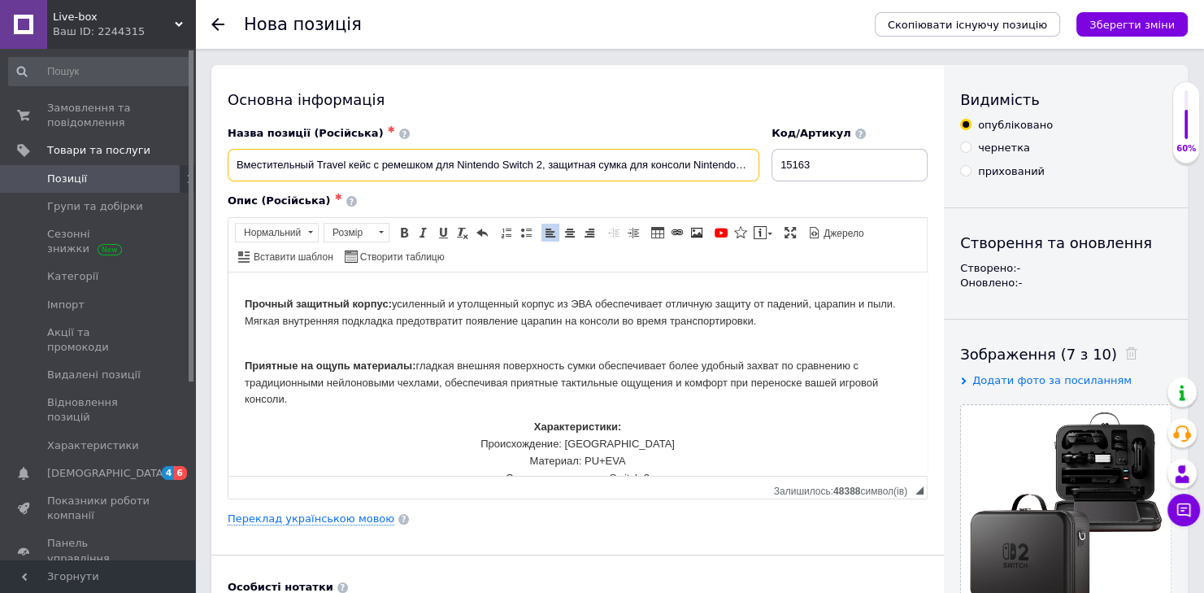
scroll to position [0, 28]
drag, startPoint x: 251, startPoint y: 163, endPoint x: 718, endPoint y: 169, distance: 466.7
click at [718, 169] on input "Вместительный Travel кейс с ремешком для Nintendo Switch 2, защитная сумка для …" at bounding box center [494, 165] width 532 height 33
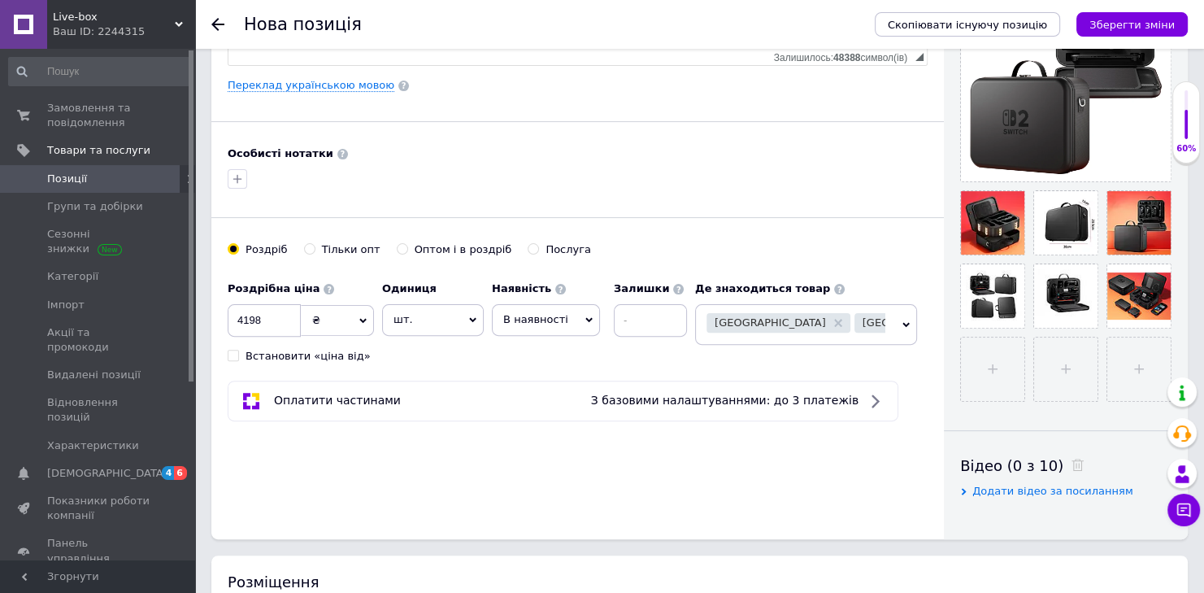
scroll to position [606, 0]
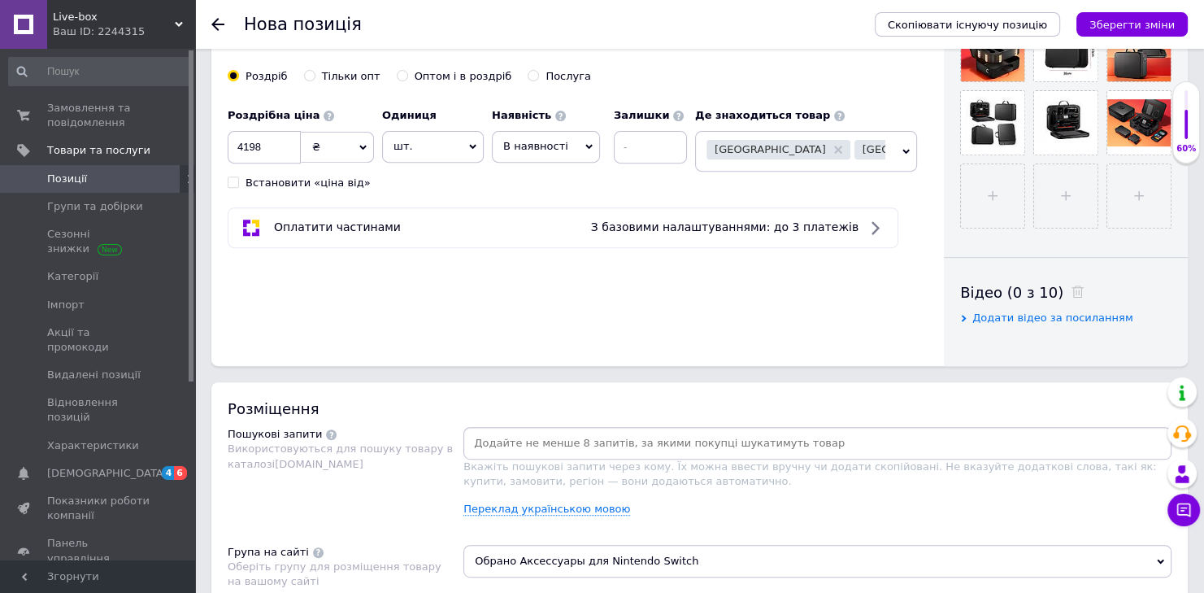
click at [687, 442] on input at bounding box center [818, 443] width 702 height 24
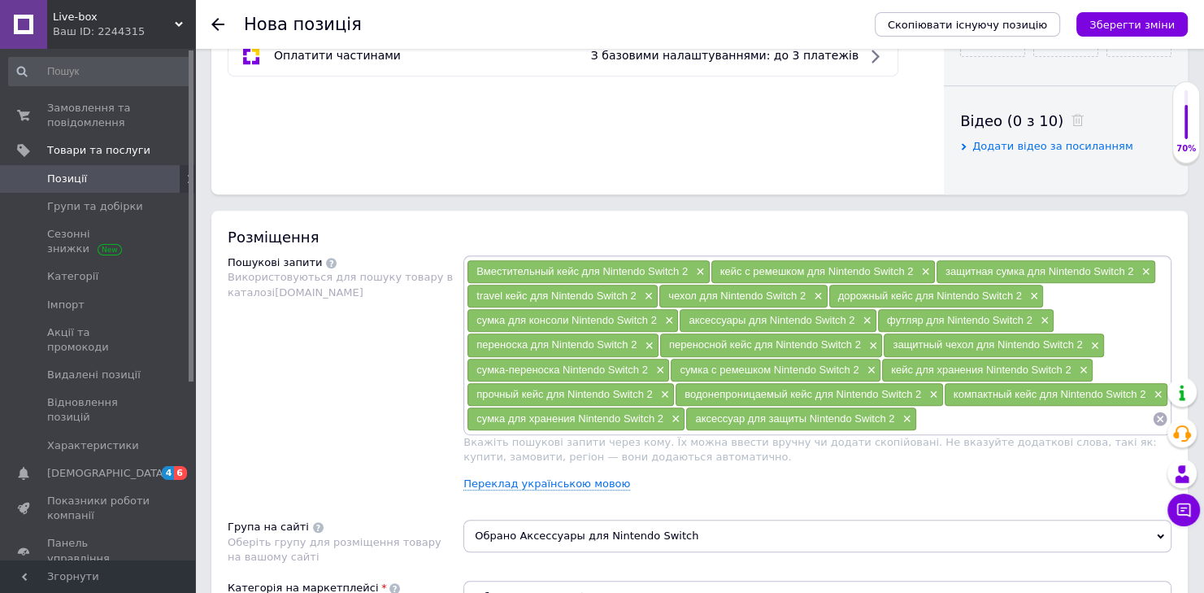
scroll to position [780, 0]
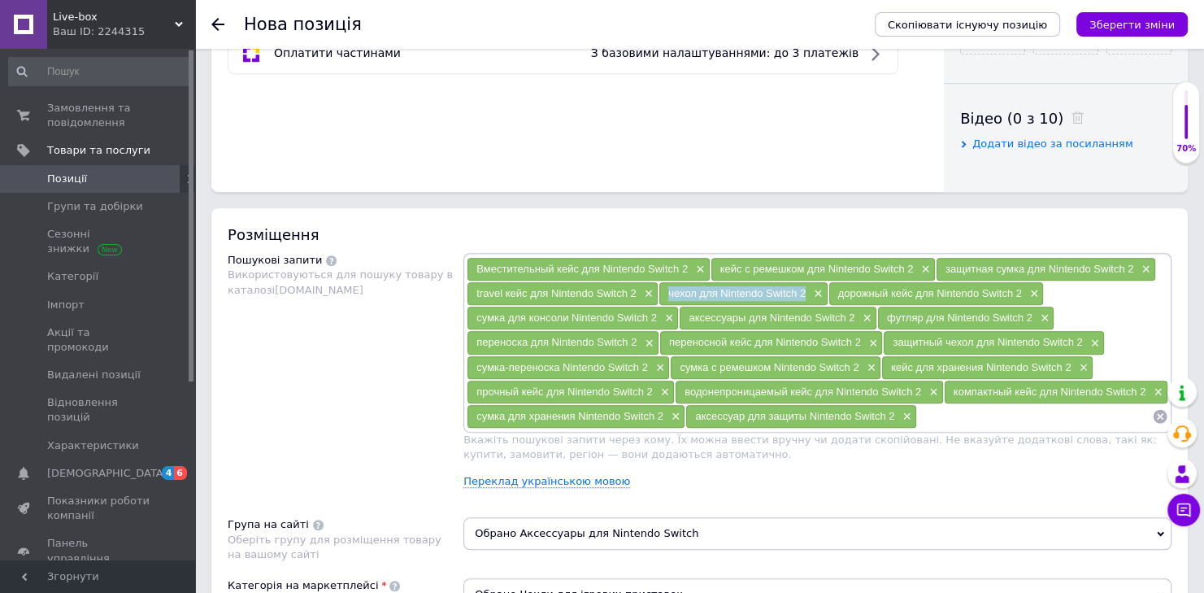
drag, startPoint x: 667, startPoint y: 289, endPoint x: 803, endPoint y: 296, distance: 136.7
click at [803, 296] on div "чехол для Nintendo Switch 2 ×" at bounding box center [742, 293] width 167 height 23
copy span "чехол для Nintendo Switch 2"
click at [817, 289] on span "×" at bounding box center [816, 294] width 13 height 14
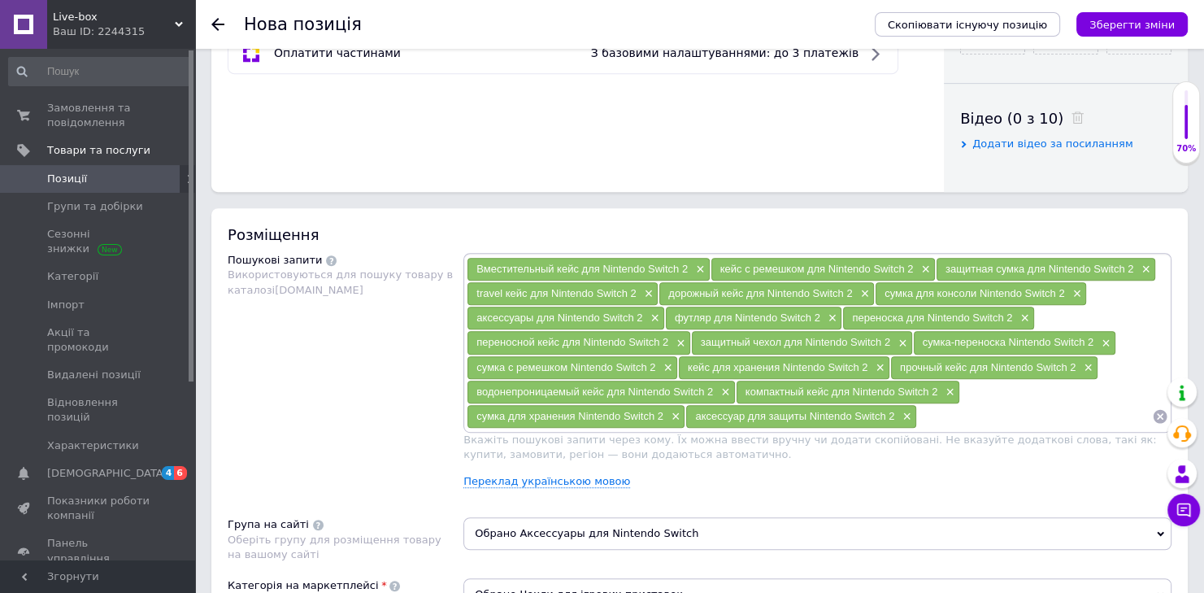
click at [932, 415] on input at bounding box center [1034, 416] width 235 height 24
paste input "чехол для Nintendo Switch 2"
click at [950, 415] on input "чехол для Nintendo Switch 2" at bounding box center [1034, 416] width 235 height 24
type input "Сумка для Nintendo Switch 2"
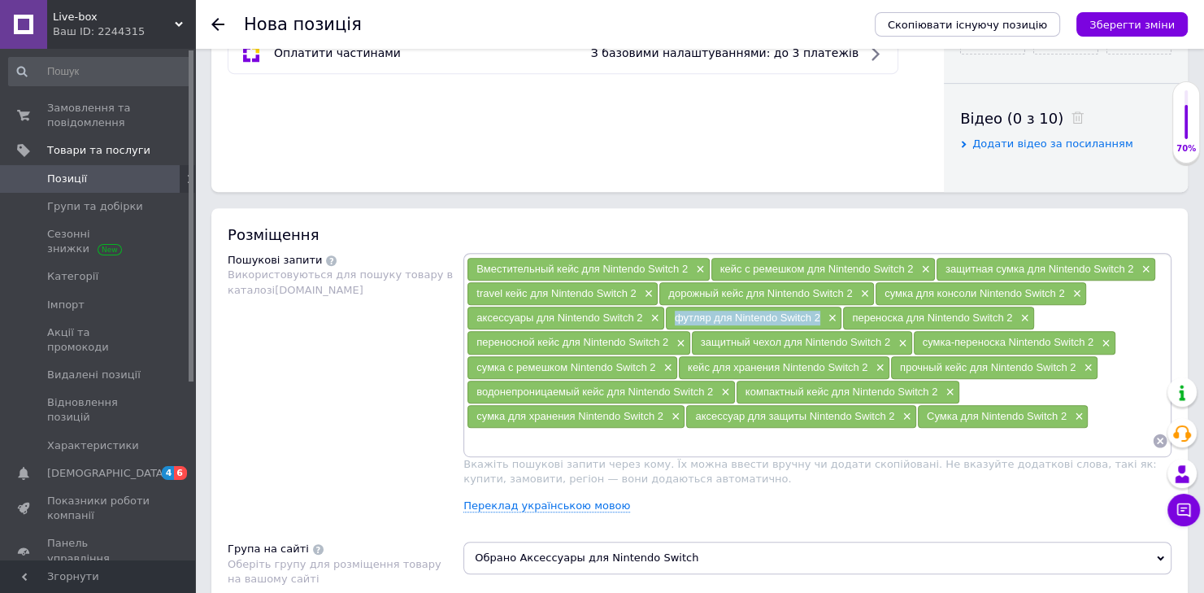
drag, startPoint x: 669, startPoint y: 315, endPoint x: 821, endPoint y: 315, distance: 152.0
click at [821, 315] on div "футляр для Nintendo Switch 2 ×" at bounding box center [754, 317] width 176 height 23
copy span "футляр для Nintendo Switch 2"
click at [827, 315] on span "×" at bounding box center [830, 318] width 13 height 14
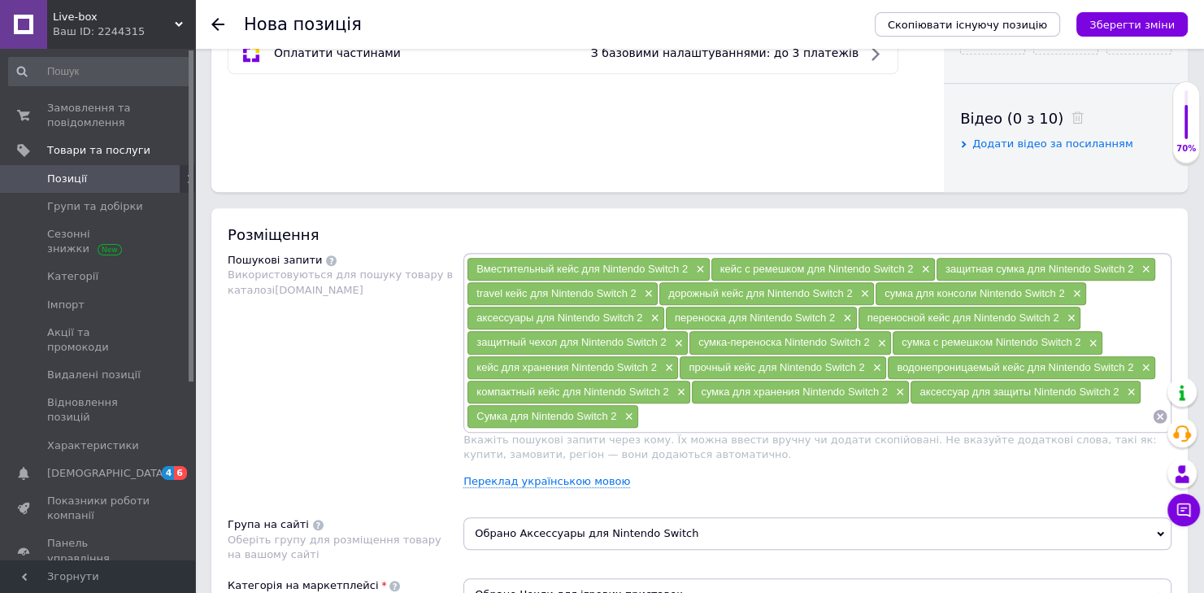
click at [680, 419] on input at bounding box center [895, 416] width 513 height 24
paste input "футляр для Nintendo Switch 2"
click at [680, 412] on input "футляр для Nintendo Switch 2" at bounding box center [895, 416] width 513 height 24
type input "Кейс для игровой коноли Nintendo Switch 2"
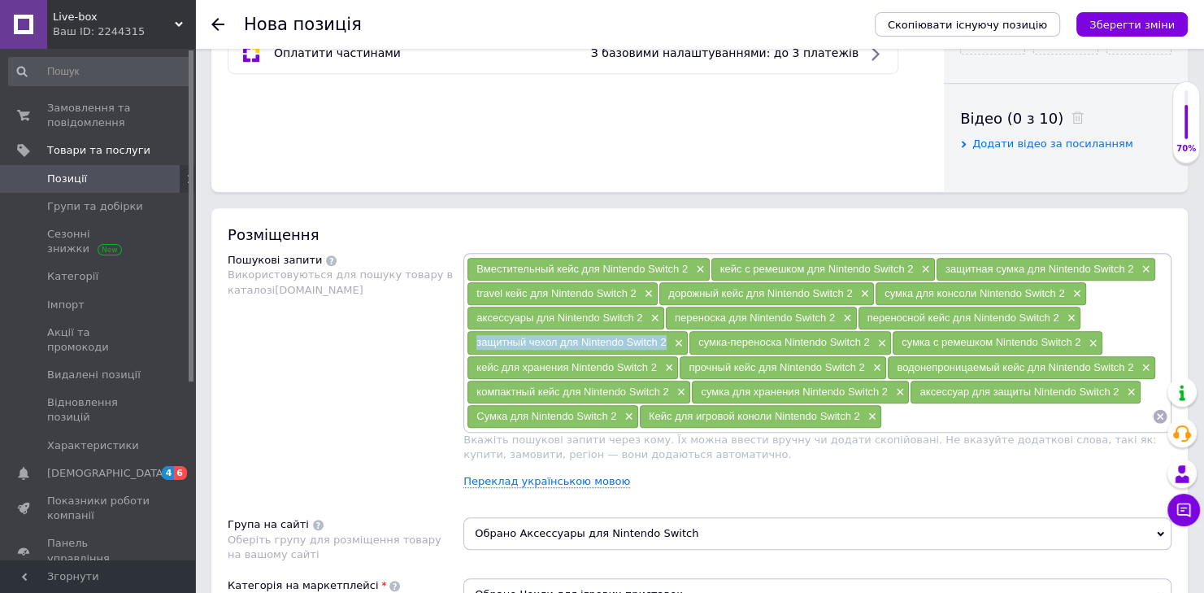
drag, startPoint x: 474, startPoint y: 340, endPoint x: 663, endPoint y: 338, distance: 189.4
click at [663, 338] on div "защитный чехол для Nintendo Switch 2 ×" at bounding box center [577, 342] width 220 height 23
copy span "защитный чехол для Nintendo Switch 2"
click at [678, 337] on span "×" at bounding box center [677, 344] width 13 height 14
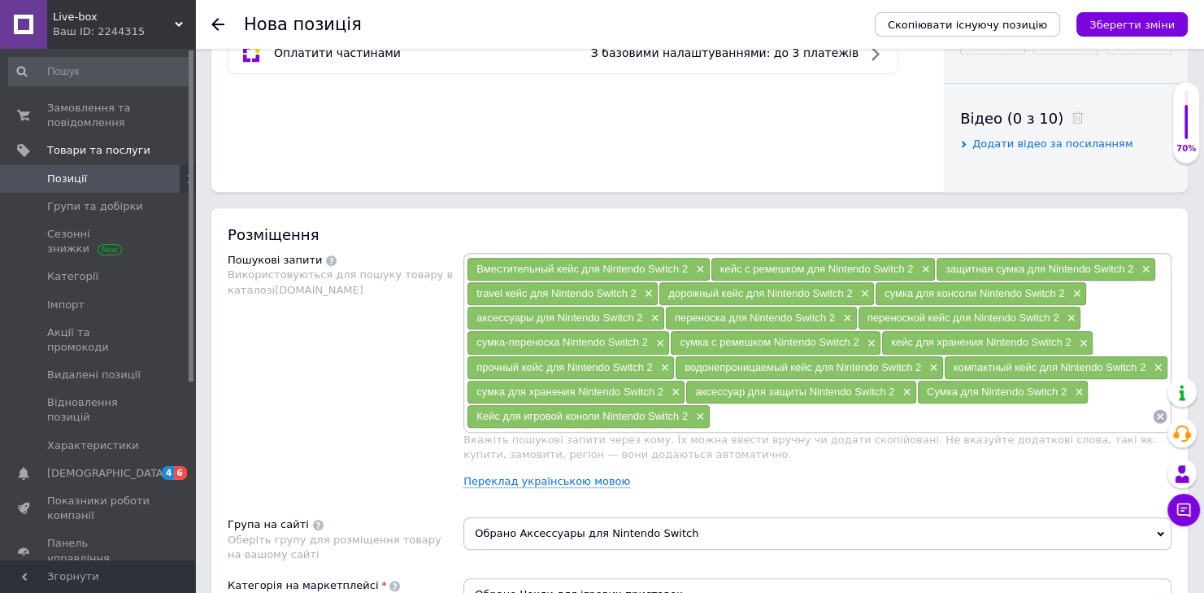
click at [796, 413] on input at bounding box center [931, 416] width 441 height 24
paste input "защитный чехол для Nintendo Switch 2"
click at [798, 410] on input "защитный чехол для Nintendo Switch 2" at bounding box center [931, 416] width 441 height 24
type input "защитный кейс для Nintendo Switch 2"
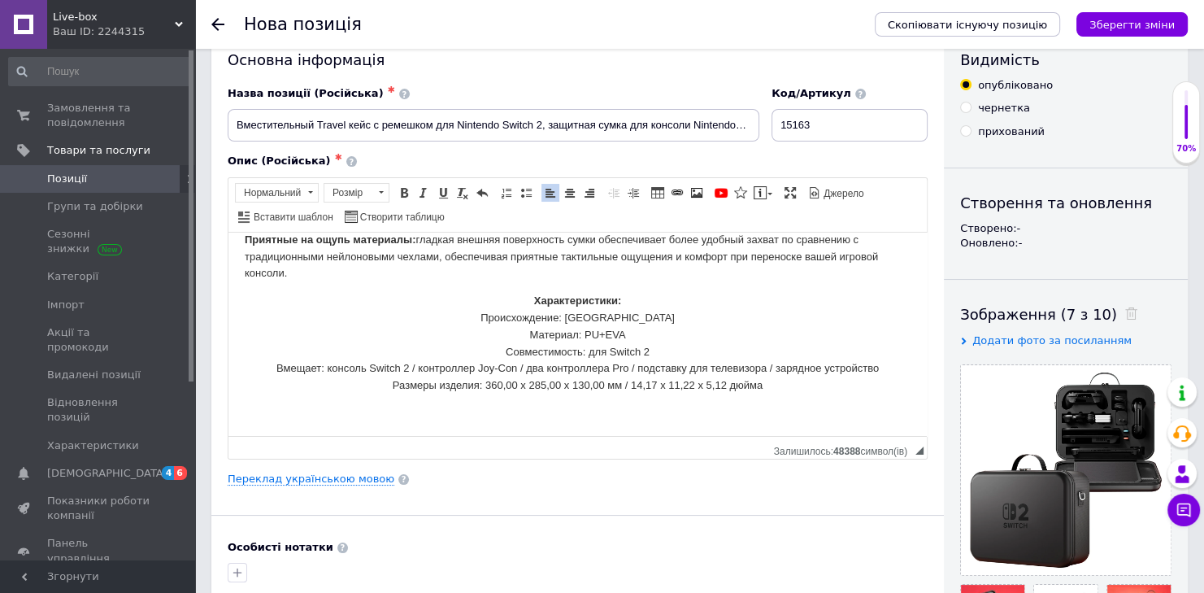
scroll to position [0, 0]
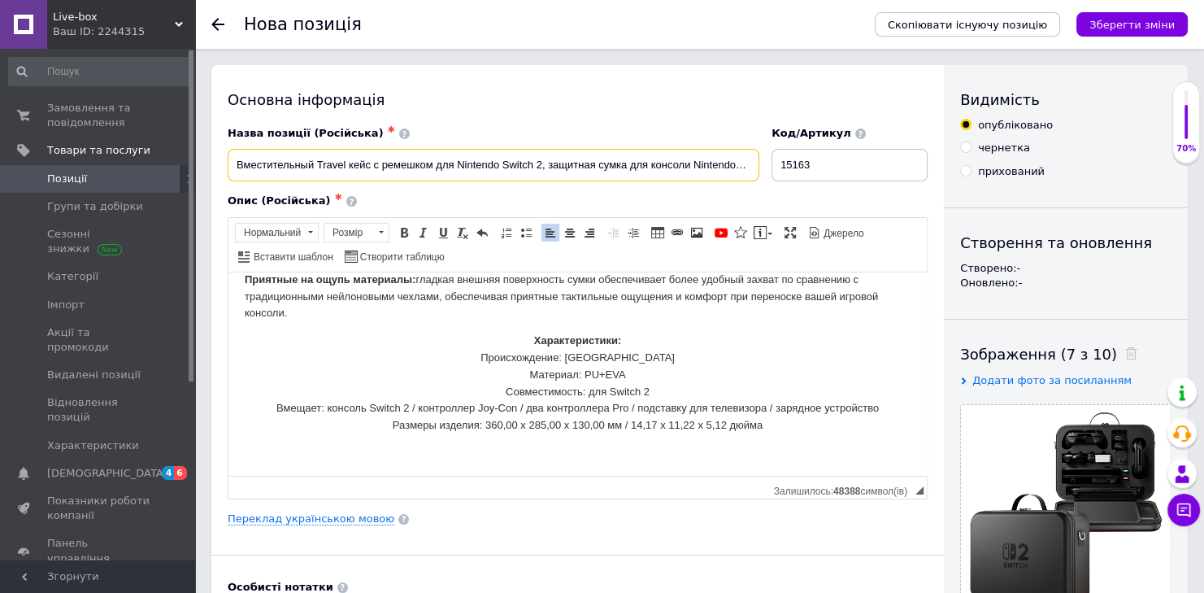
drag, startPoint x: 237, startPoint y: 161, endPoint x: 540, endPoint y: 168, distance: 302.5
click at [540, 168] on input "Вместительный Travel кейс с ремешком для Nintendo Switch 2, защитная сумка для …" at bounding box center [494, 165] width 532 height 33
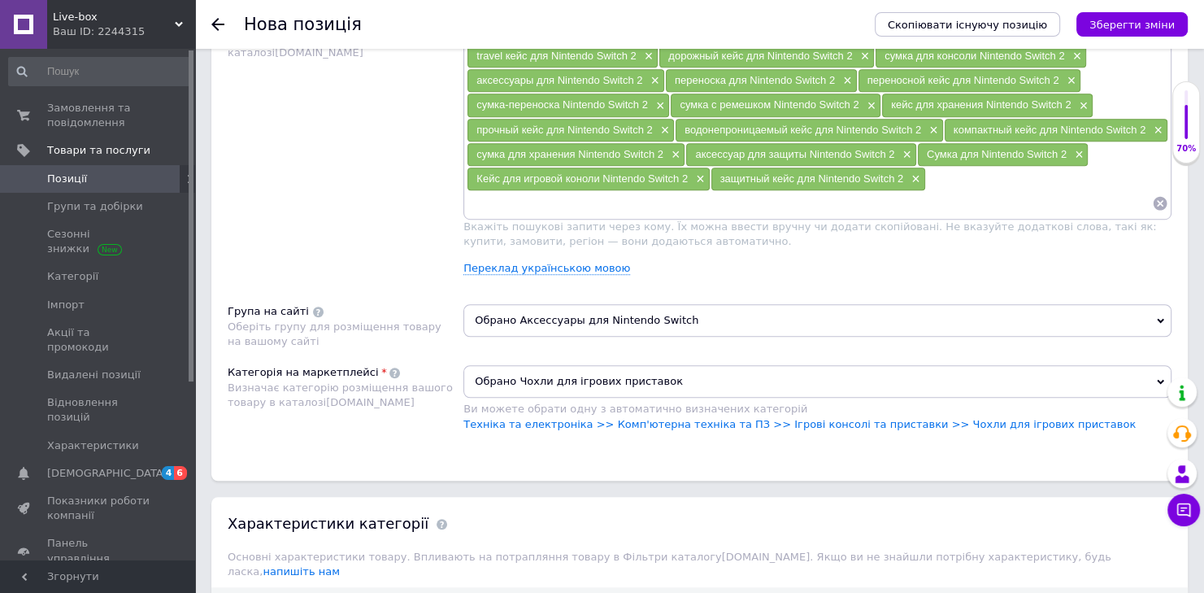
scroll to position [1127, 0]
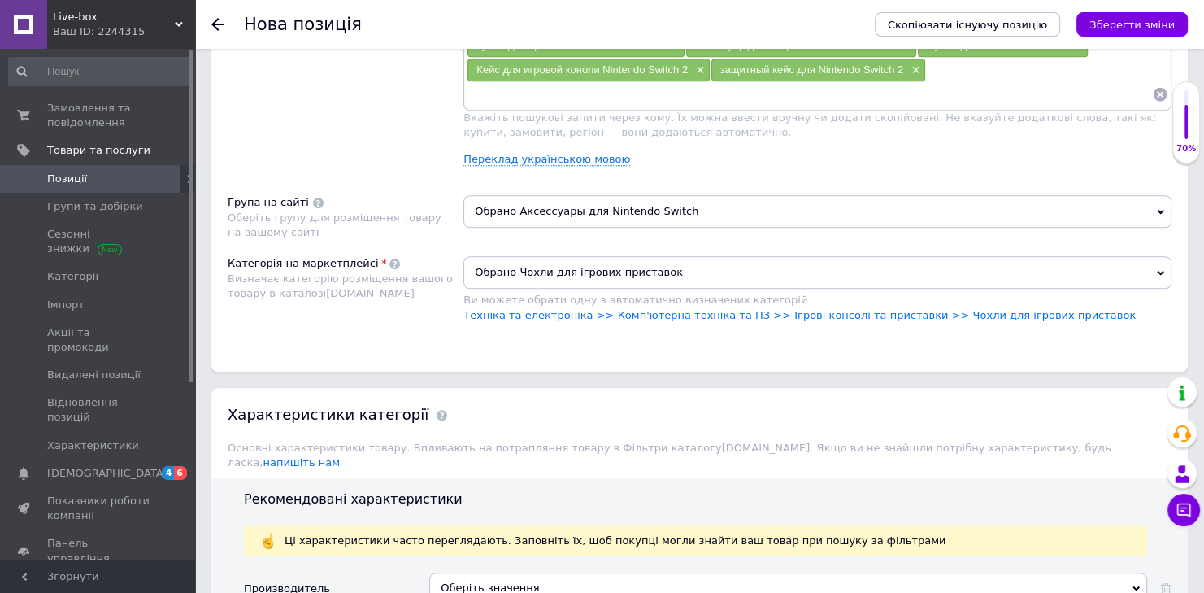
click at [683, 91] on input at bounding box center [809, 94] width 685 height 24
paste input "Вместительный Travel кейс с ремешком для Nintendo Switch 2"
type input "Вместительный Travel кейс с ремешком для Nintendo Switch 2"
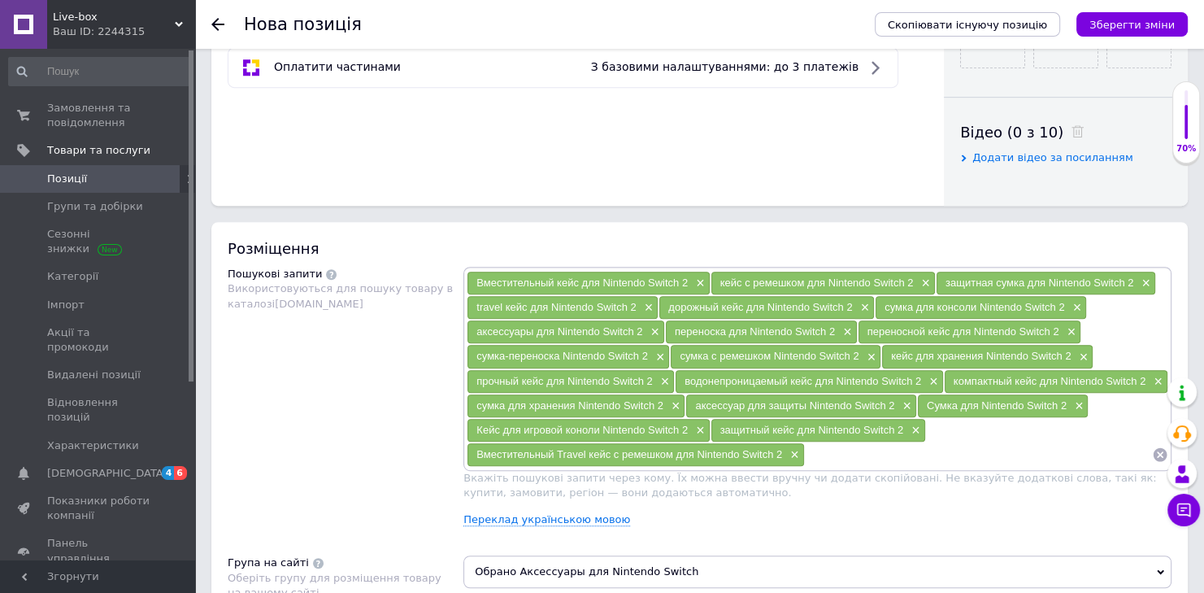
scroll to position [780, 0]
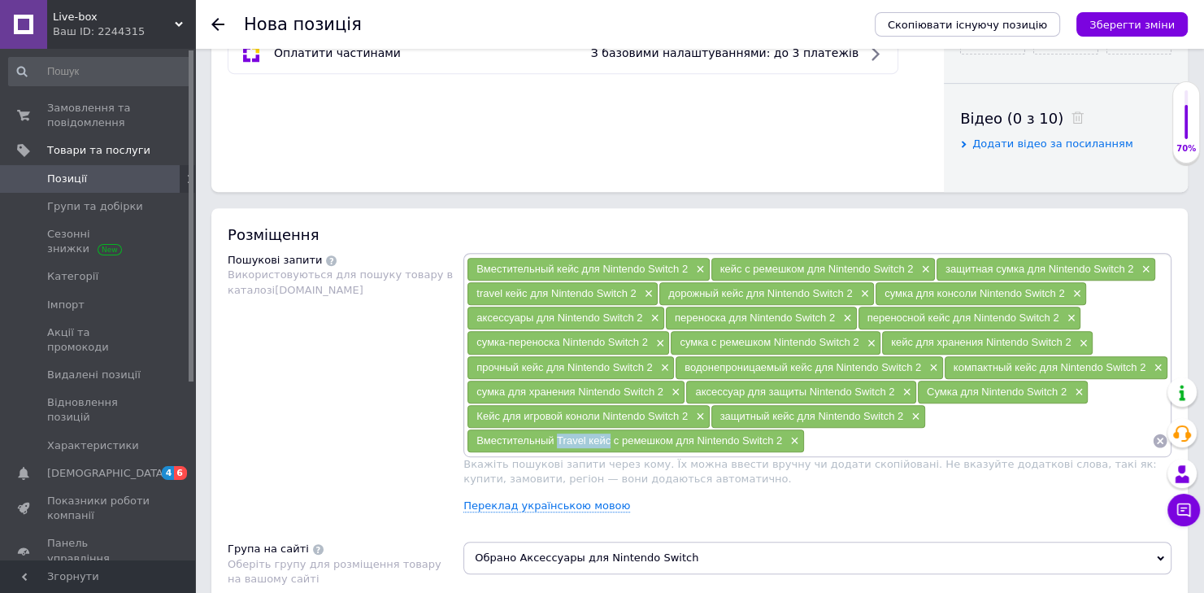
drag, startPoint x: 555, startPoint y: 434, endPoint x: 608, endPoint y: 439, distance: 53.1
click at [608, 439] on span "Вместительный Travel кейс с ремешком для Nintendo Switch 2" at bounding box center [629, 440] width 306 height 12
copy span "Travel кейс"
click at [875, 428] on input at bounding box center [978, 440] width 347 height 24
paste input "Travel кейс"
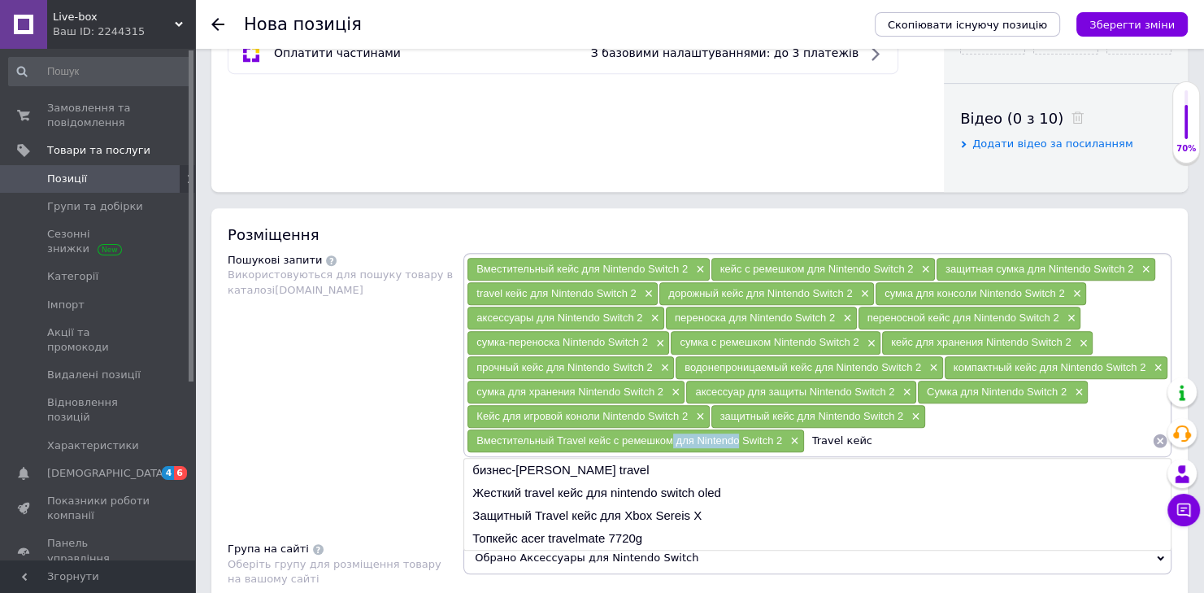
drag, startPoint x: 672, startPoint y: 431, endPoint x: 738, endPoint y: 436, distance: 66.0
click at [738, 436] on span "Вместительный Travel кейс с ремешком для Nintendo Switch 2" at bounding box center [629, 440] width 306 height 12
copy span "для Nintendo"
click at [888, 434] on input "Travel кейс" at bounding box center [978, 440] width 347 height 24
paste input "для Nintendo"
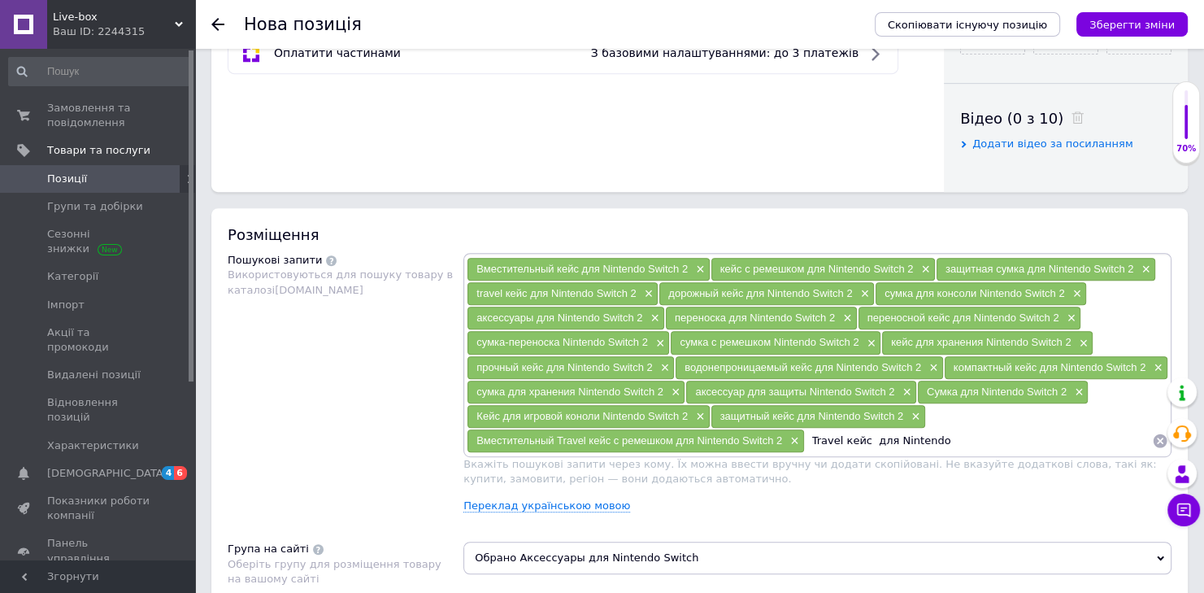
type input "Travel кейс для Nintendo 2"
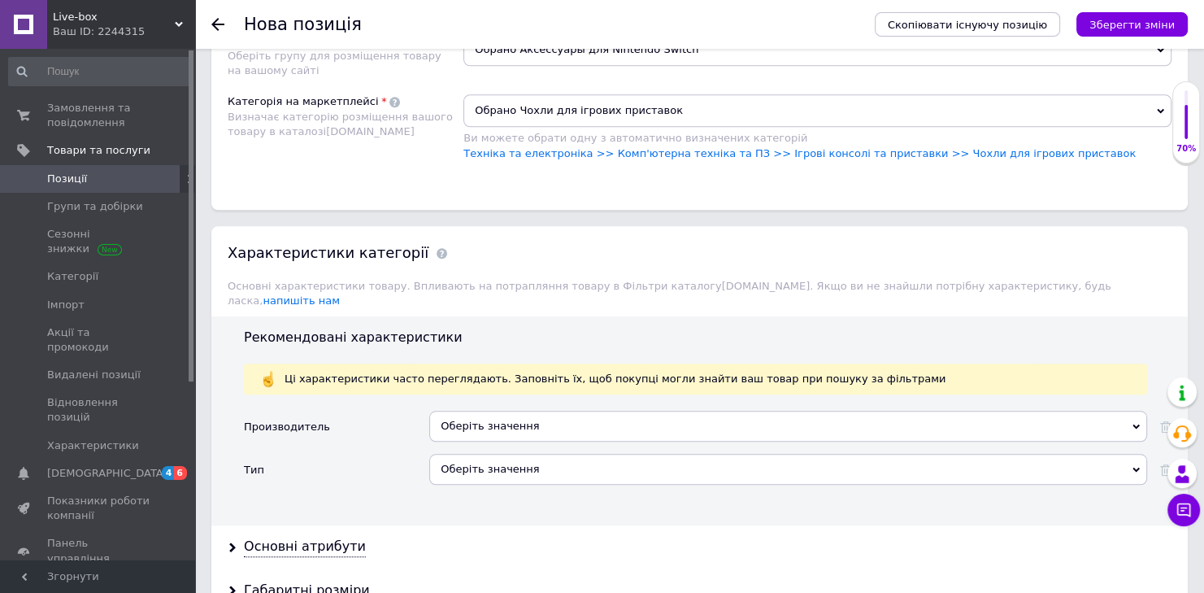
scroll to position [1387, 0]
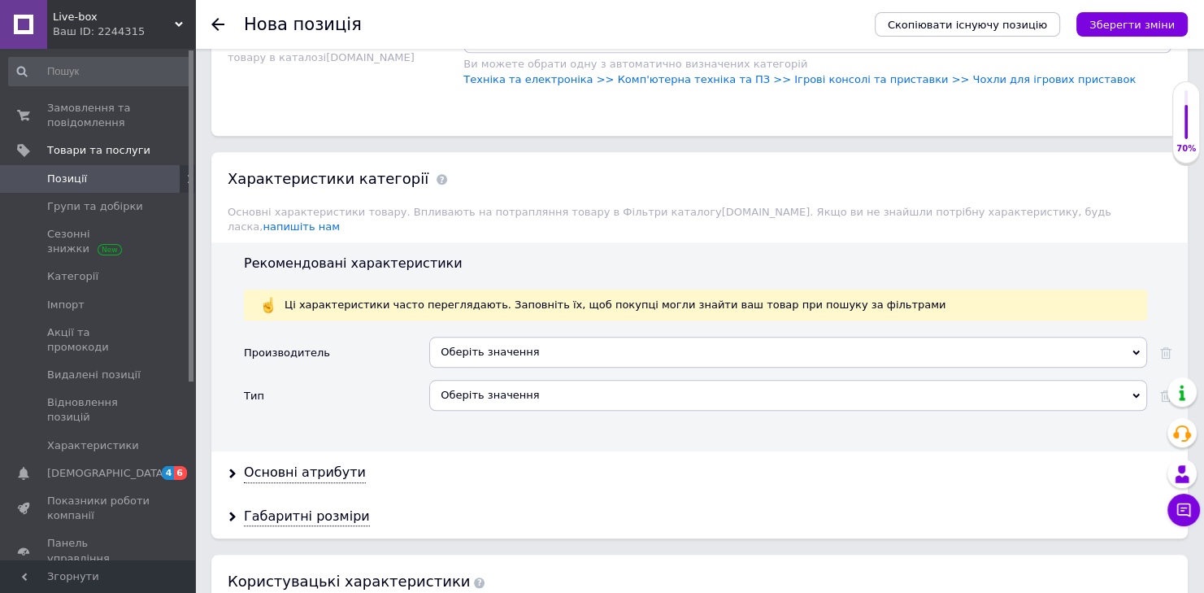
click at [507, 337] on div "Оберіть значення" at bounding box center [788, 352] width 718 height 31
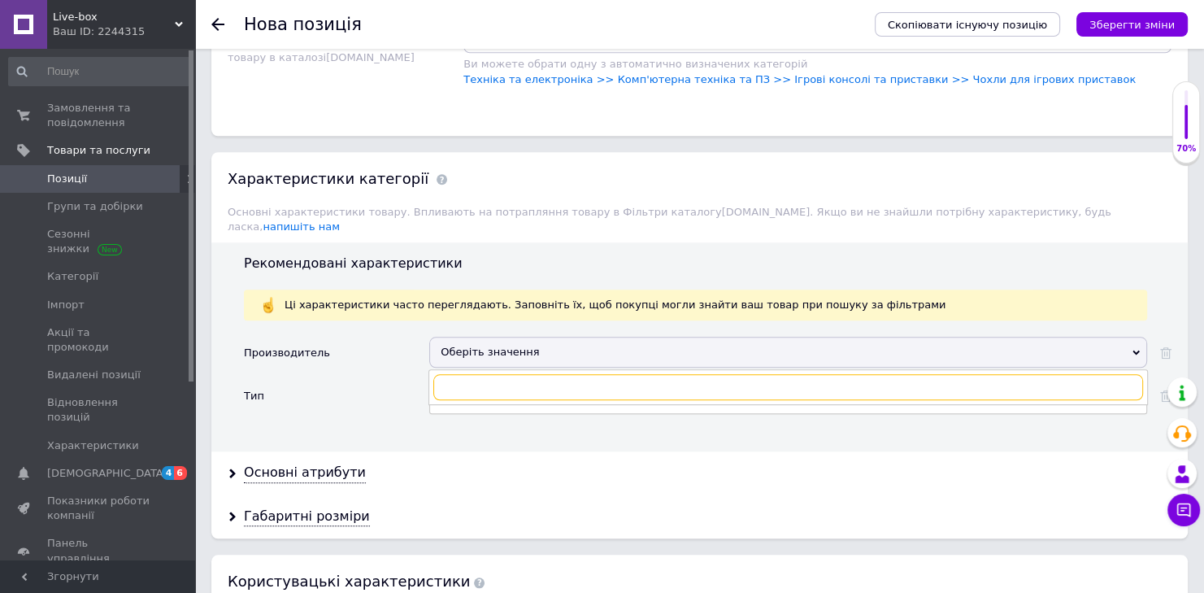
click at [494, 374] on input "text" at bounding box center [788, 387] width 710 height 26
type input "tr"
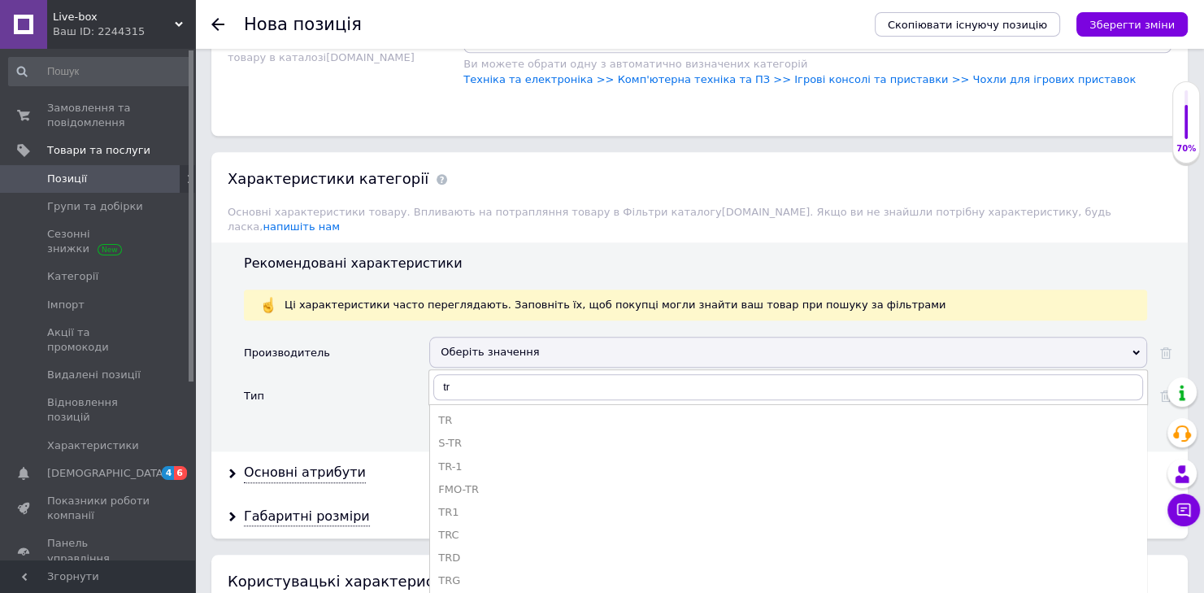
click at [475, 413] on div "TR" at bounding box center [788, 420] width 700 height 15
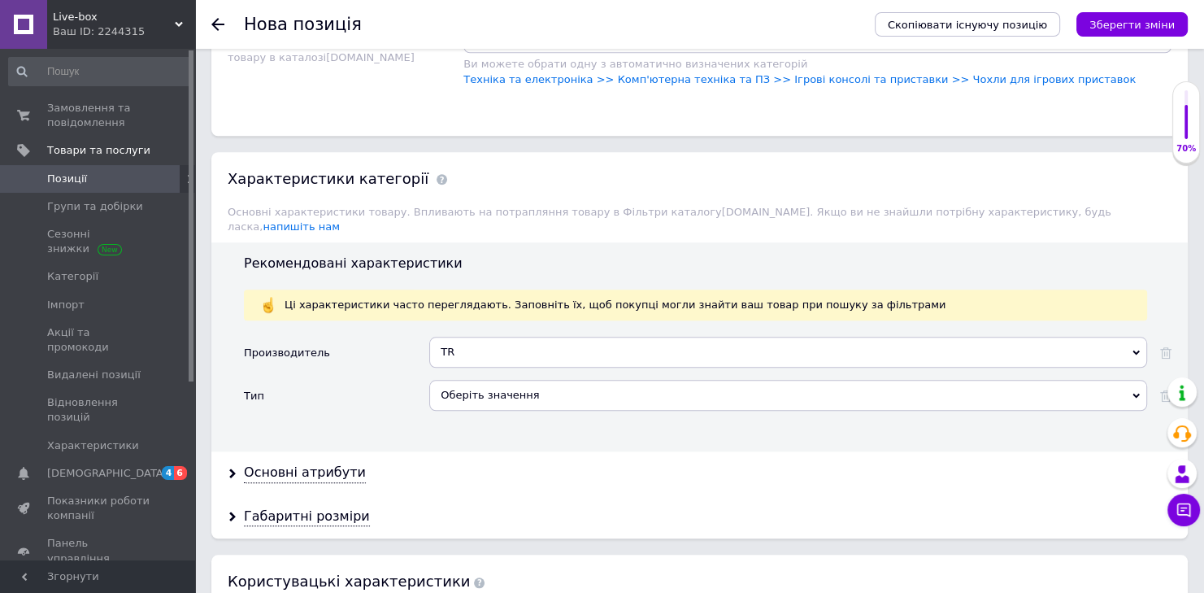
click at [480, 380] on div "Оберіть значення" at bounding box center [788, 395] width 718 height 31
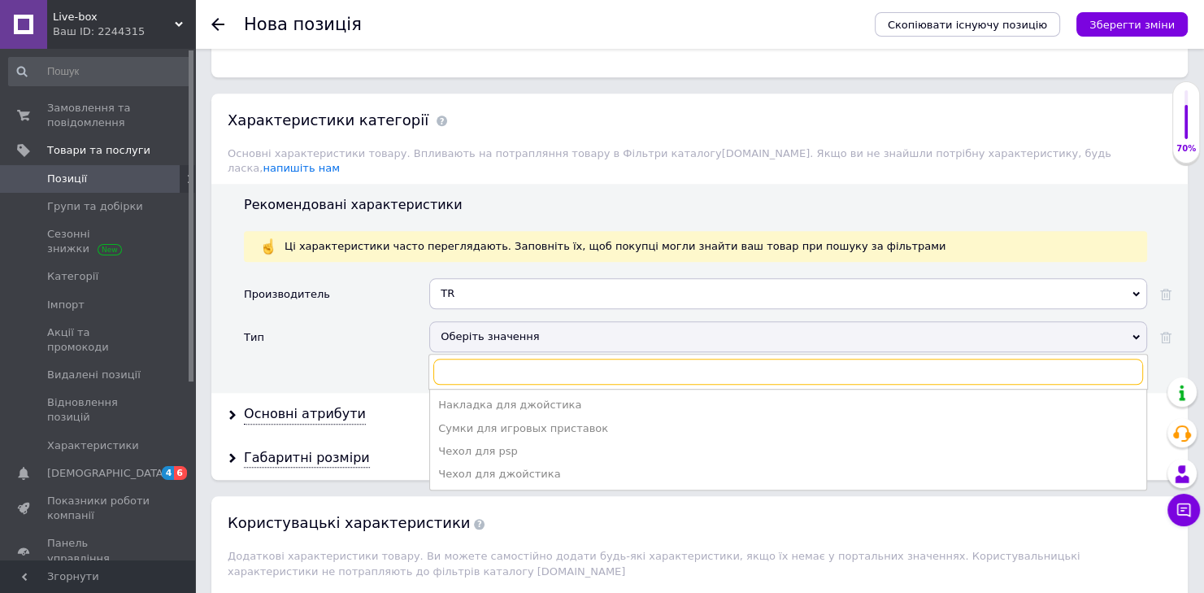
scroll to position [1474, 0]
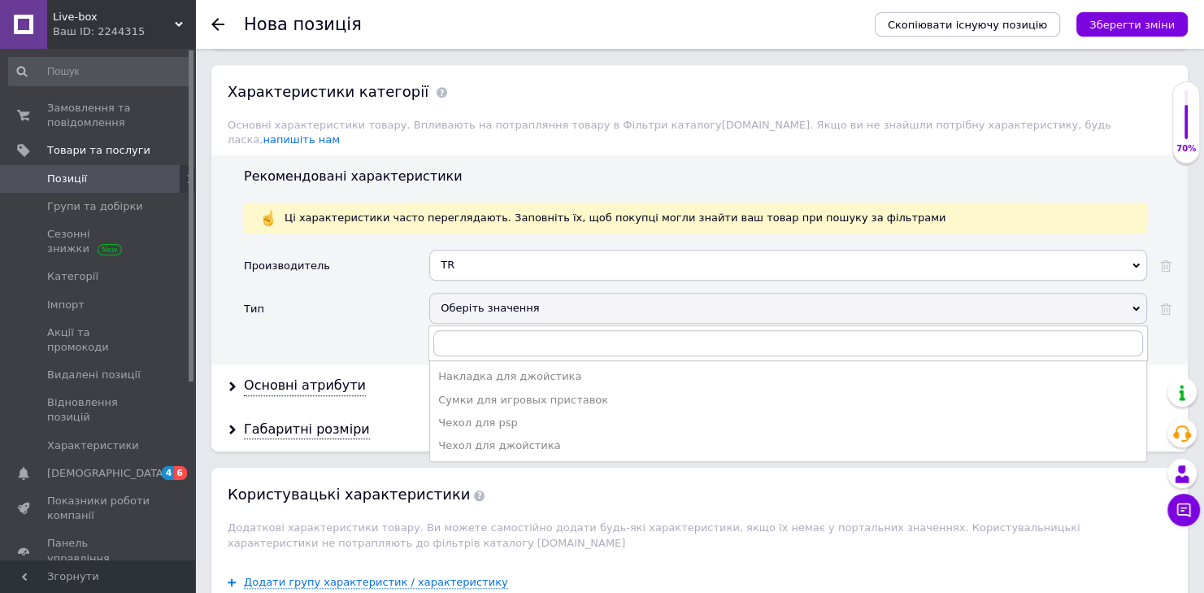
click at [554, 393] on div "Сумки для игровых приставок" at bounding box center [788, 400] width 700 height 15
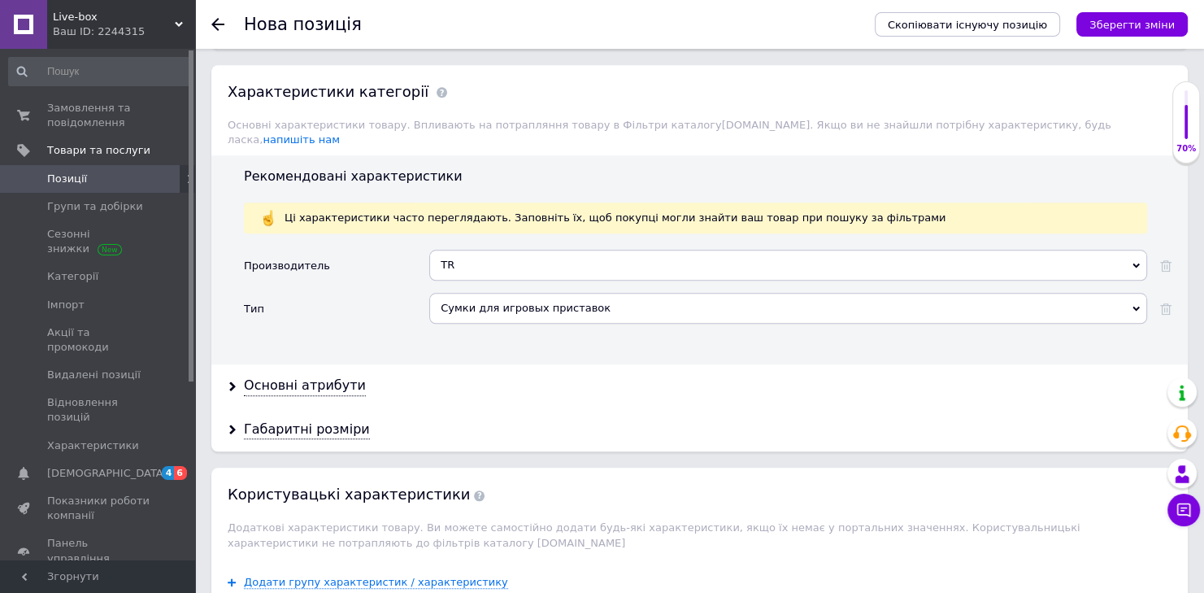
click at [315, 376] on div "Основні атрибути" at bounding box center [305, 385] width 122 height 19
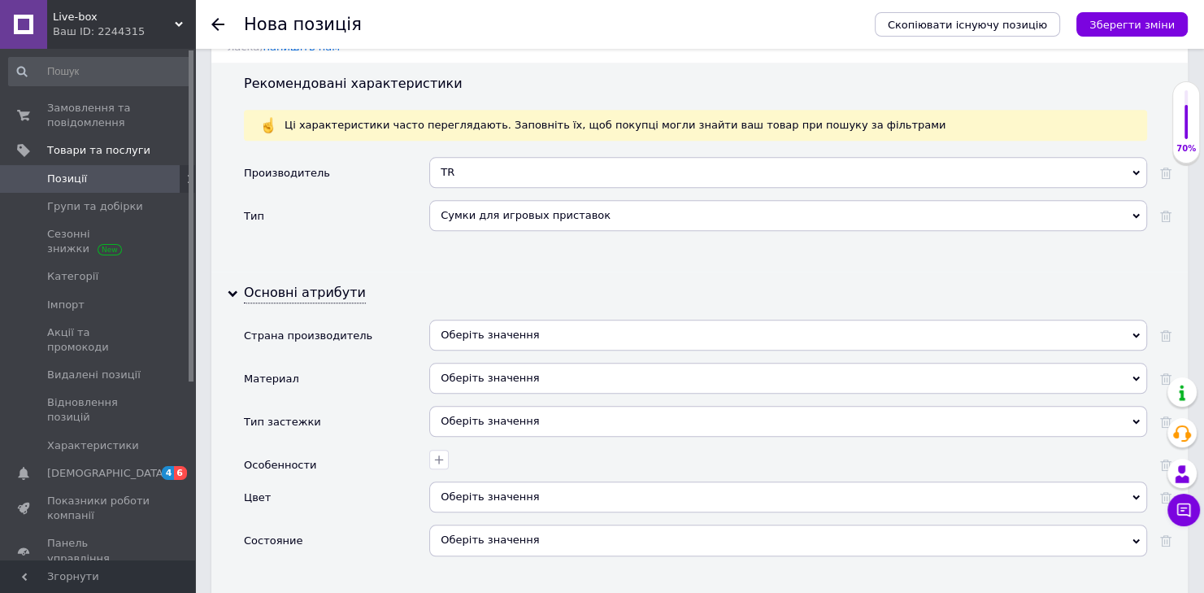
scroll to position [1647, 0]
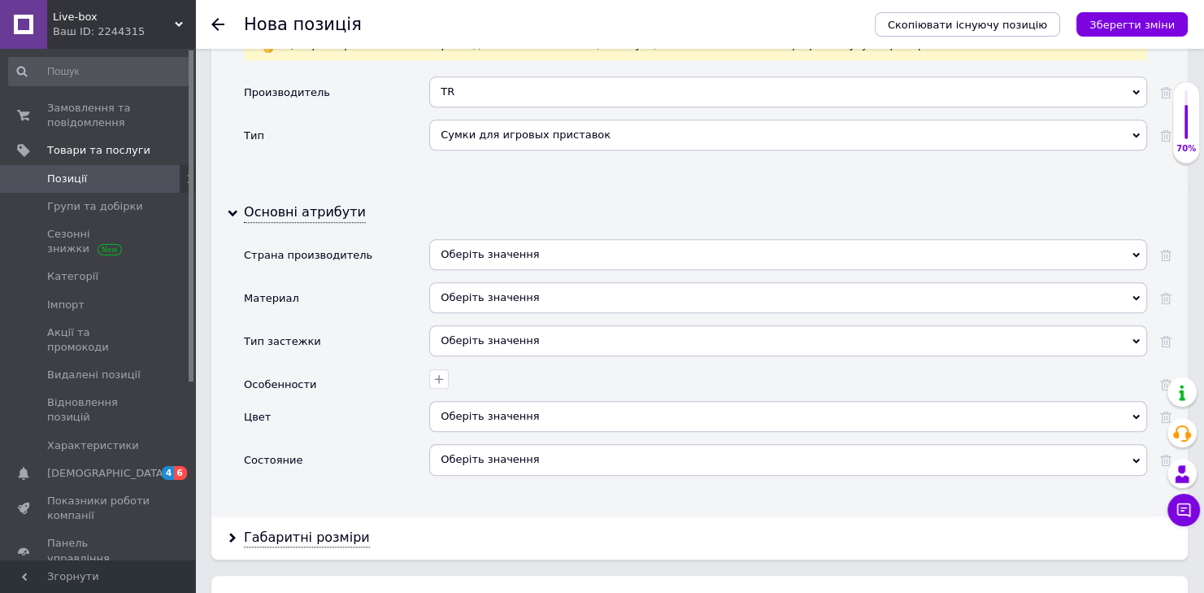
click at [525, 239] on div "Оберіть значення" at bounding box center [788, 254] width 718 height 31
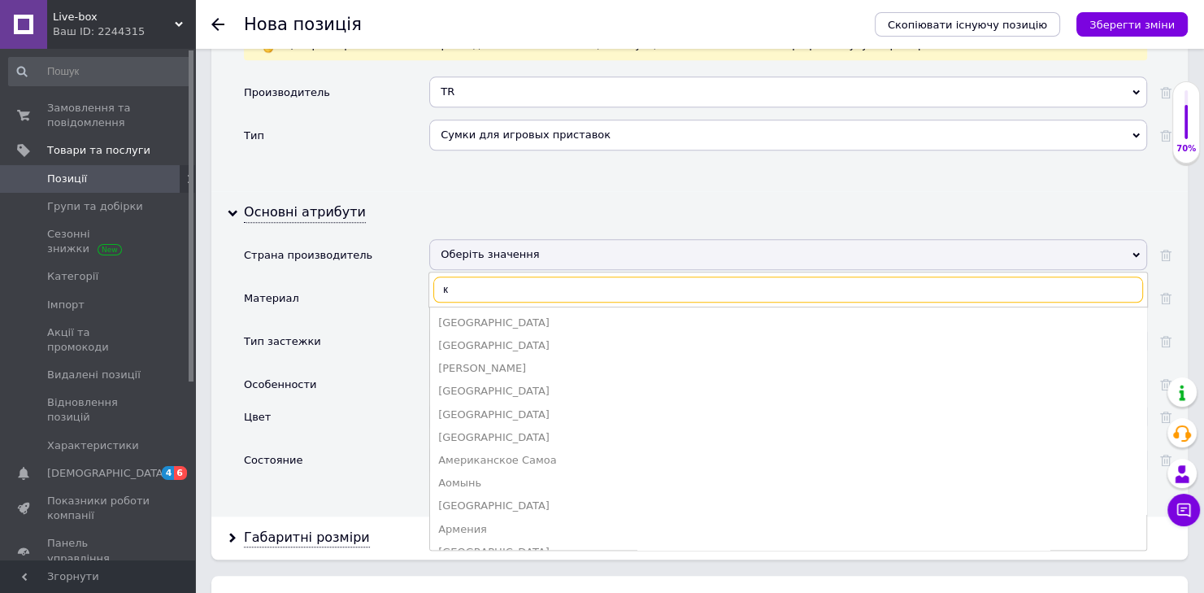
type input "к"
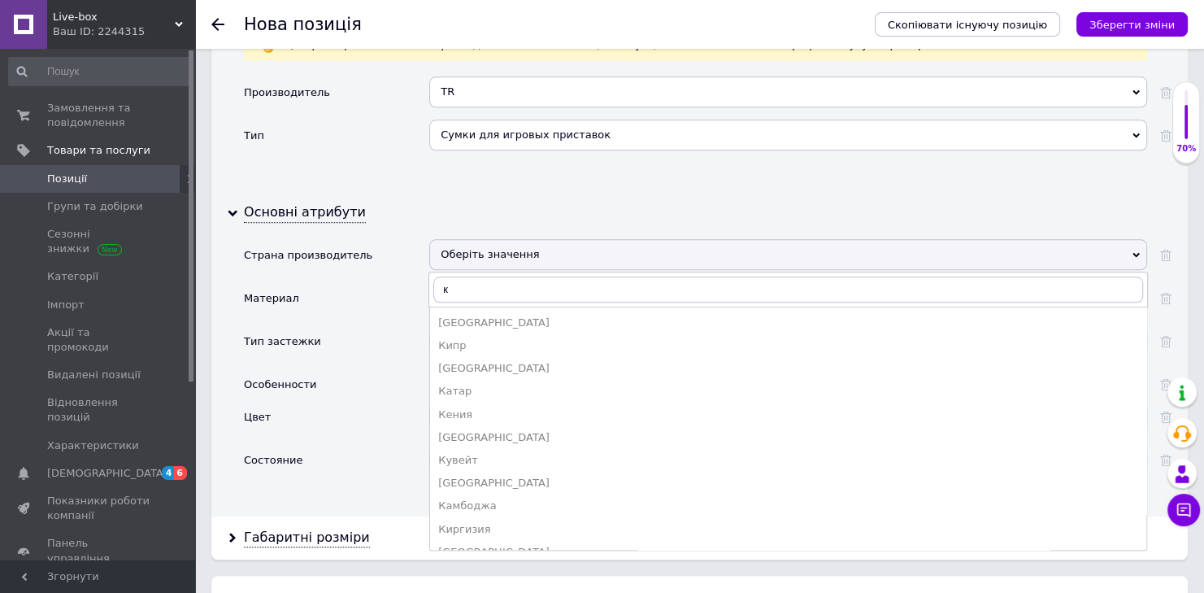
click at [495, 315] on div "[GEOGRAPHIC_DATA]" at bounding box center [788, 322] width 700 height 15
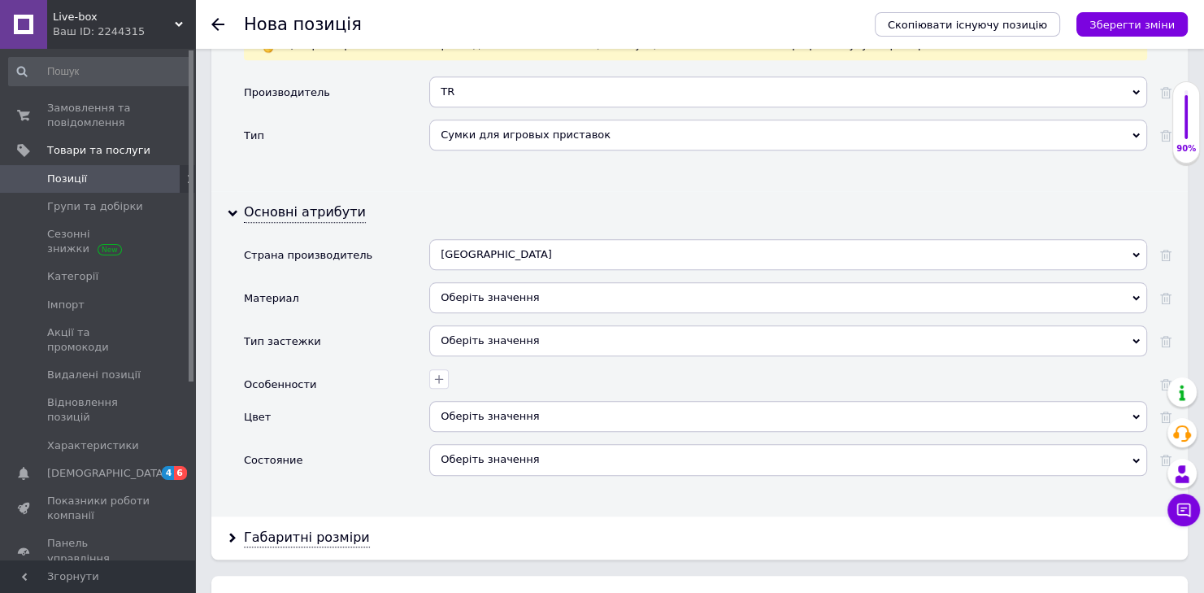
click at [478, 282] on div "Оберіть значення" at bounding box center [788, 297] width 718 height 31
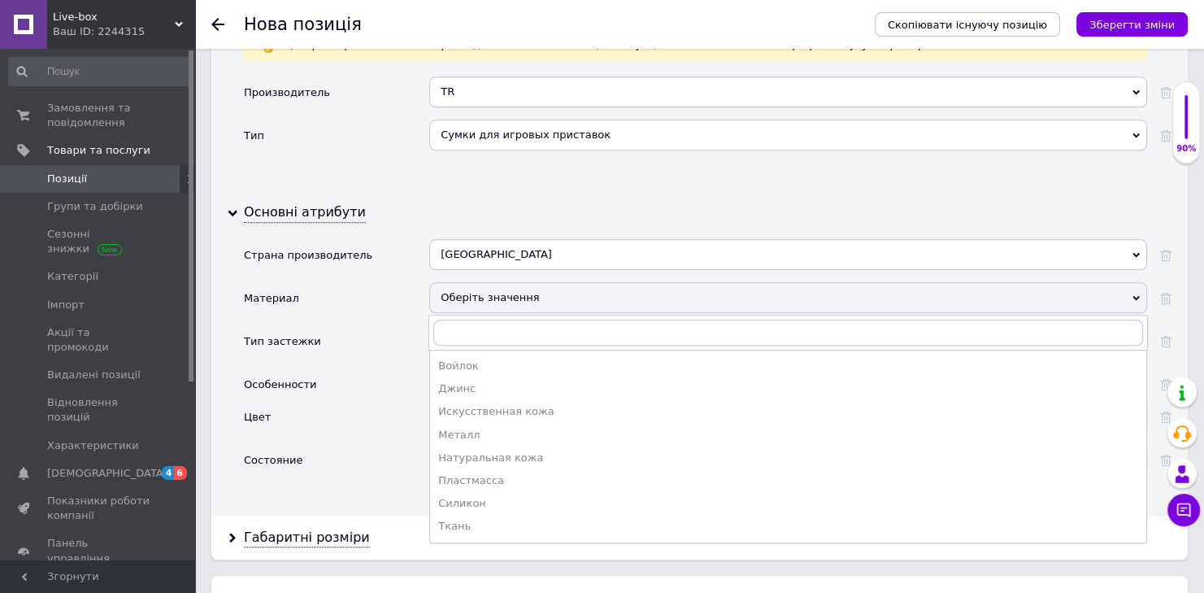
click at [341, 325] on div "Тип застежки" at bounding box center [336, 346] width 185 height 43
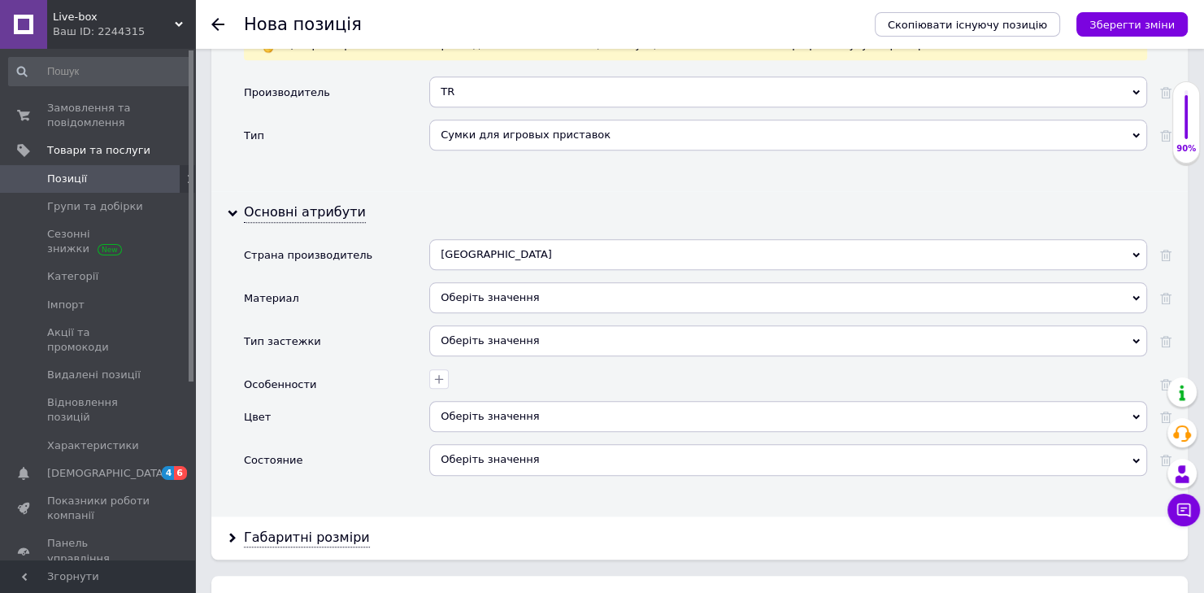
click at [463, 325] on div "Оберіть значення" at bounding box center [788, 340] width 718 height 31
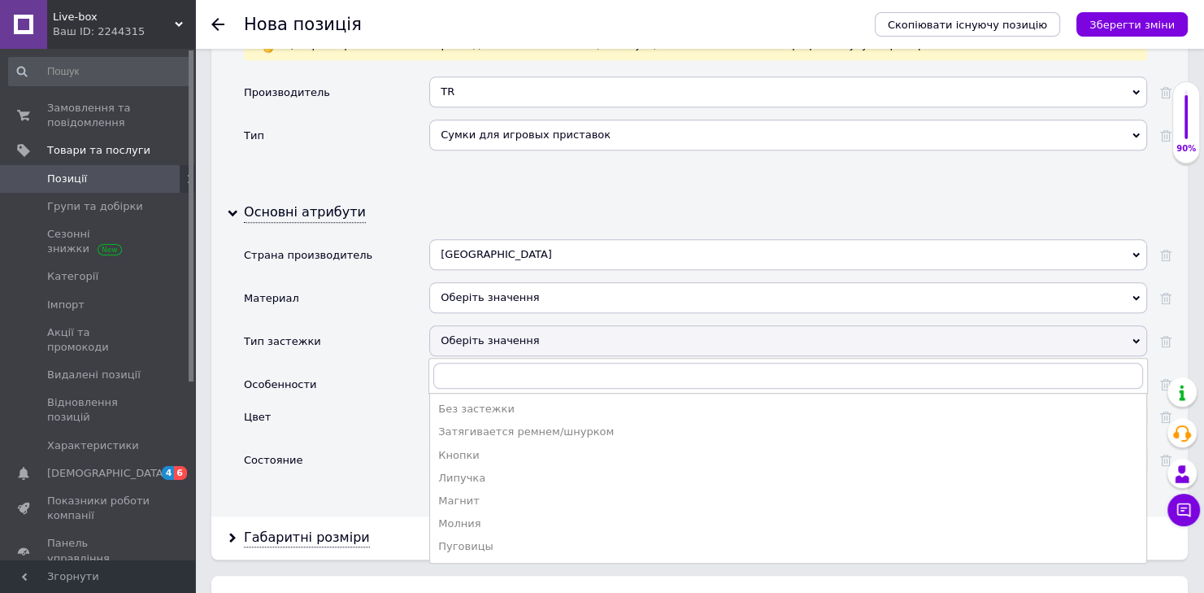
click at [511, 512] on li "Молния" at bounding box center [788, 523] width 716 height 23
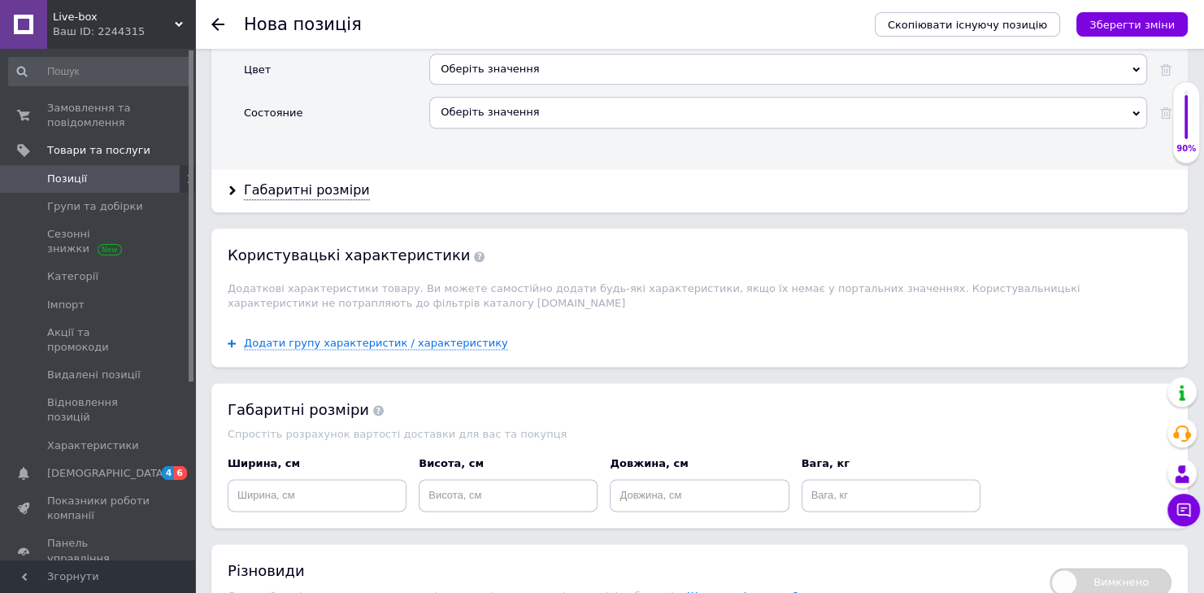
scroll to position [1734, 0]
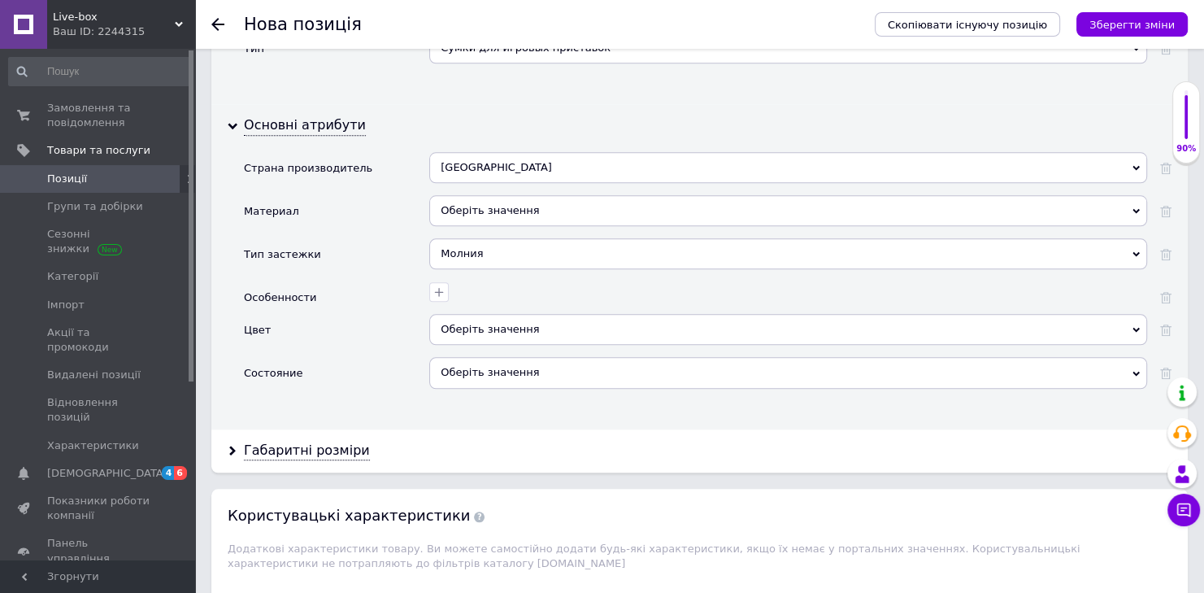
click at [434, 285] on icon "button" at bounding box center [439, 291] width 13 height 13
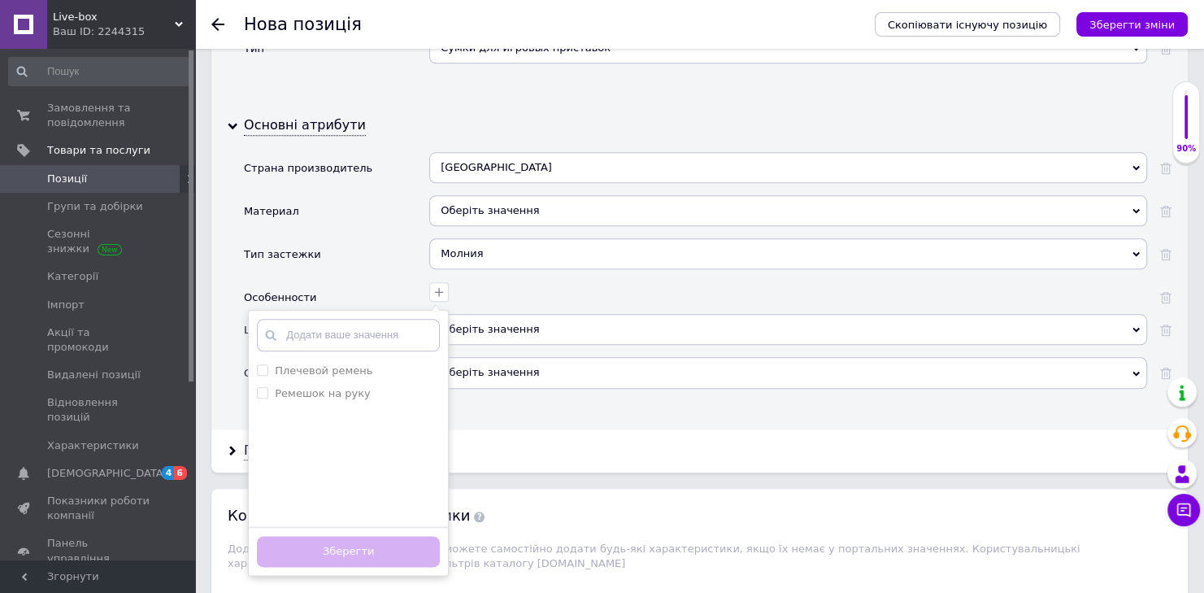
click at [380, 363] on div "Плечевой ремень" at bounding box center [348, 370] width 183 height 15
checkbox ремень "true"
click at [377, 536] on button "Зберегти" at bounding box center [348, 552] width 183 height 32
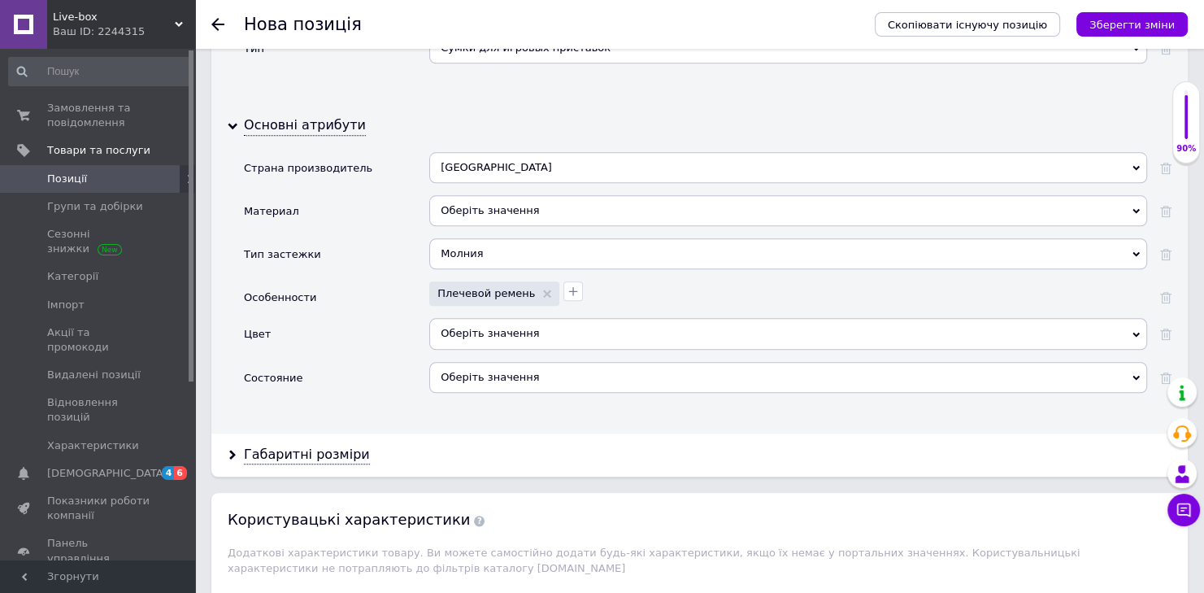
click at [470, 318] on div "Оберіть значення" at bounding box center [788, 333] width 718 height 31
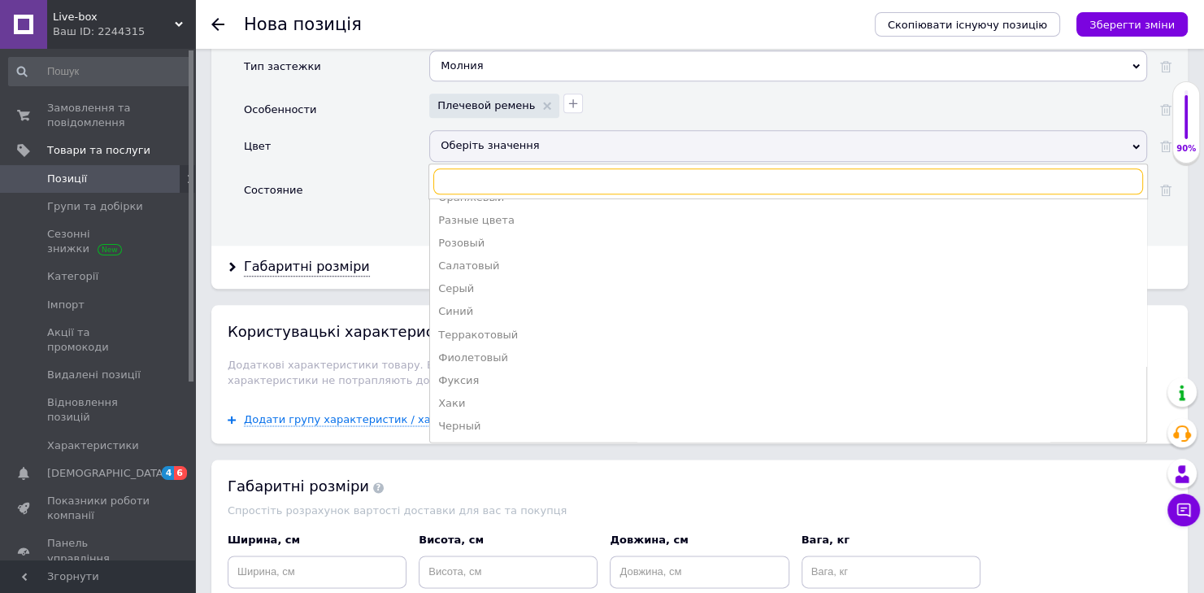
scroll to position [1994, 0]
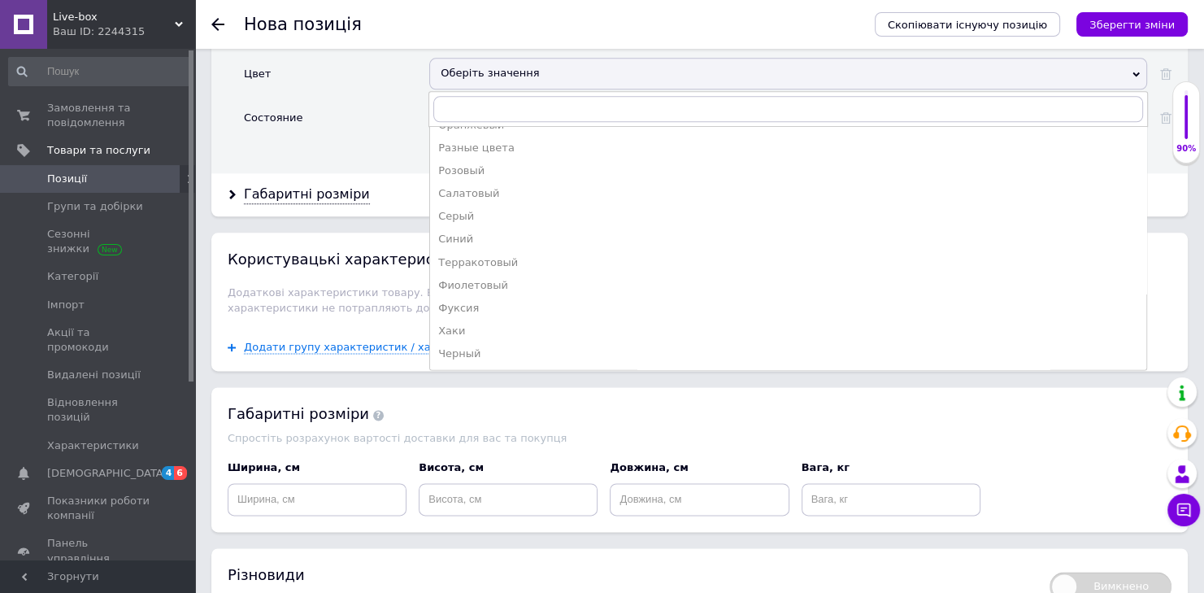
click at [511, 346] on div "Черный" at bounding box center [788, 353] width 700 height 15
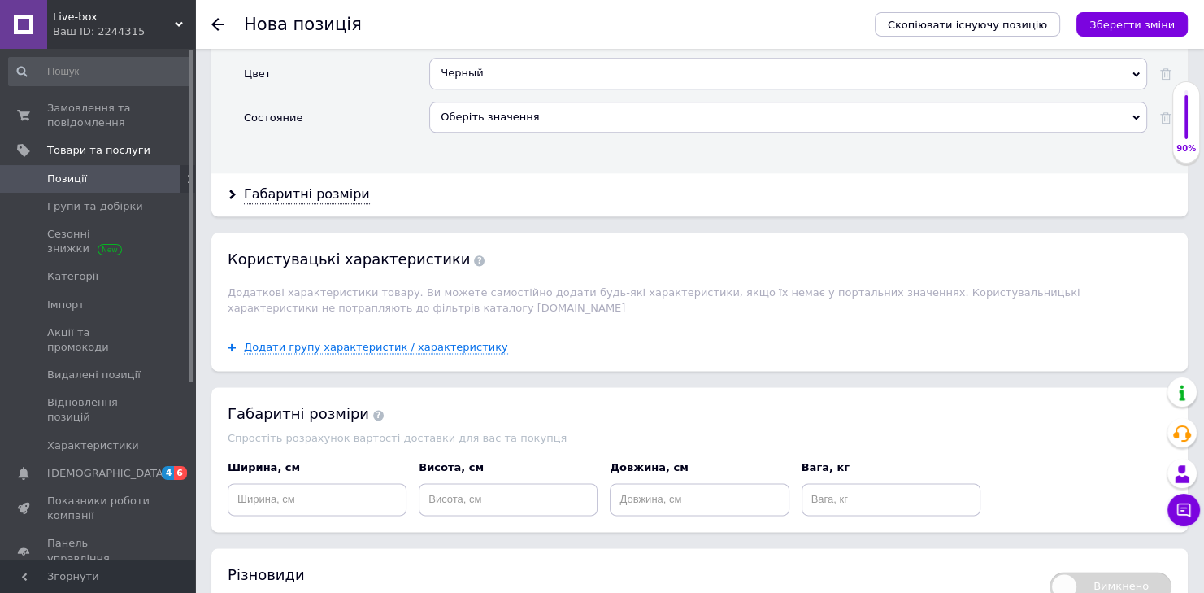
scroll to position [1907, 0]
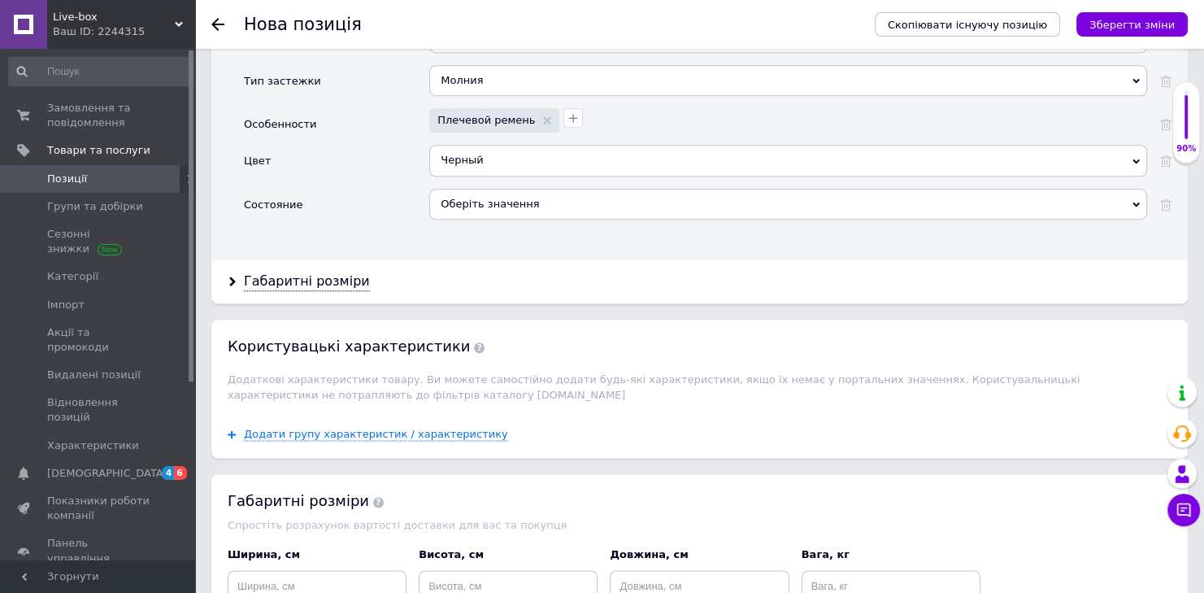
click at [498, 189] on div "Оберіть значення" at bounding box center [788, 204] width 718 height 31
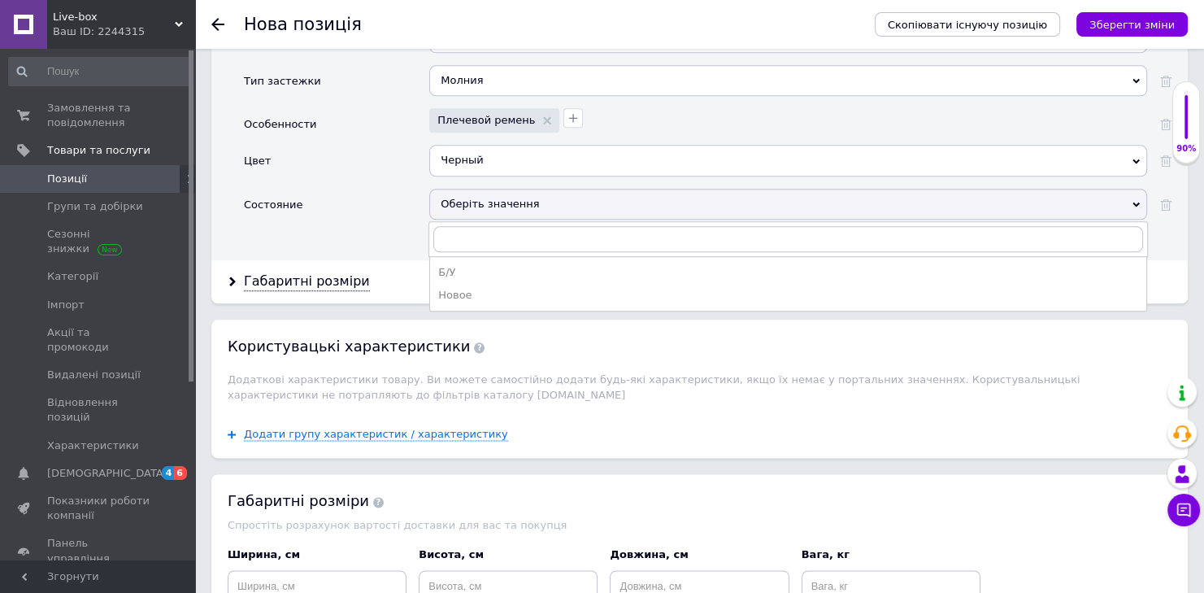
click at [487, 288] on div "Новое" at bounding box center [788, 295] width 700 height 15
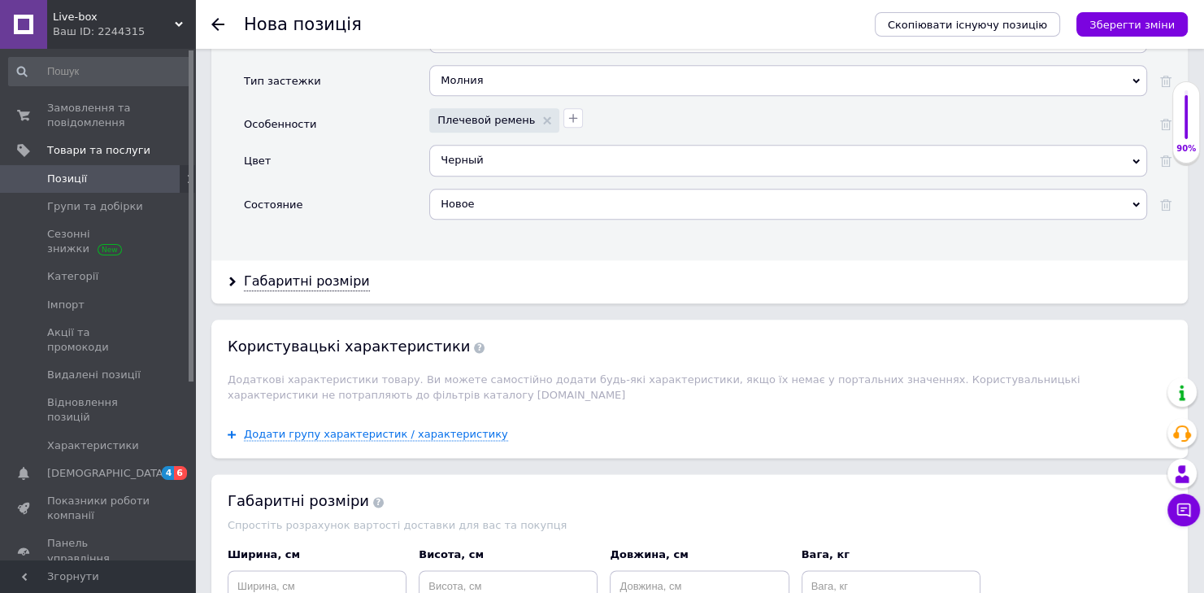
click at [330, 272] on div "Габаритні розміри" at bounding box center [307, 281] width 126 height 19
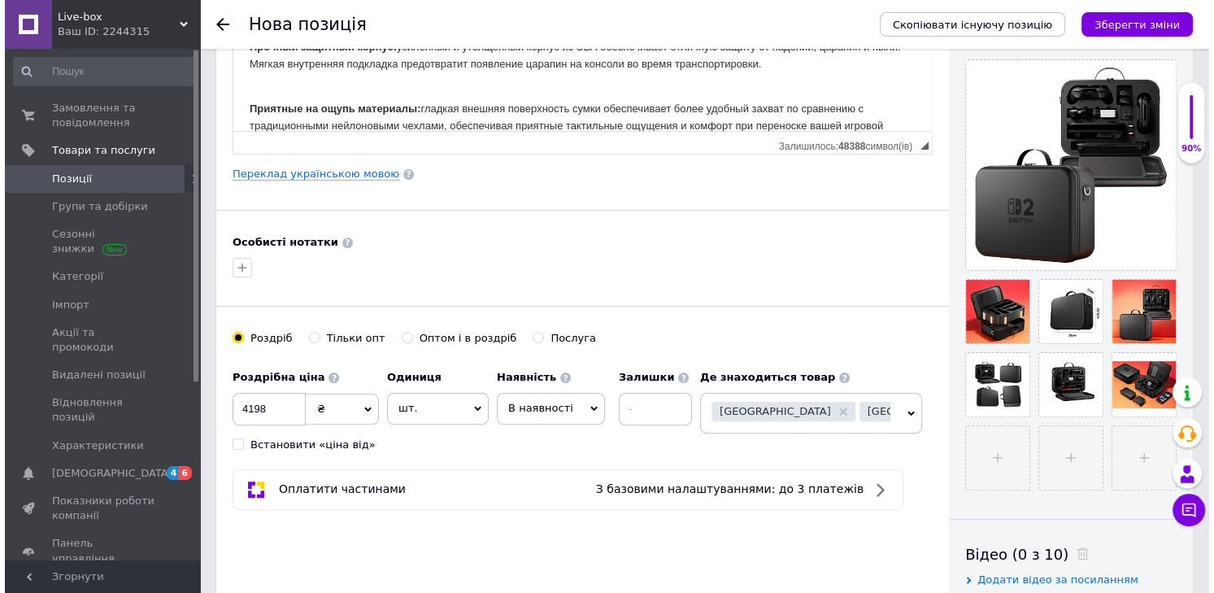
scroll to position [433, 0]
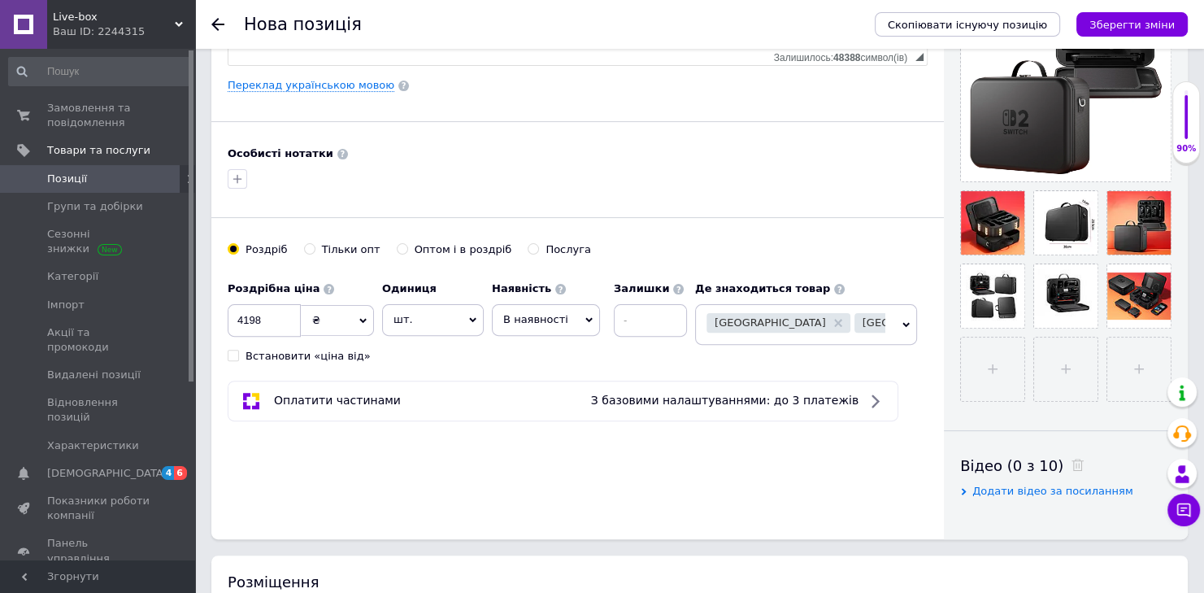
click at [0, 0] on icon at bounding box center [0, 0] width 0 height 0
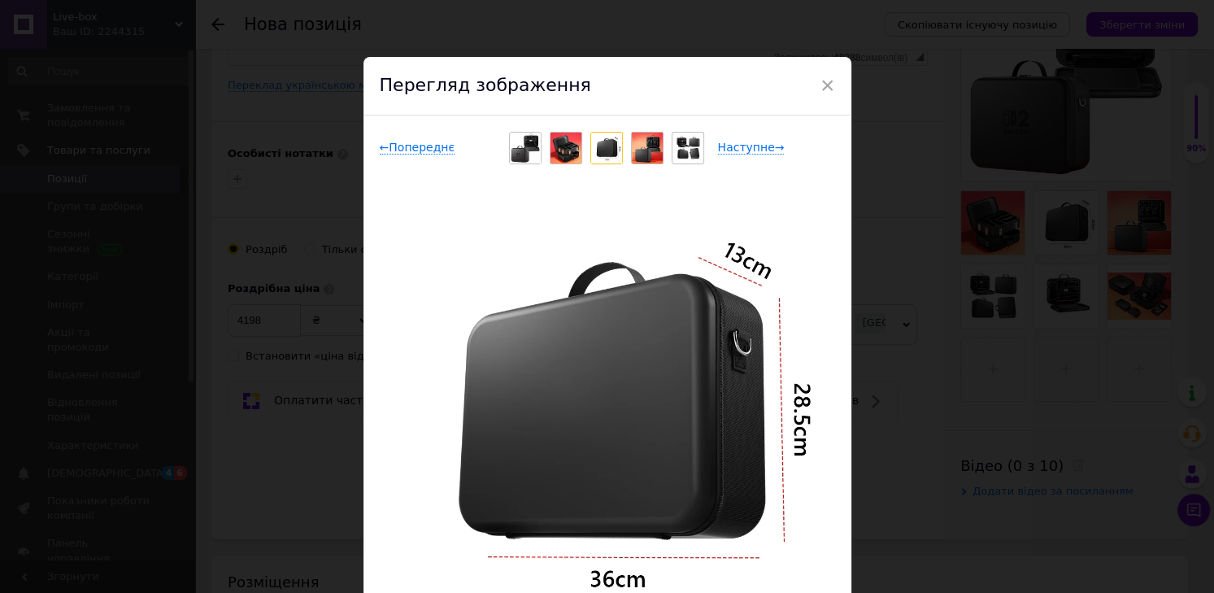
scroll to position [86, 0]
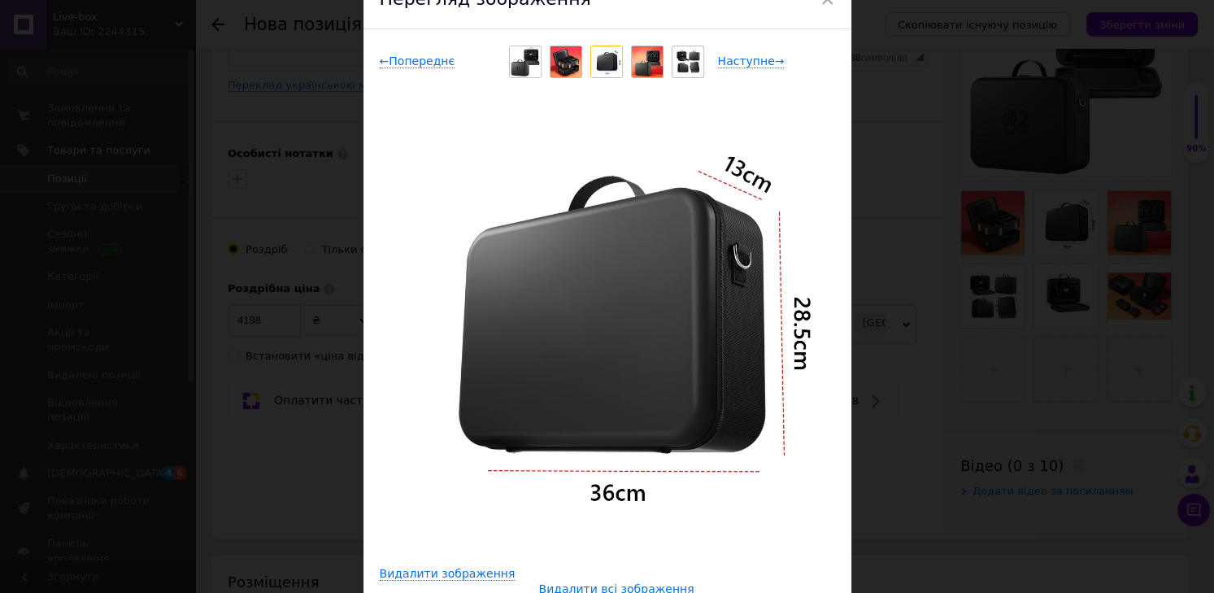
click at [289, 227] on div "× Перегляд зображення ← Попереднє Наступне → Видалити зображення Видалити всі з…" at bounding box center [607, 296] width 1214 height 593
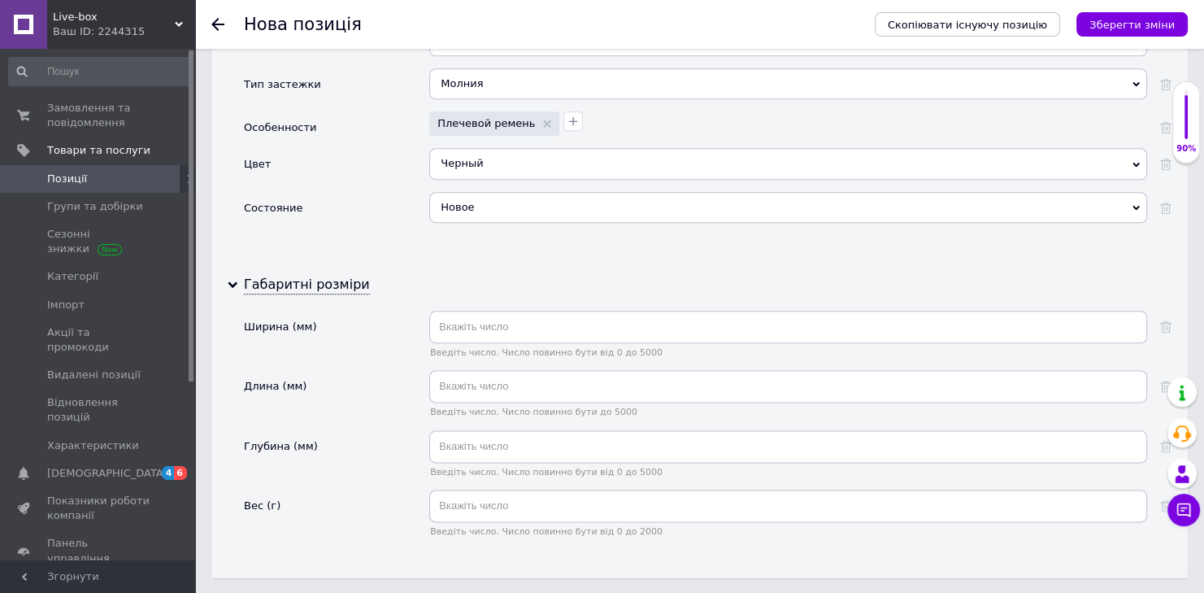
scroll to position [1994, 0]
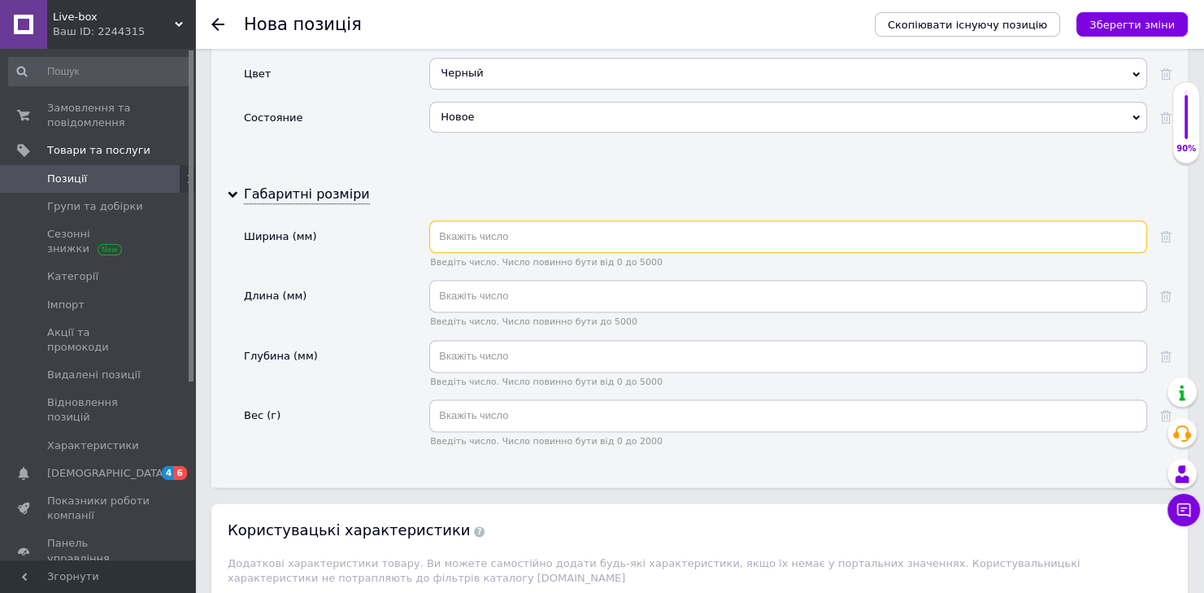
click at [463, 220] on input "text" at bounding box center [788, 236] width 718 height 33
type input "360"
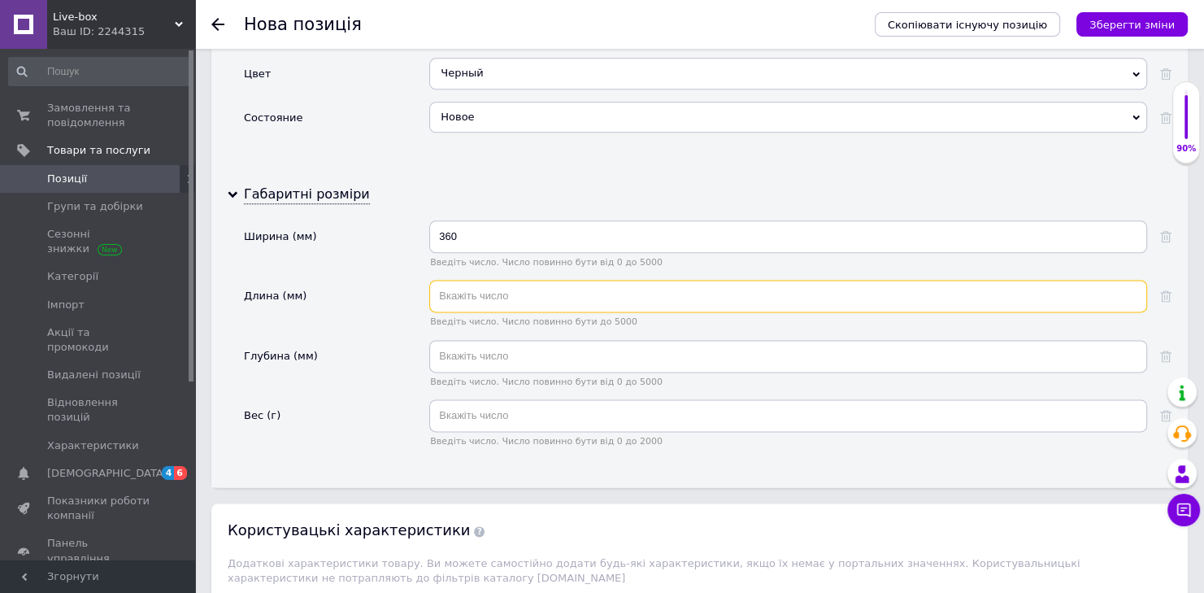
click at [488, 280] on input "text" at bounding box center [788, 296] width 718 height 33
type input "285"
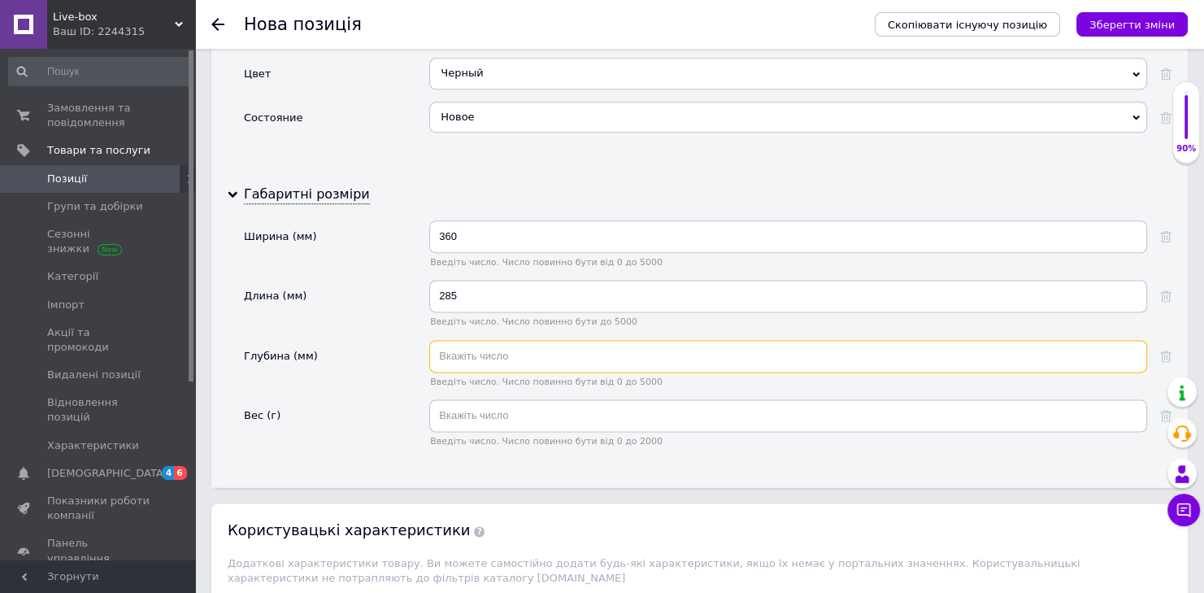
click at [485, 340] on input "text" at bounding box center [788, 356] width 718 height 33
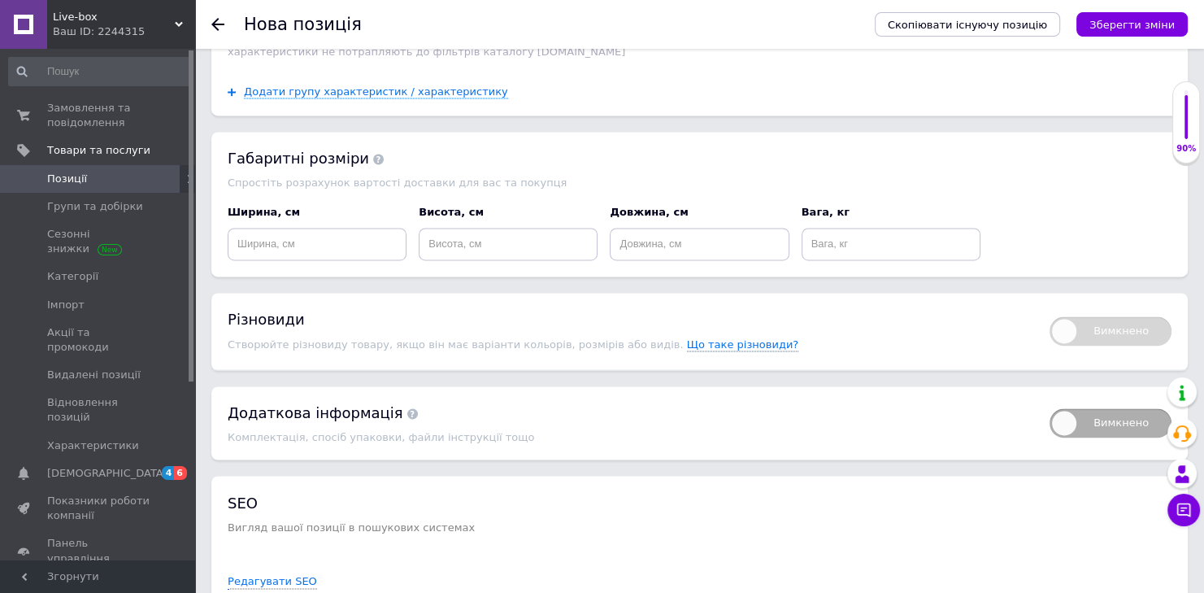
scroll to position [2587, 0]
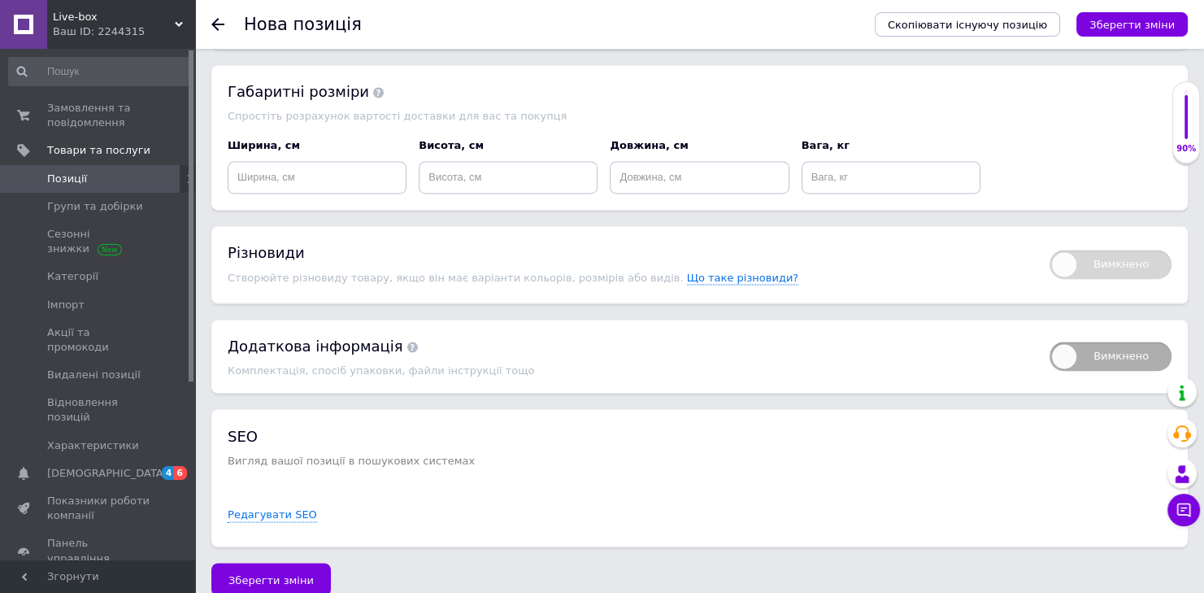
type input "130"
click at [1162, 16] on button "Зберегти зміни" at bounding box center [1131, 24] width 111 height 24
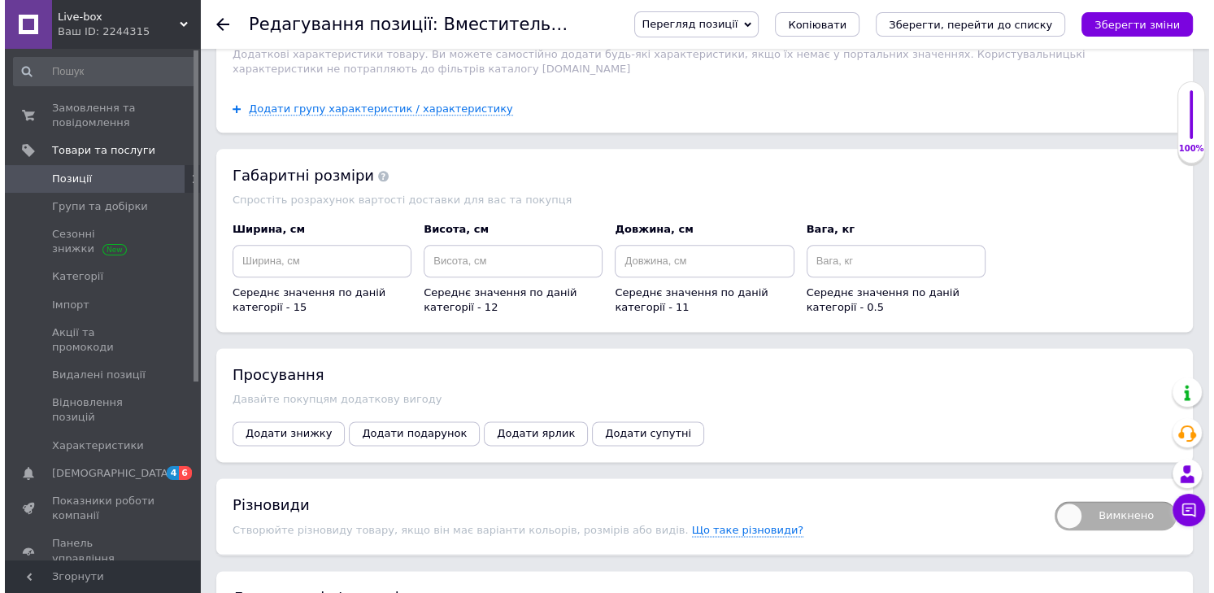
scroll to position [1994, 0]
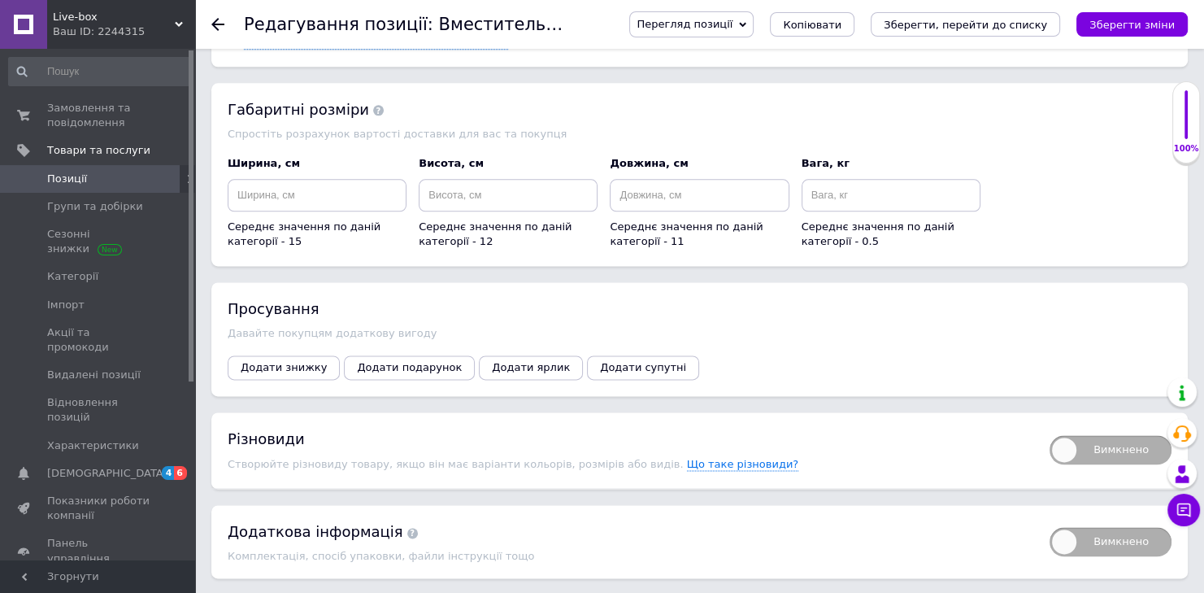
click at [280, 361] on span "Додати знижку" at bounding box center [284, 367] width 86 height 12
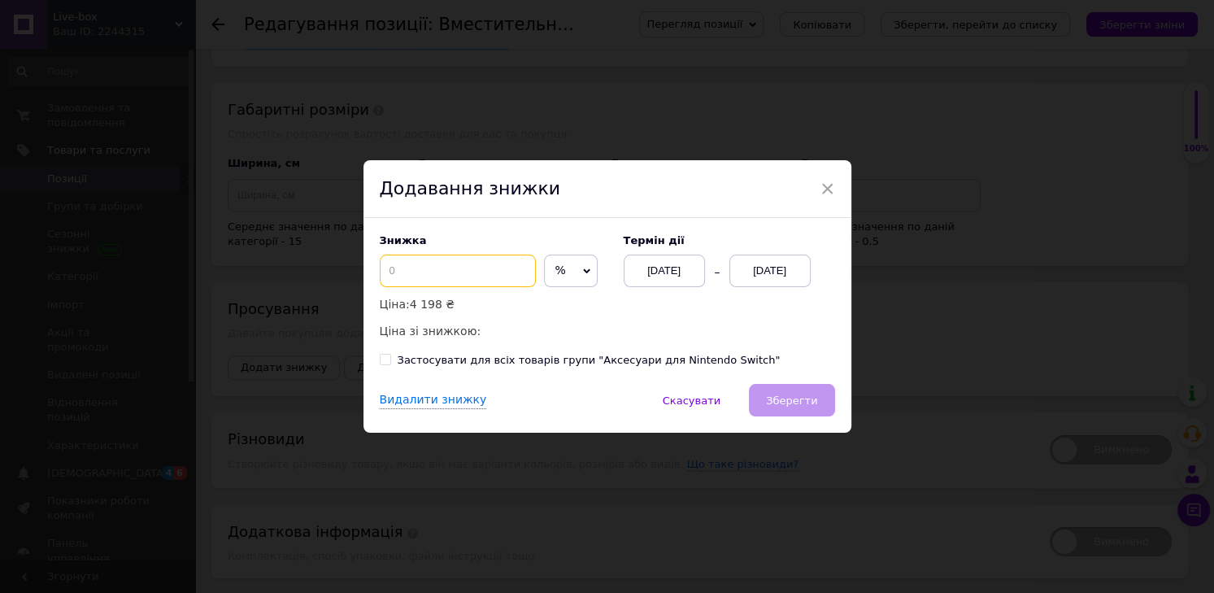
drag, startPoint x: 413, startPoint y: 263, endPoint x: 413, endPoint y: 273, distance: 10.6
click at [413, 270] on input at bounding box center [458, 270] width 156 height 33
type input "50"
click at [750, 270] on div "[DATE]" at bounding box center [769, 270] width 81 height 33
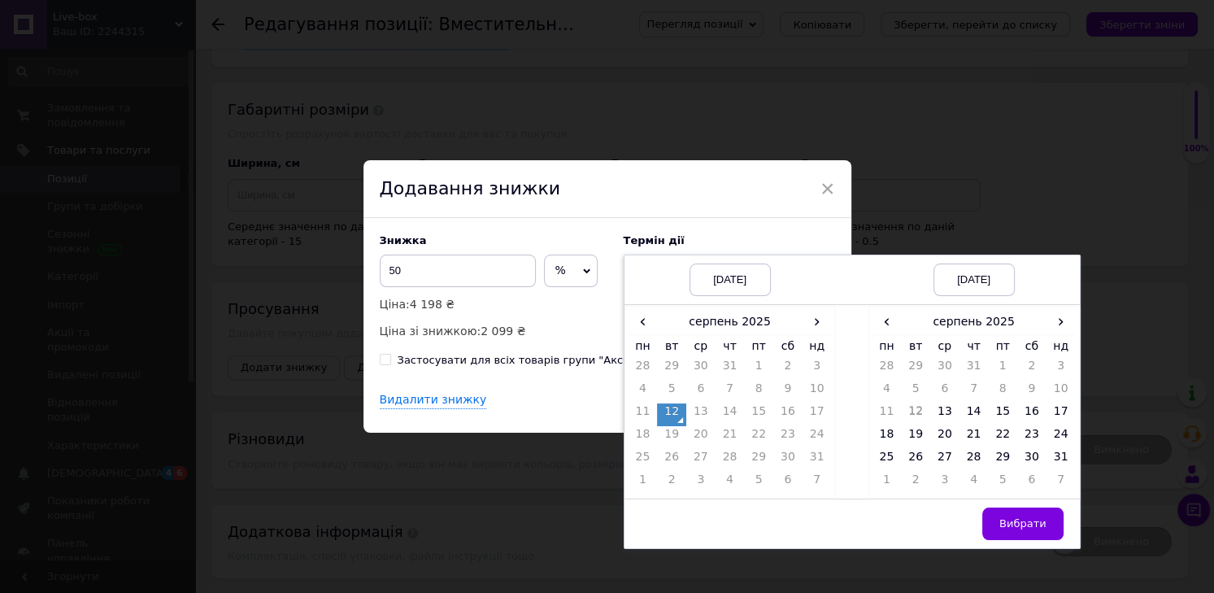
click at [1057, 461] on td "31" at bounding box center [1060, 460] width 29 height 23
click at [1031, 517] on span "Вибрати" at bounding box center [1022, 523] width 47 height 12
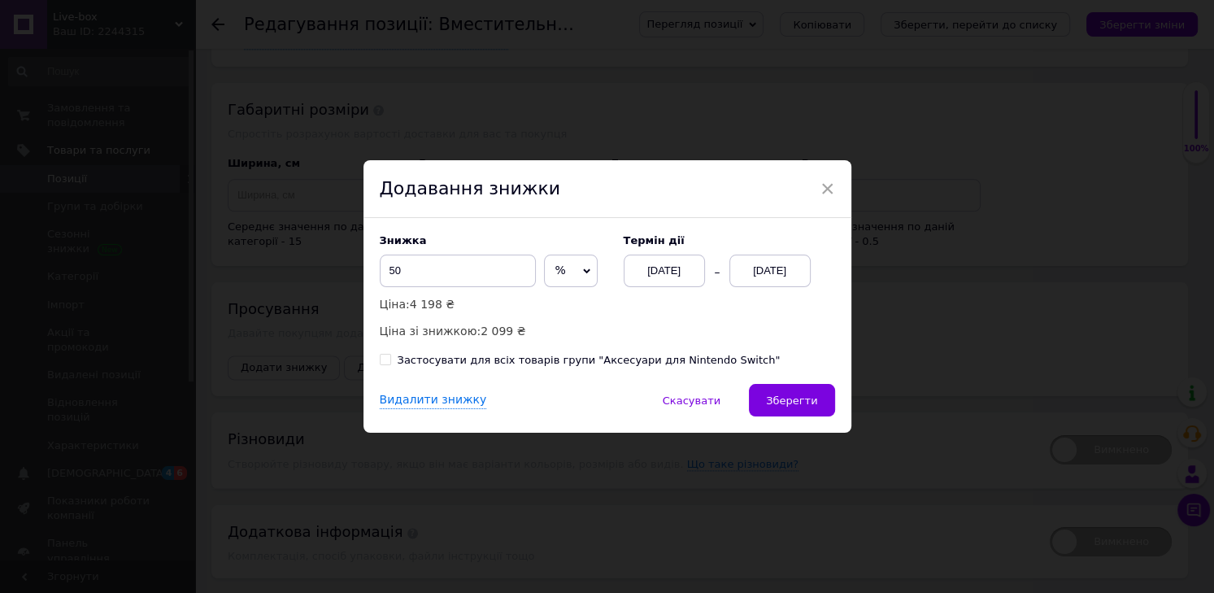
click at [792, 389] on button "Зберегти" at bounding box center [791, 400] width 85 height 33
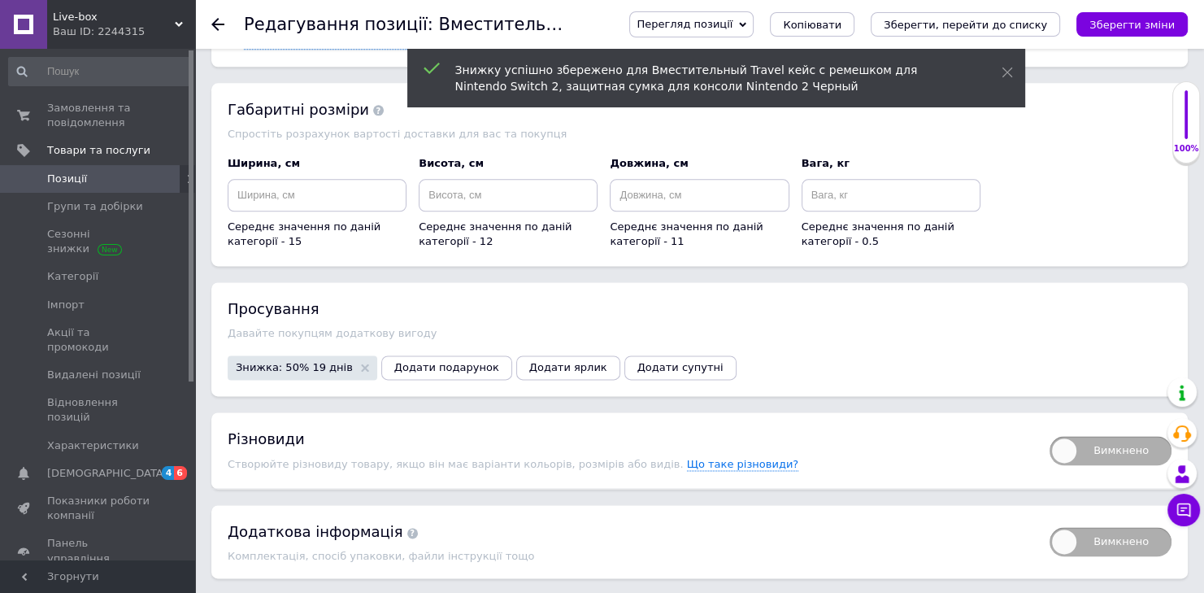
click at [540, 361] on span "Додати ярлик" at bounding box center [568, 367] width 78 height 12
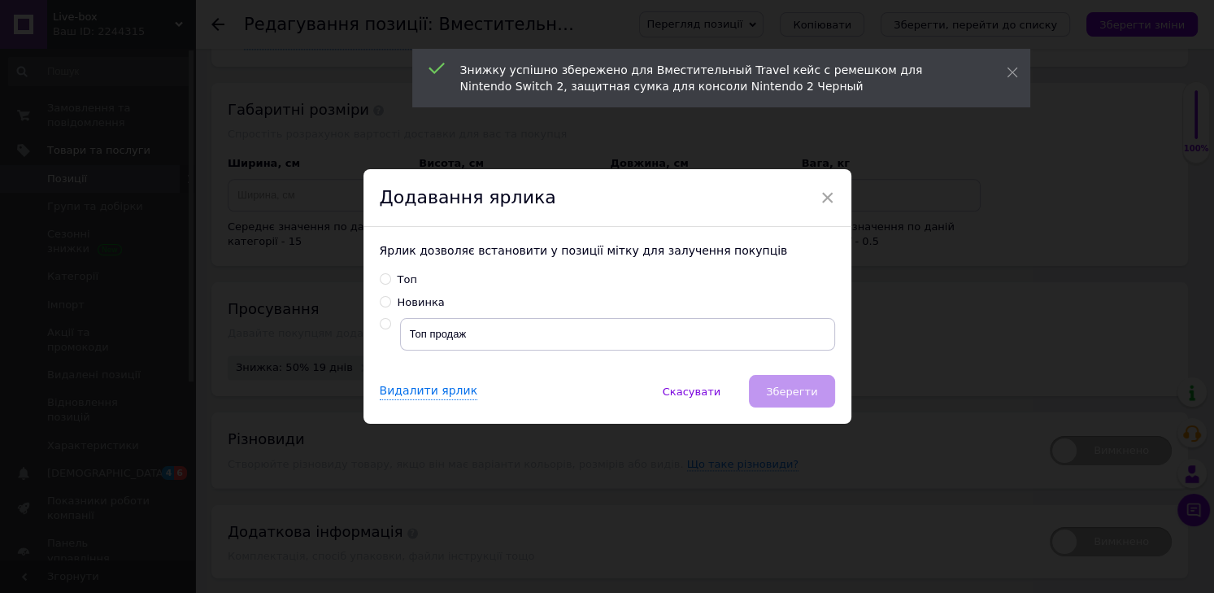
click at [380, 301] on input "Новинка" at bounding box center [385, 301] width 11 height 11
radio input "true"
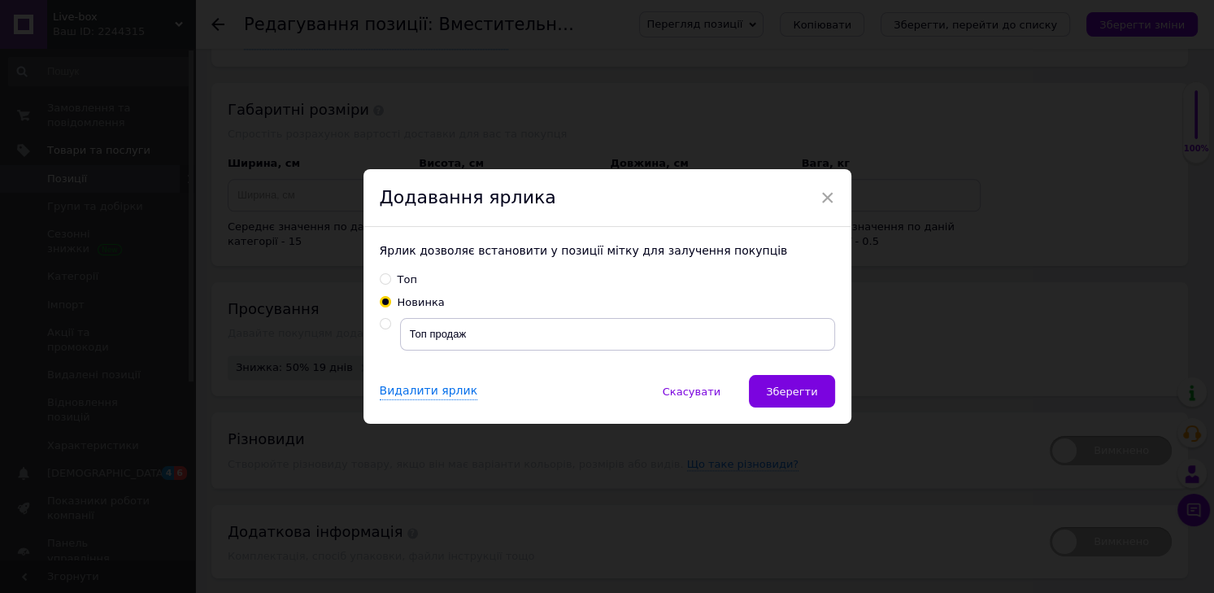
click at [795, 385] on span "Зберегти" at bounding box center [791, 391] width 51 height 12
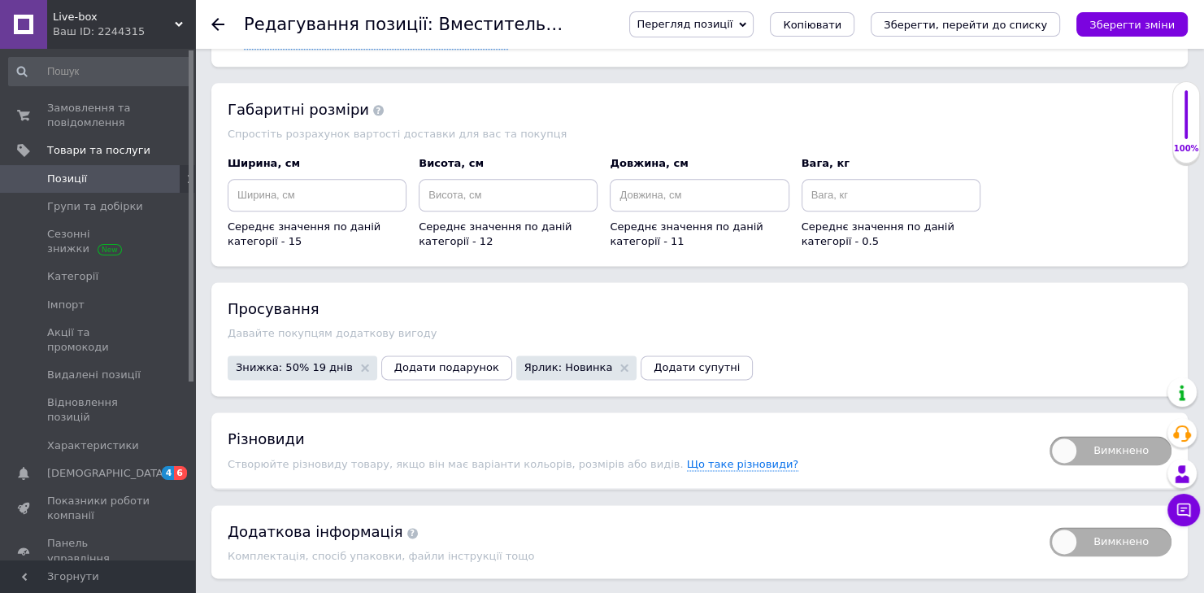
click at [654, 361] on span "Додати супутні" at bounding box center [697, 367] width 86 height 12
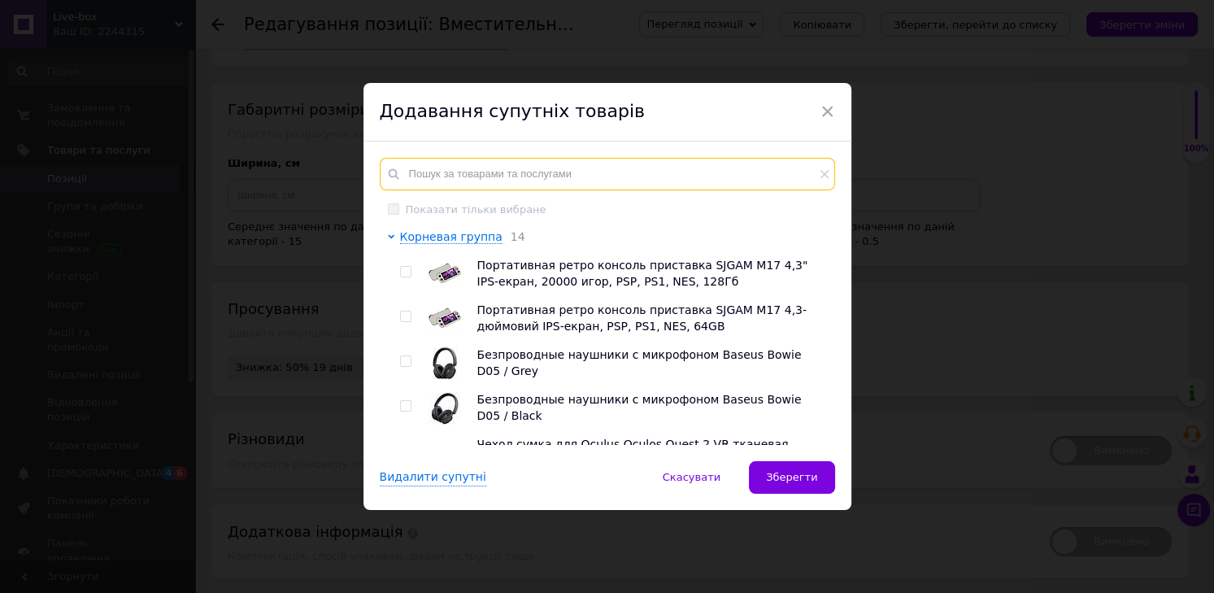
click at [511, 165] on input "text" at bounding box center [607, 174] width 455 height 33
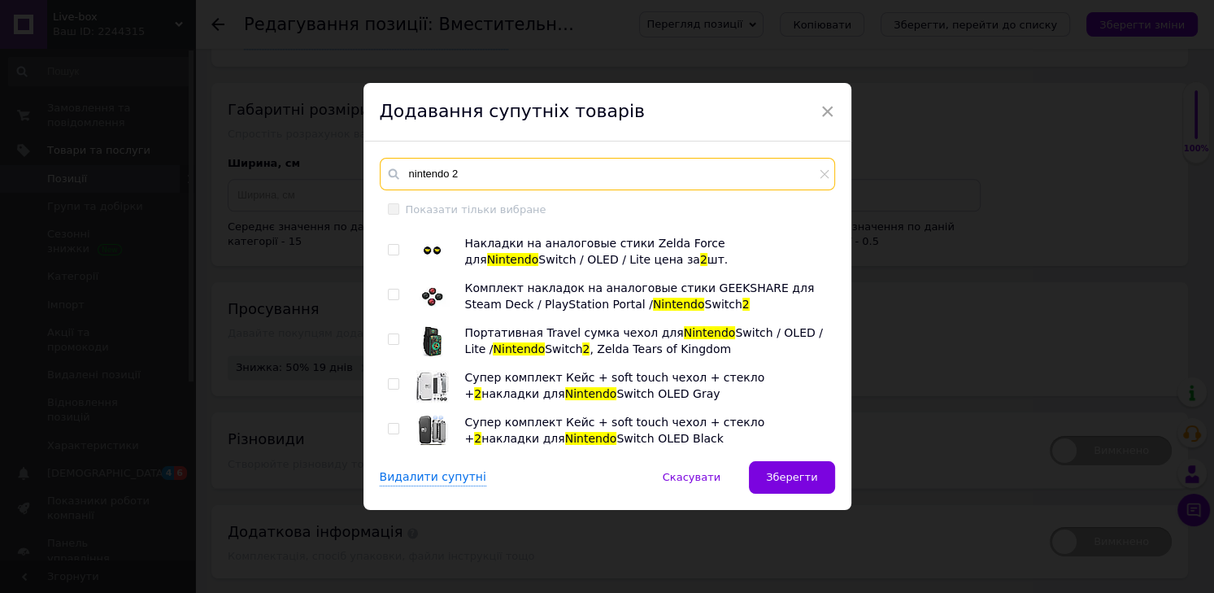
scroll to position [173, 0]
type input "nintendo 2"
click at [390, 293] on input "checkbox" at bounding box center [393, 294] width 11 height 11
checkbox input "true"
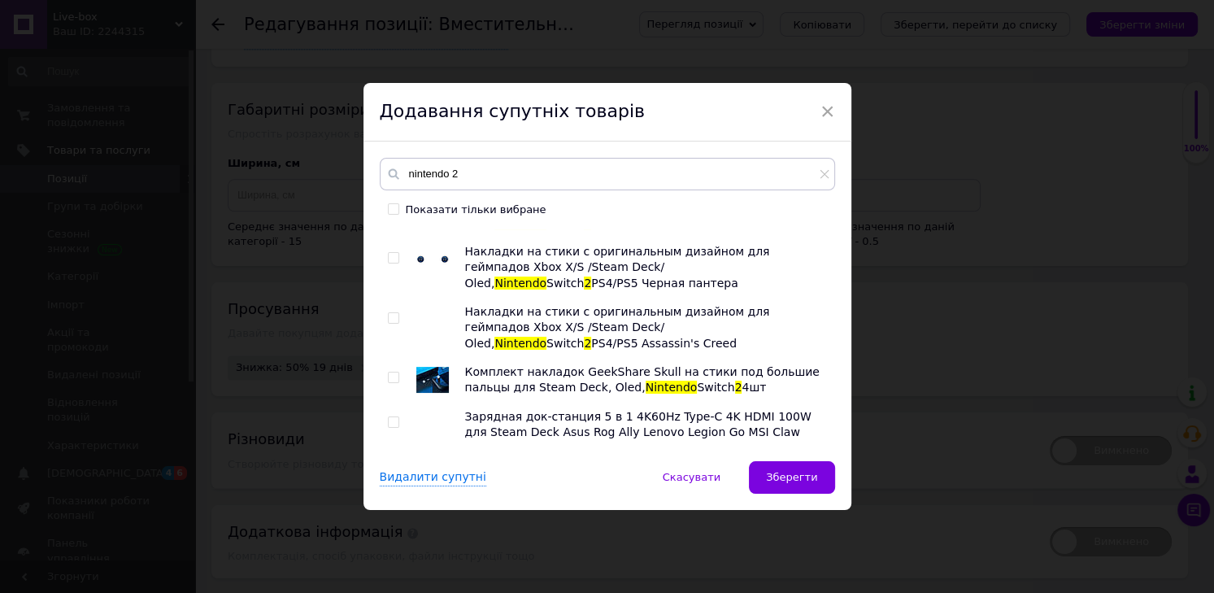
scroll to position [520, 0]
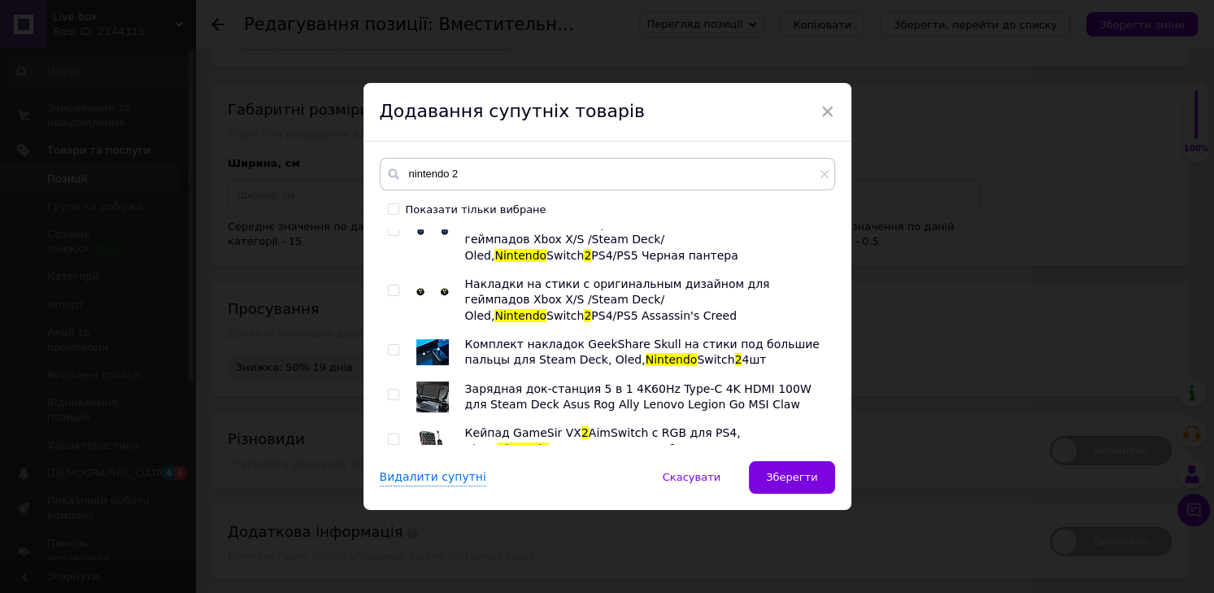
click at [388, 345] on input "checkbox" at bounding box center [393, 350] width 11 height 11
checkbox input "true"
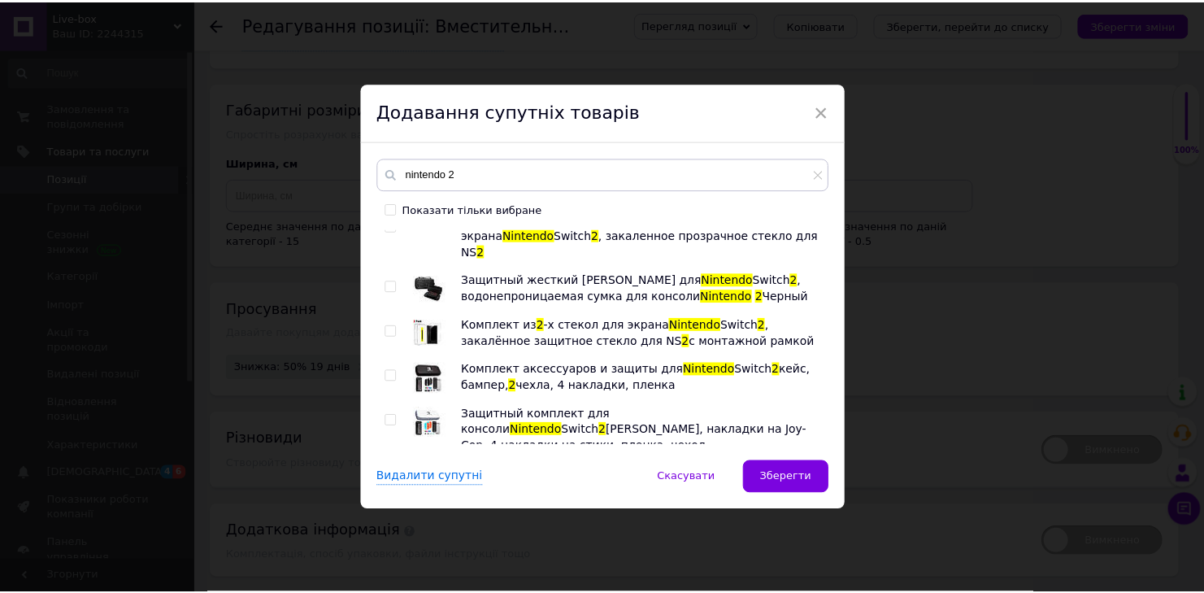
scroll to position [1398, 0]
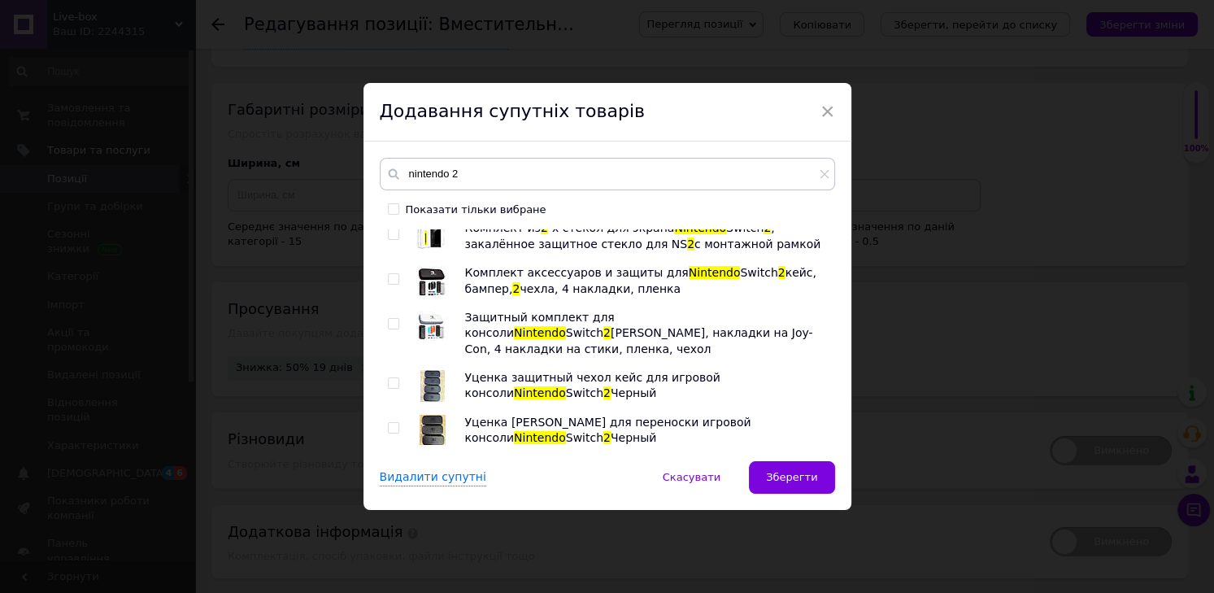
click at [791, 478] on span "Зберегти" at bounding box center [791, 477] width 51 height 12
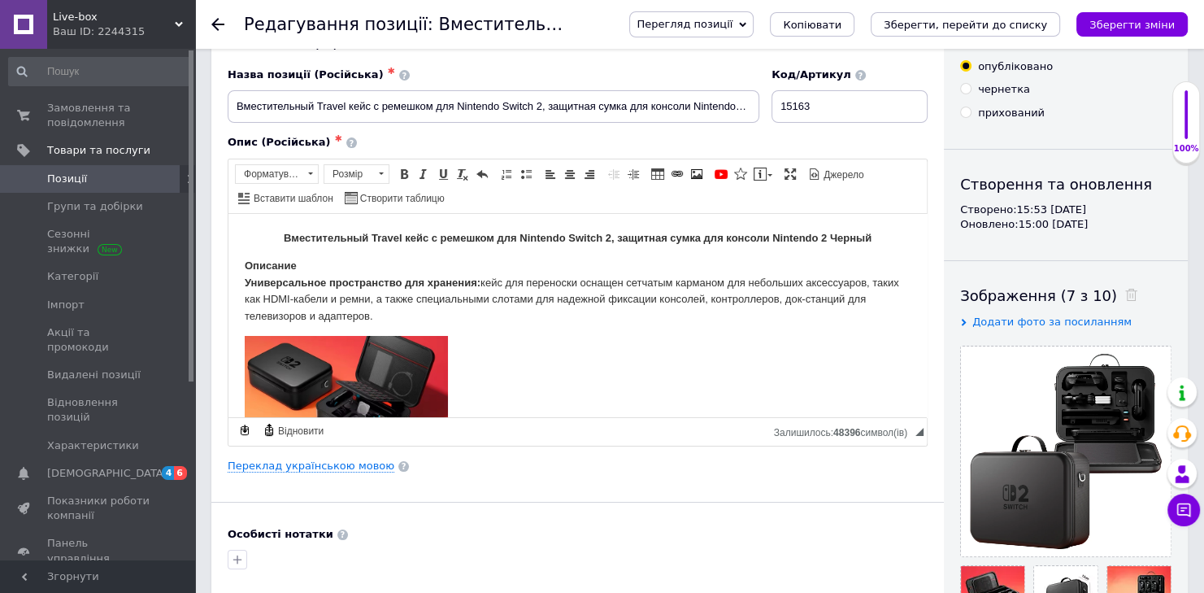
scroll to position [0, 0]
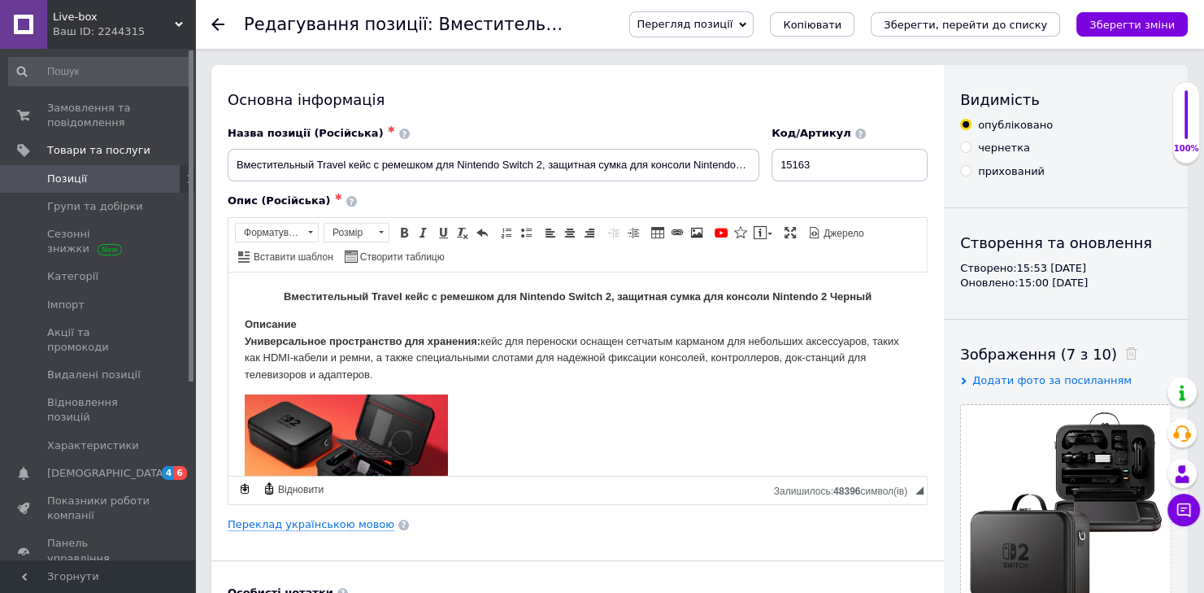
click at [1124, 19] on icon "Зберегти зміни" at bounding box center [1131, 25] width 85 height 12
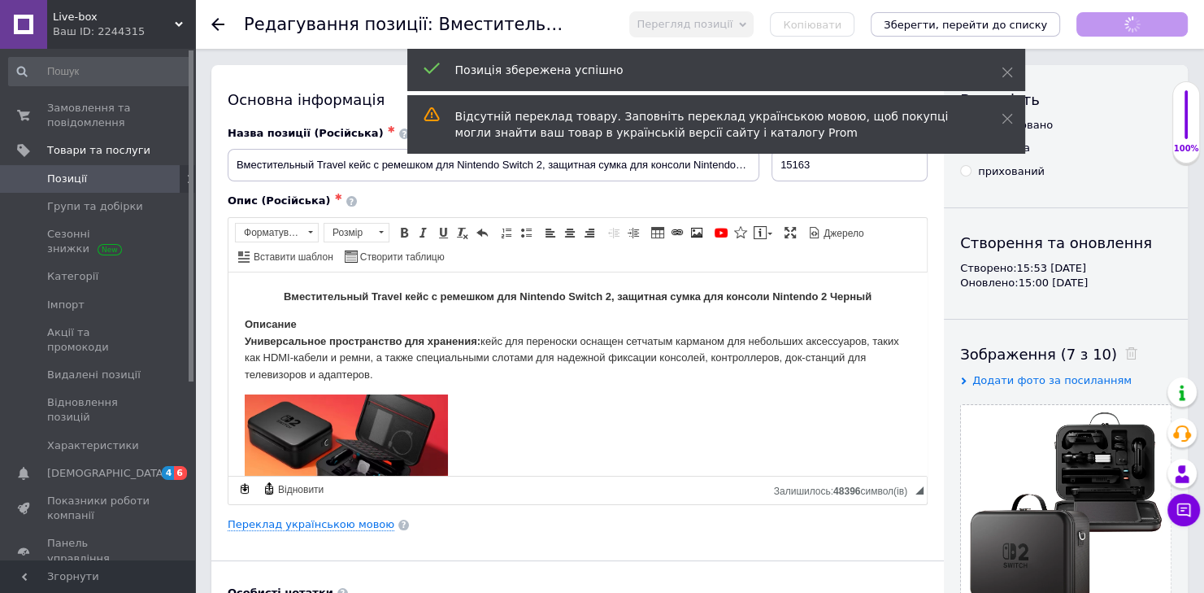
click at [71, 174] on span "Позиції" at bounding box center [67, 179] width 40 height 15
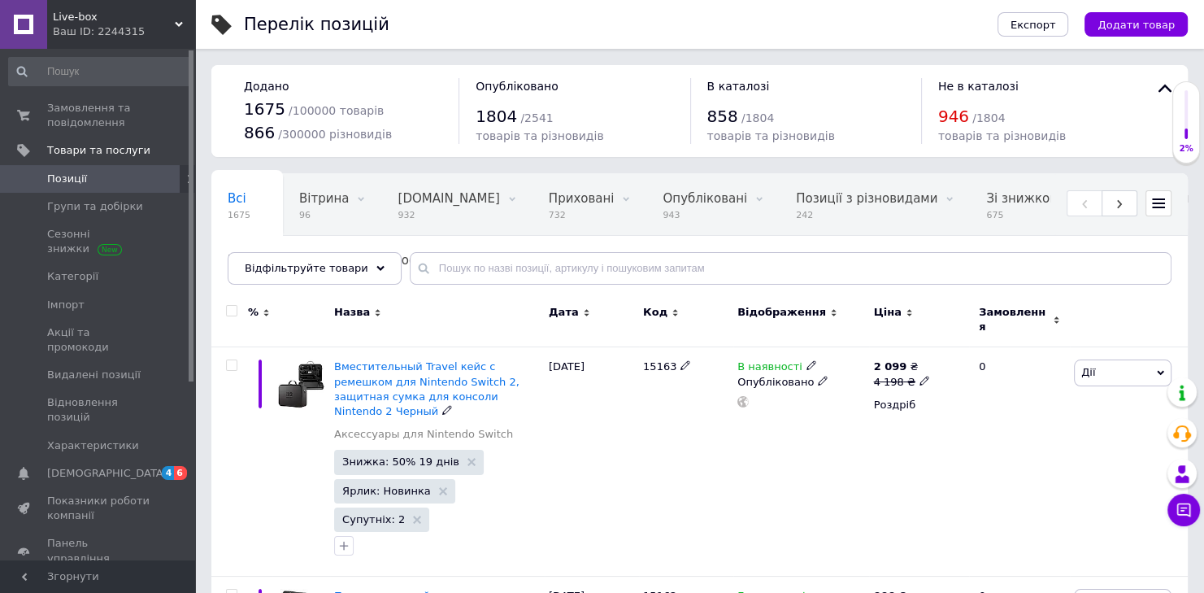
click at [433, 360] on span "Вместительный Travel кейс с ремешком для Nintendo Switch 2, защитная сумка для …" at bounding box center [426, 388] width 185 height 57
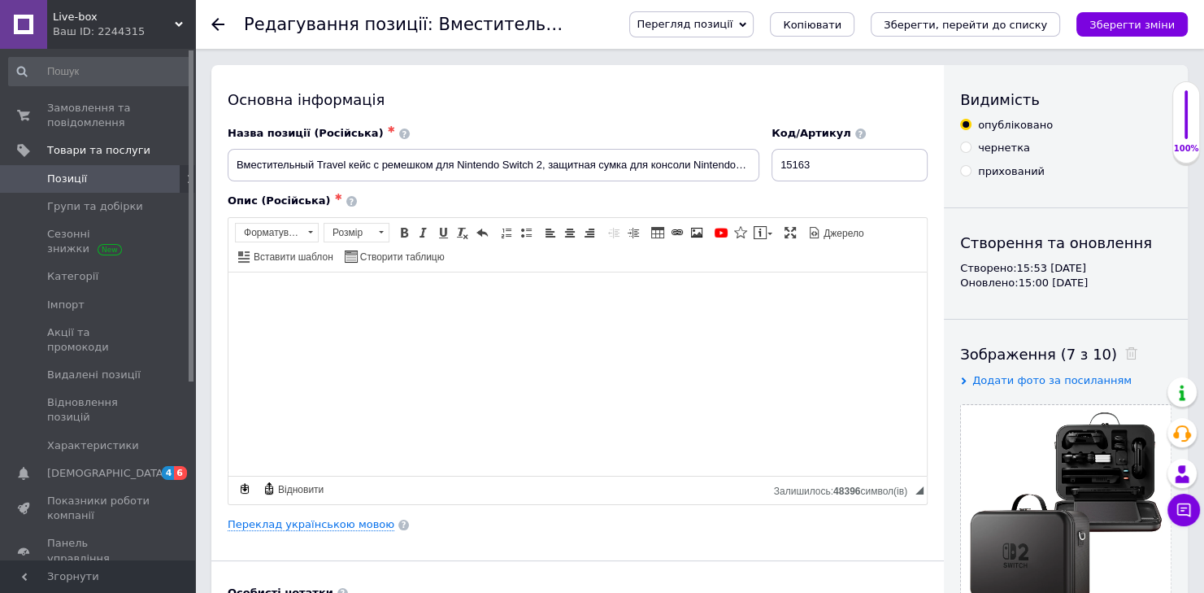
click at [81, 169] on link "Позиції" at bounding box center [100, 179] width 200 height 28
